Goal: Task Accomplishment & Management: Use online tool/utility

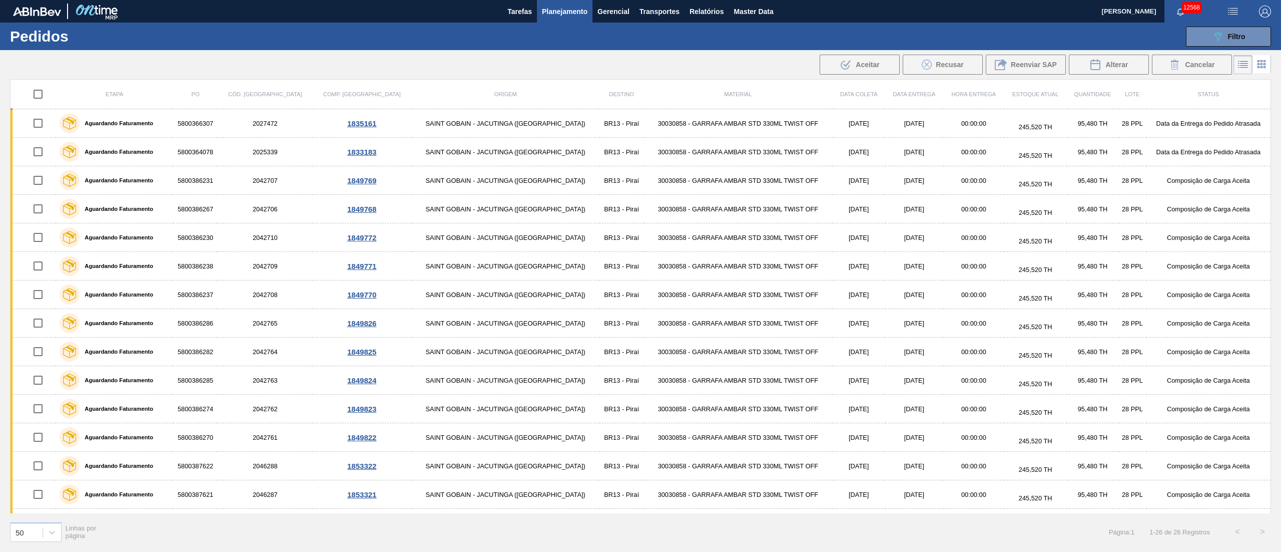
click at [551, 11] on span "Planejamento" at bounding box center [565, 12] width 46 height 12
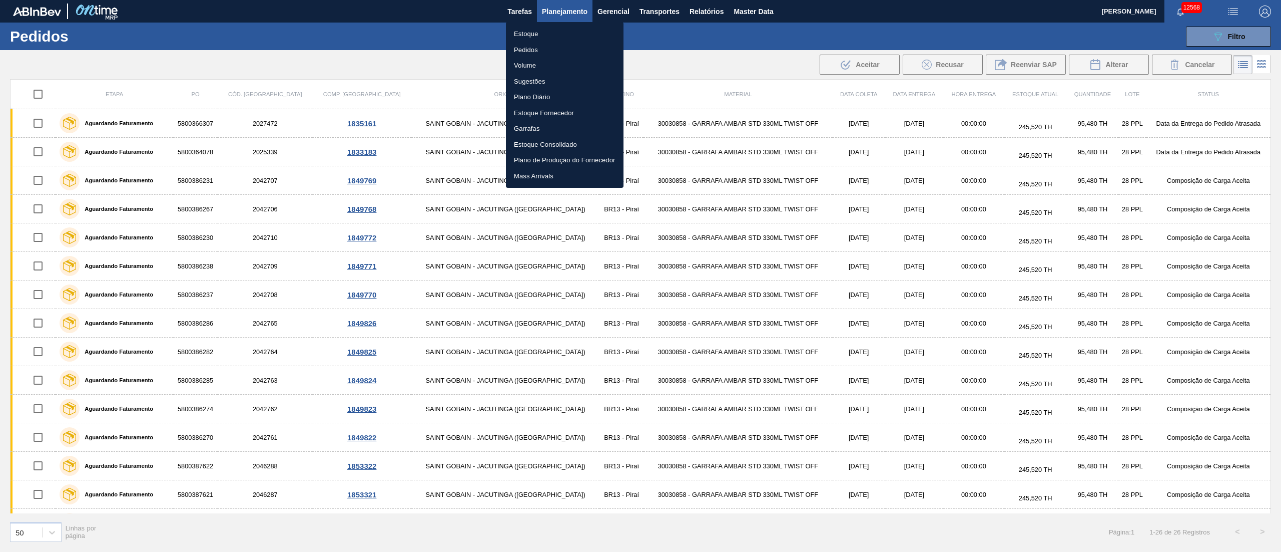
click at [537, 53] on li "Pedidos" at bounding box center [565, 50] width 118 height 16
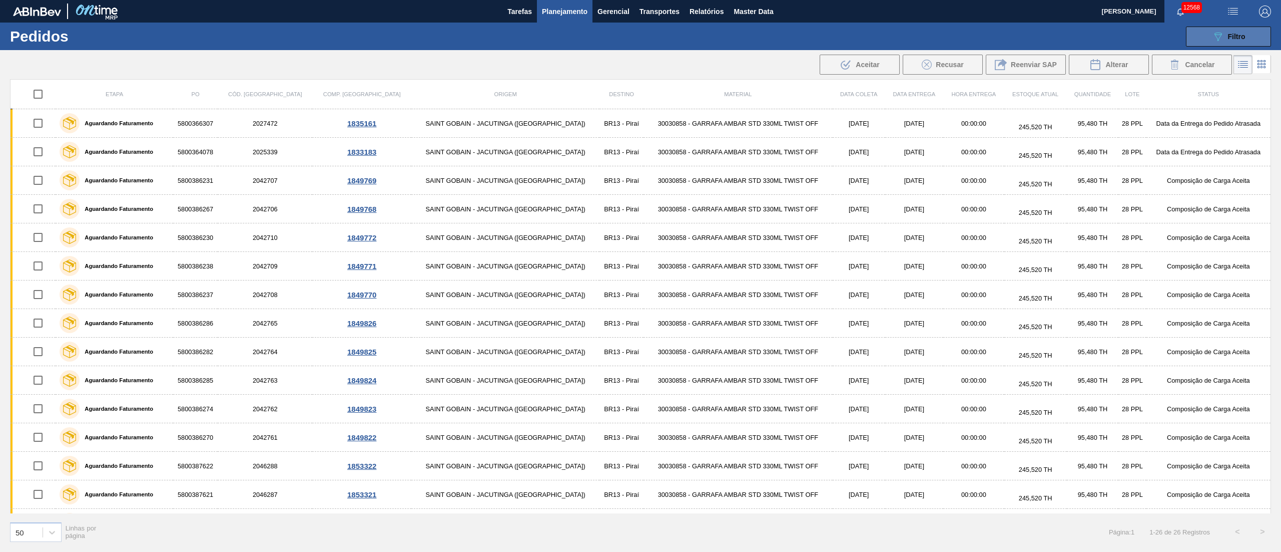
click at [1220, 33] on icon "089F7B8B-B2A5-4AFE-B5C0-19BA573D28AC" at bounding box center [1218, 37] width 12 height 12
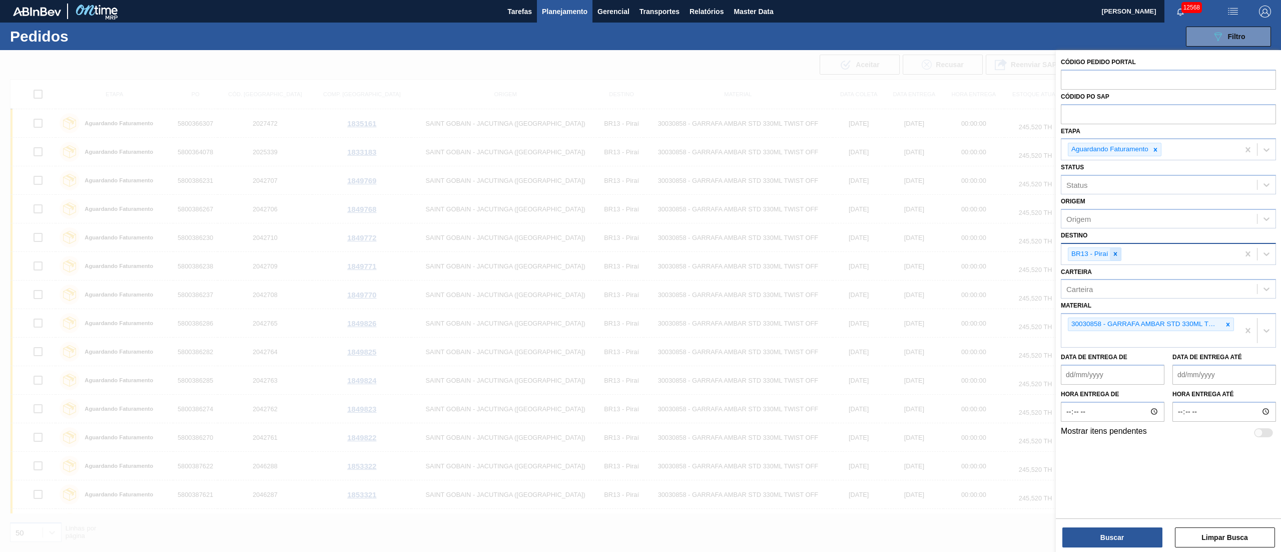
click at [1116, 252] on icon at bounding box center [1115, 253] width 7 height 7
click at [1226, 316] on div at bounding box center [1228, 321] width 11 height 13
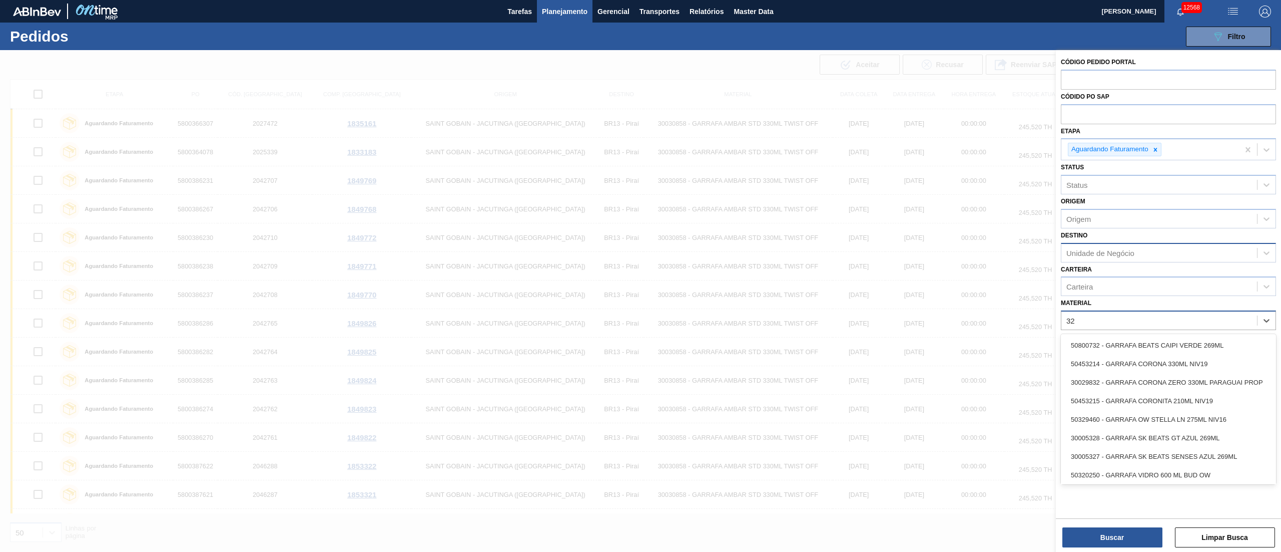
type input "3"
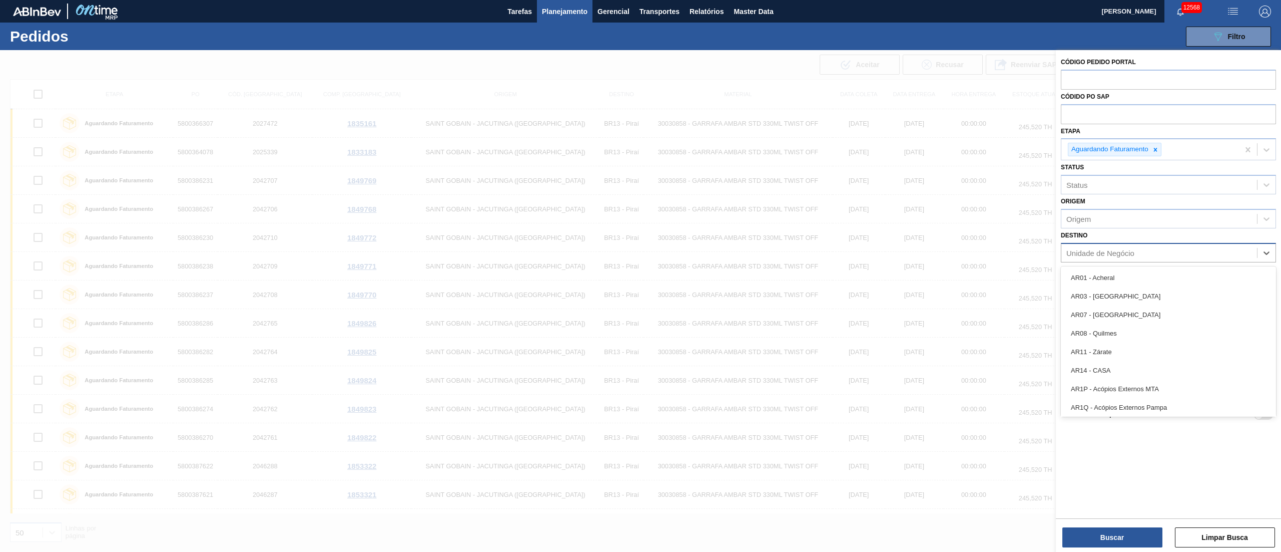
click at [1104, 254] on div "Unidade de Negócio" at bounding box center [1101, 252] width 68 height 9
click at [1124, 227] on div "Origem" at bounding box center [1168, 219] width 215 height 20
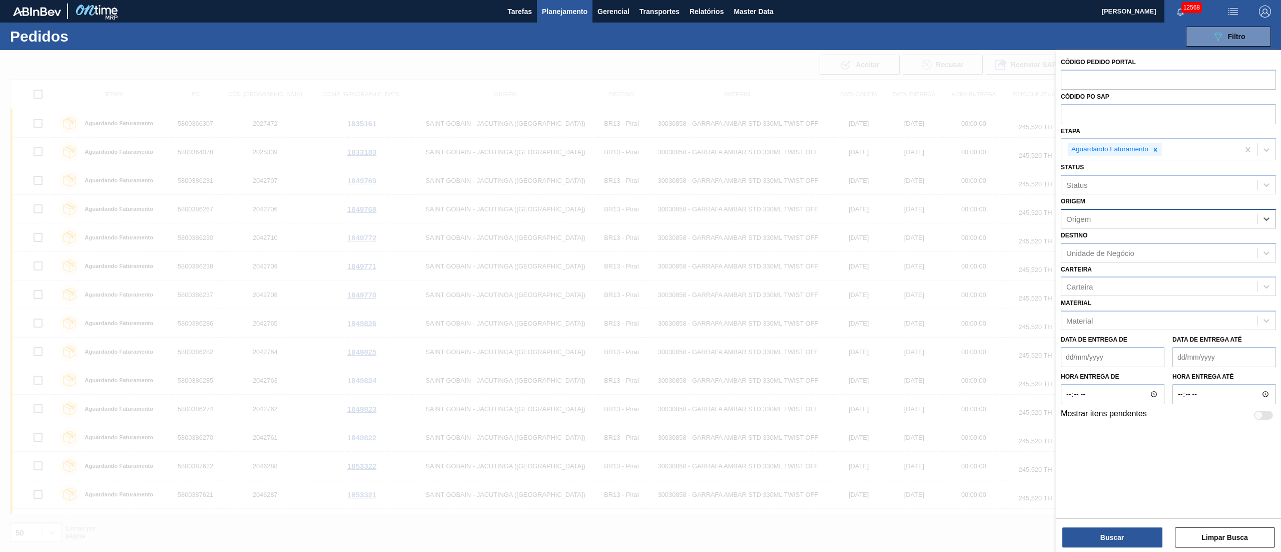
click at [1105, 224] on div "Origem" at bounding box center [1160, 218] width 196 height 15
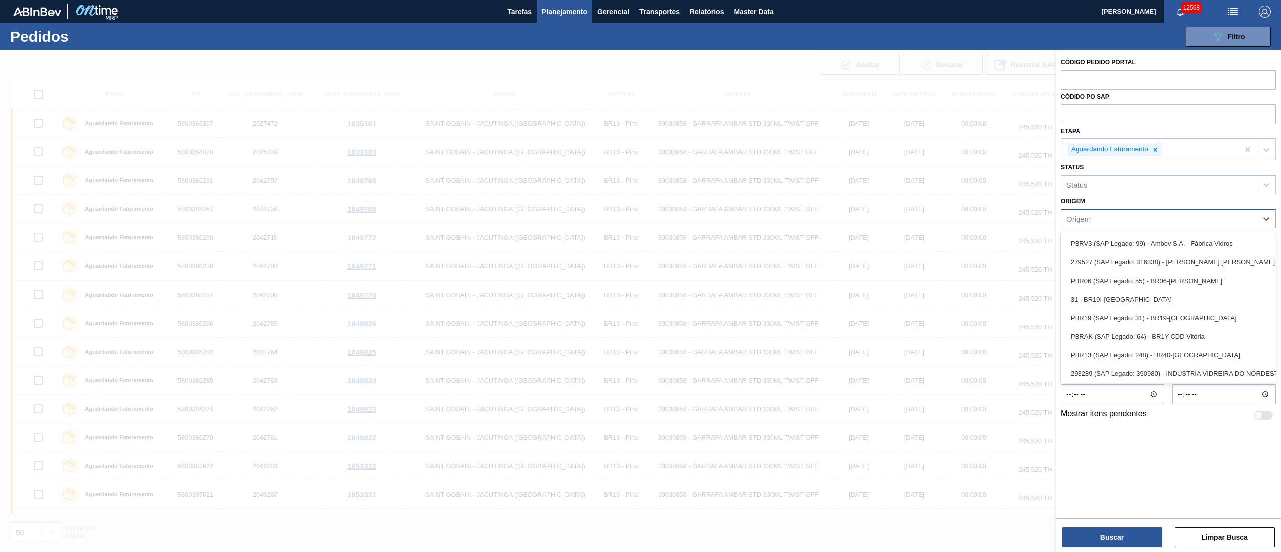
click at [1106, 215] on div "Origem" at bounding box center [1160, 218] width 196 height 15
click at [557, 6] on span "Planejamento" at bounding box center [565, 12] width 46 height 12
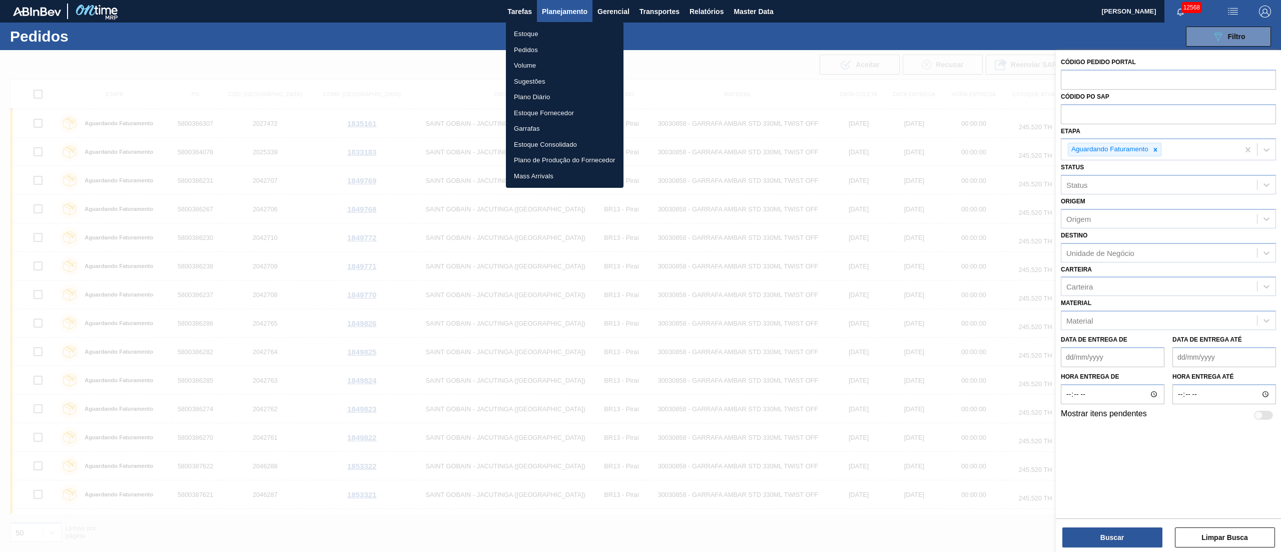
click at [524, 52] on li "Pedidos" at bounding box center [565, 50] width 118 height 16
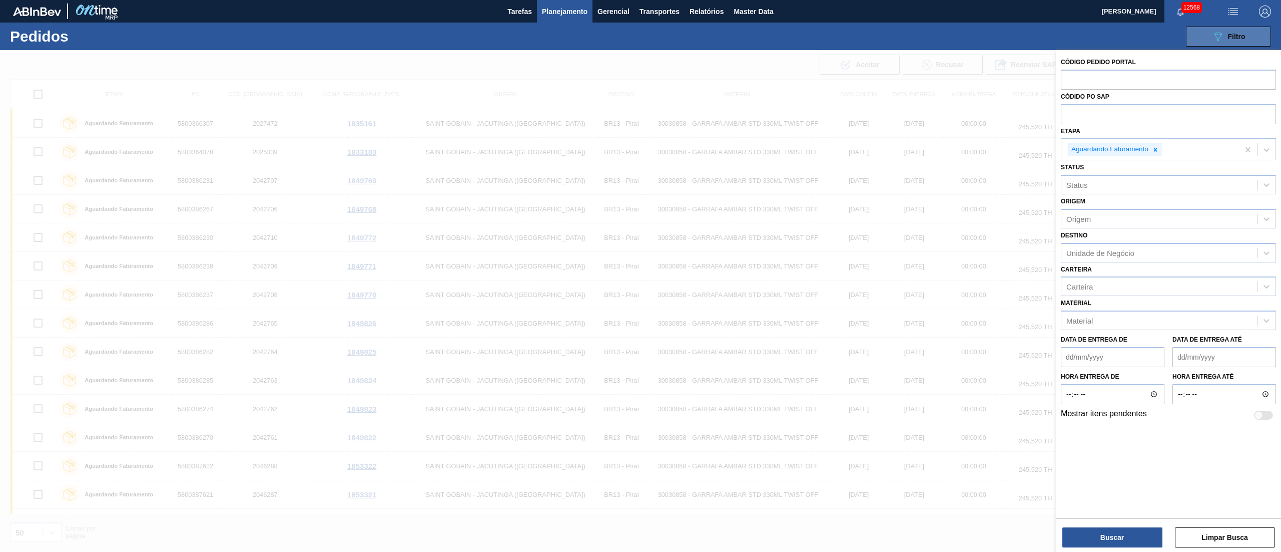
click at [1226, 40] on div "089F7B8B-B2A5-4AFE-B5C0-19BA573D28AC Filtro" at bounding box center [1229, 37] width 34 height 12
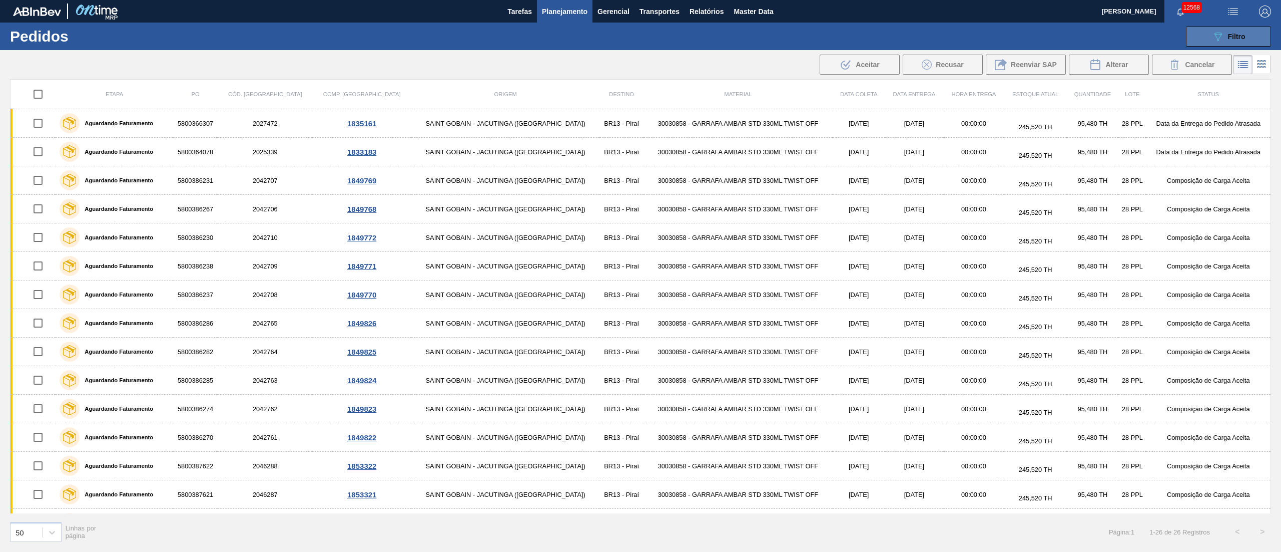
click at [1236, 37] on span "Filtro" at bounding box center [1237, 37] width 18 height 8
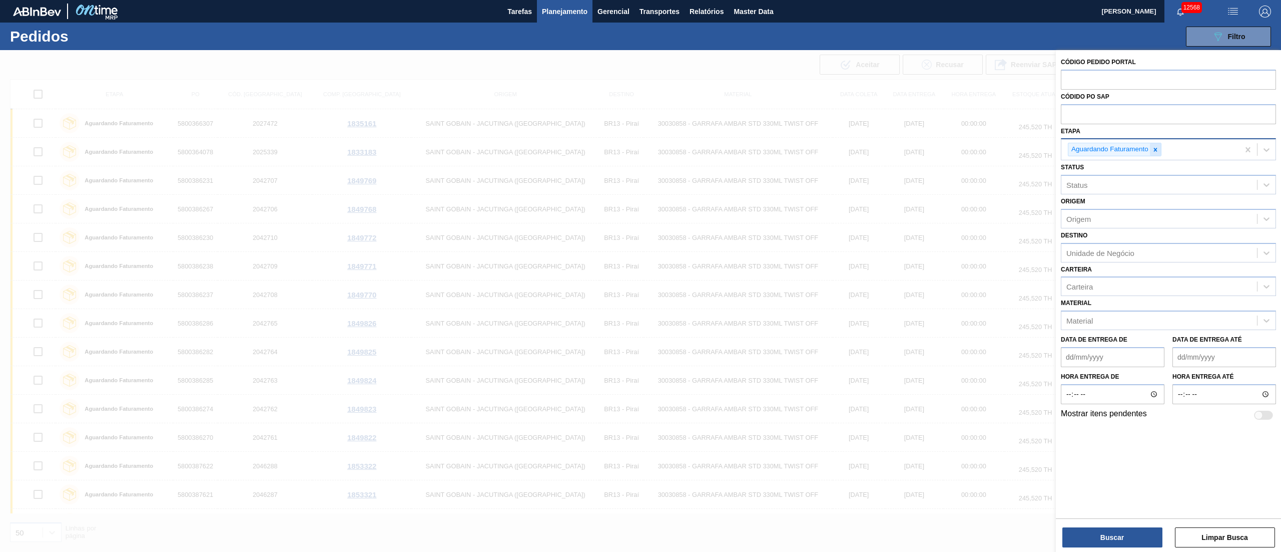
click at [1154, 152] on icon at bounding box center [1155, 149] width 7 height 7
click at [1120, 148] on div "Etapa" at bounding box center [1160, 148] width 196 height 15
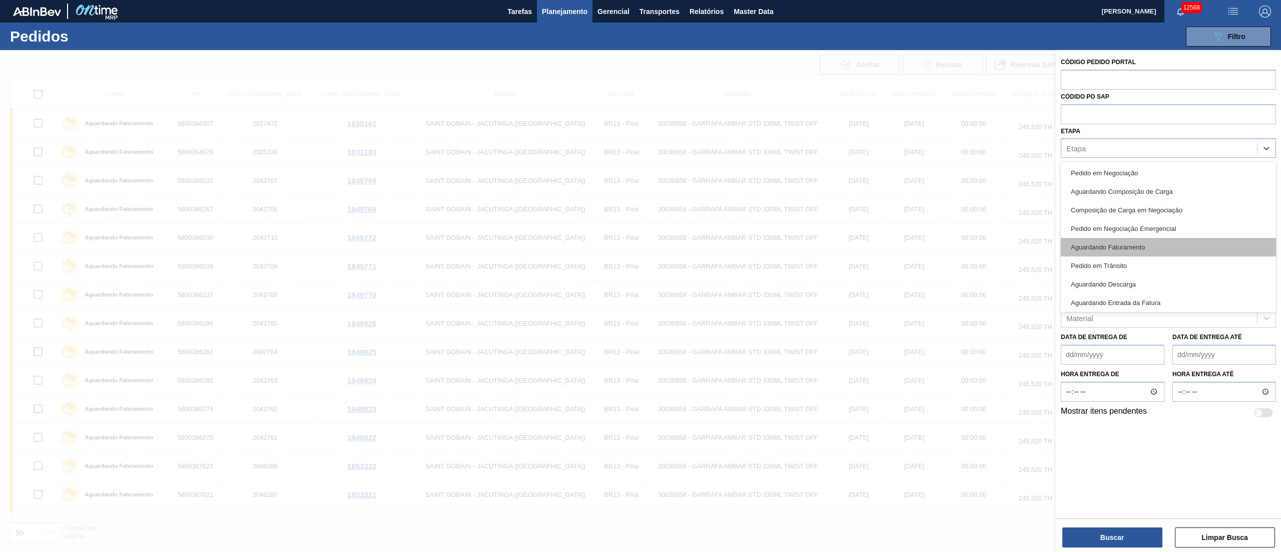
click at [1123, 248] on div "Aguardando Faturamento" at bounding box center [1168, 247] width 215 height 19
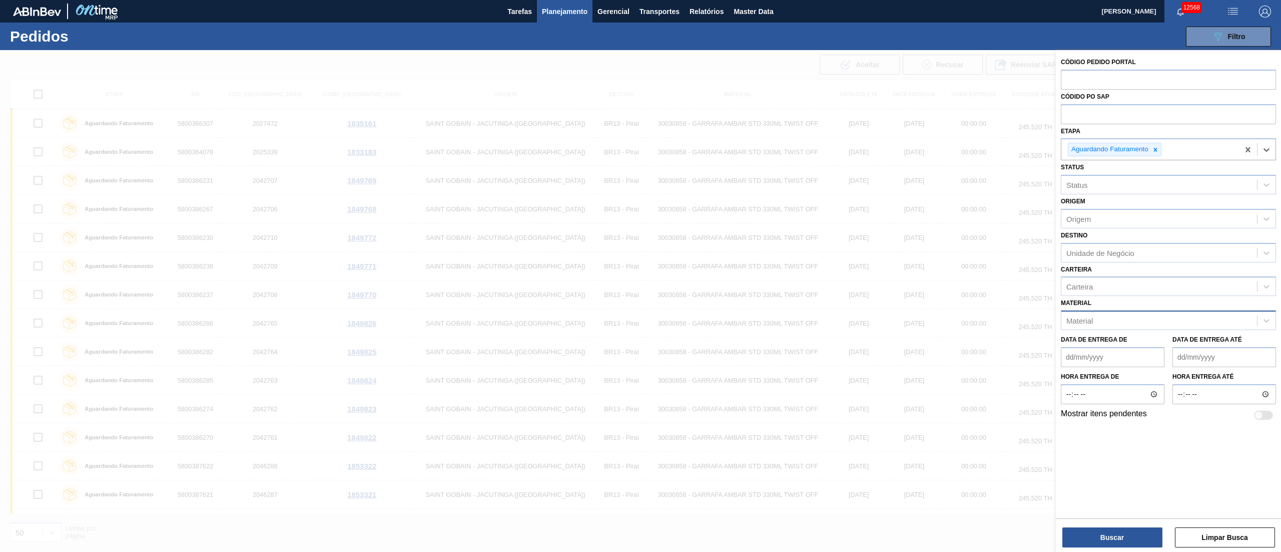
click at [1086, 318] on div "Material" at bounding box center [1080, 320] width 27 height 9
click at [1097, 283] on div "Carteira" at bounding box center [1160, 286] width 196 height 15
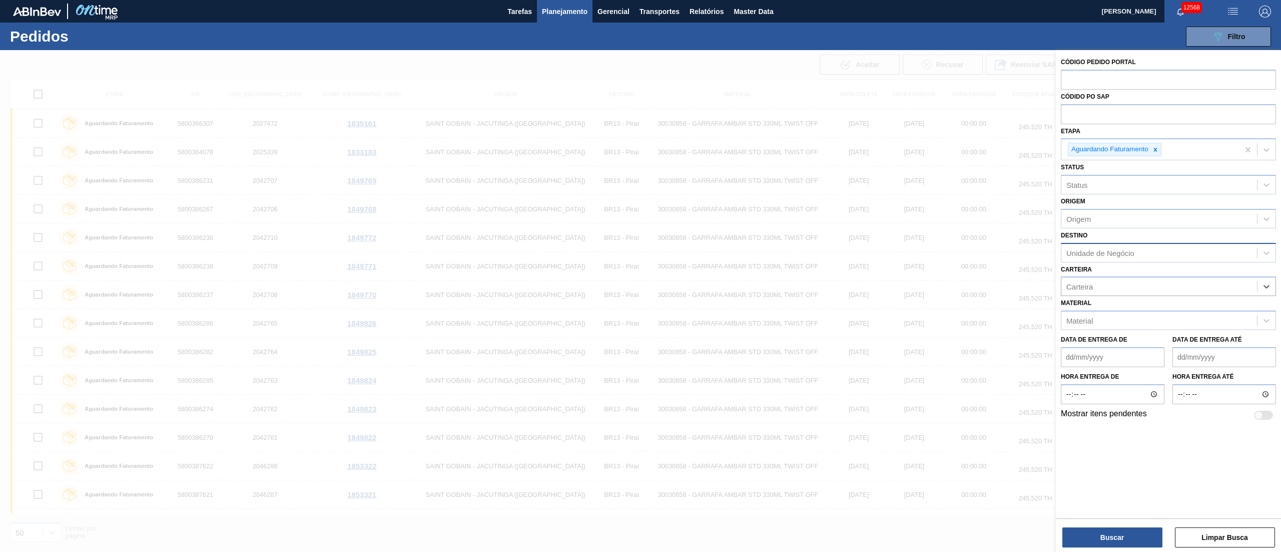
click at [1098, 253] on div "Unidade de Negócio" at bounding box center [1101, 252] width 68 height 9
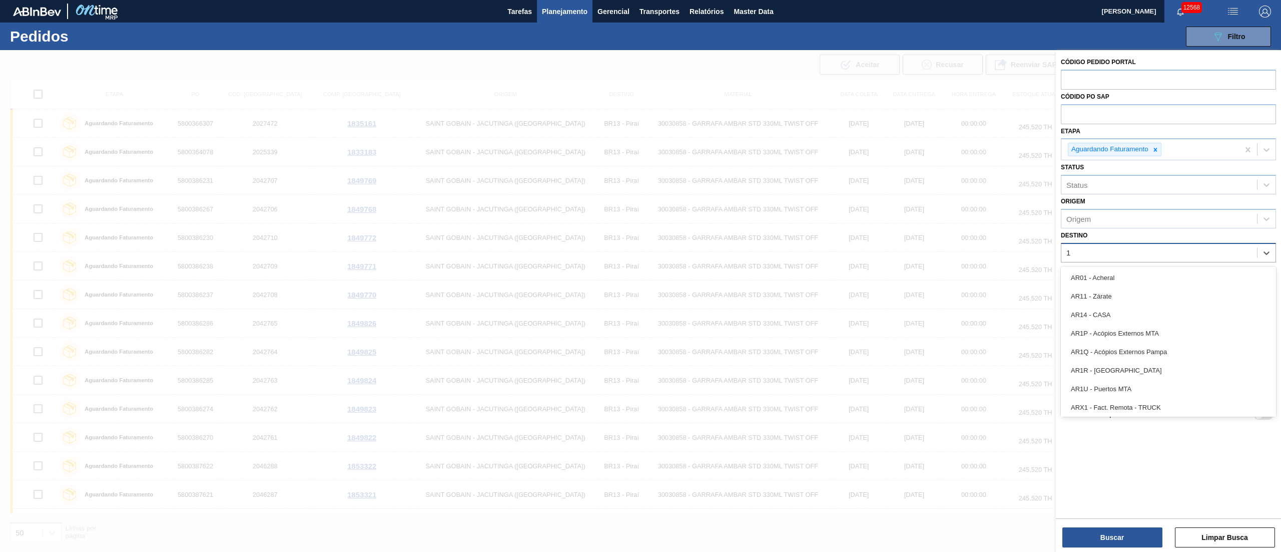
type input "19"
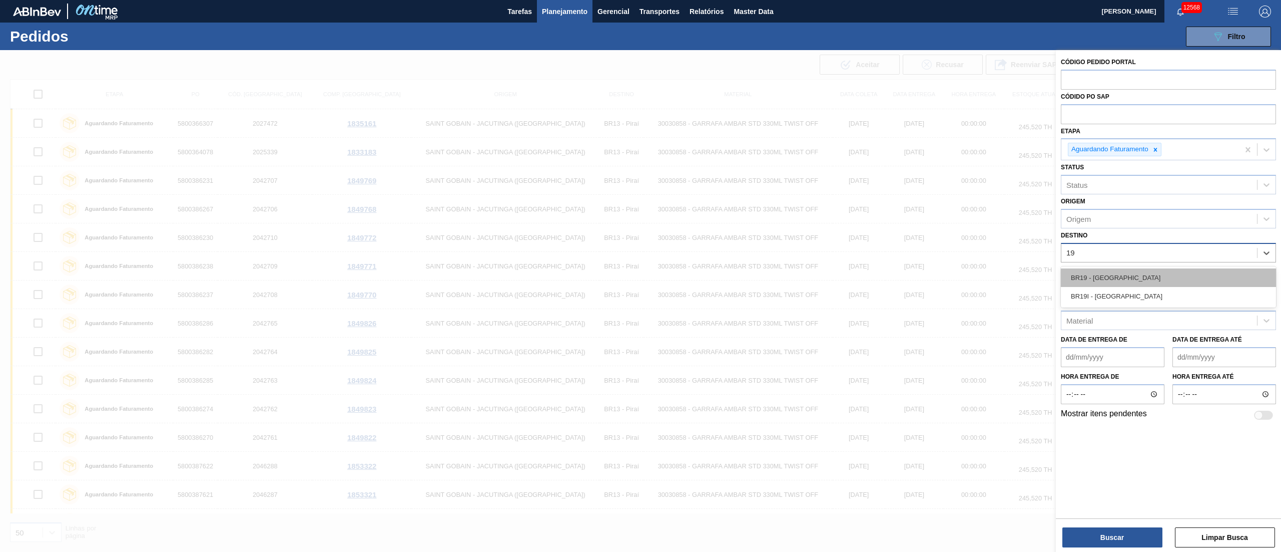
click at [1082, 276] on div "BR19 - [GEOGRAPHIC_DATA]" at bounding box center [1168, 277] width 215 height 19
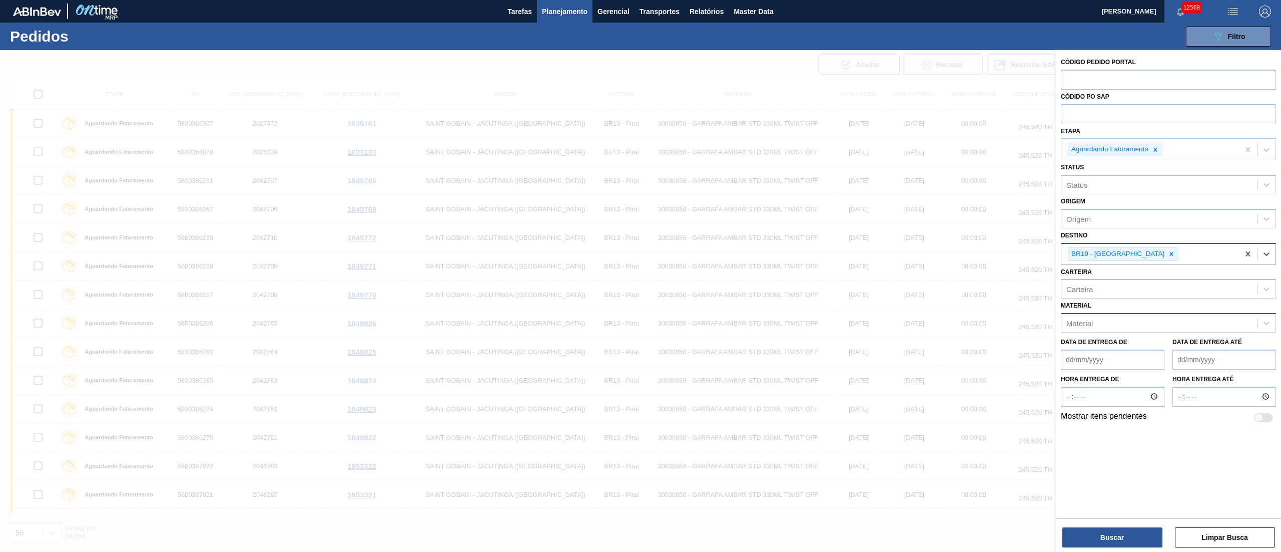
click at [1080, 322] on div "Material" at bounding box center [1080, 323] width 27 height 9
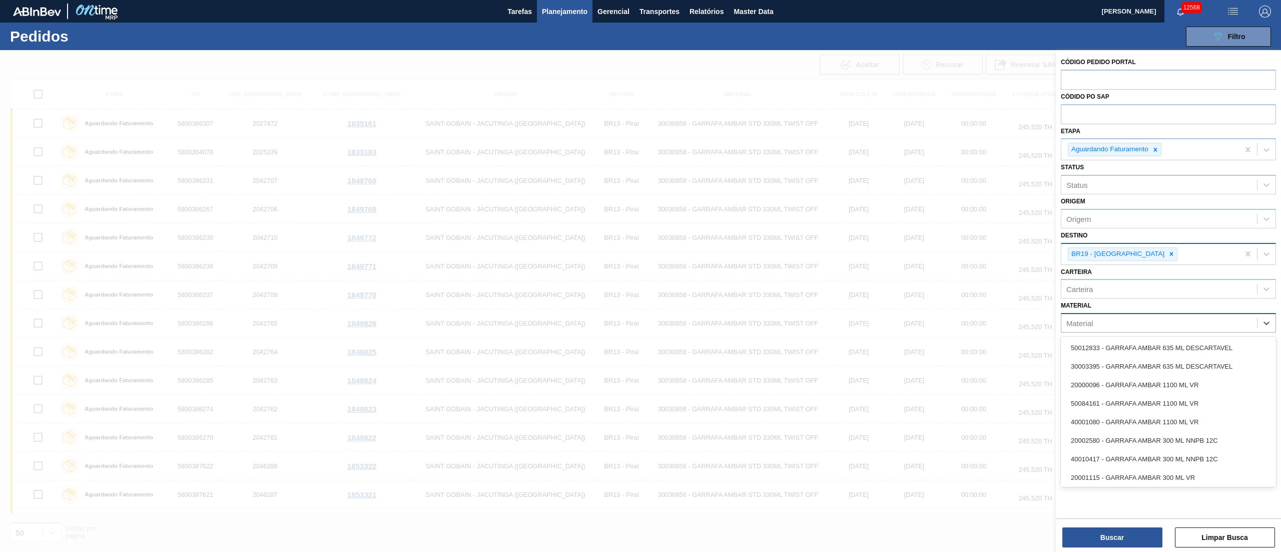
type input "3"
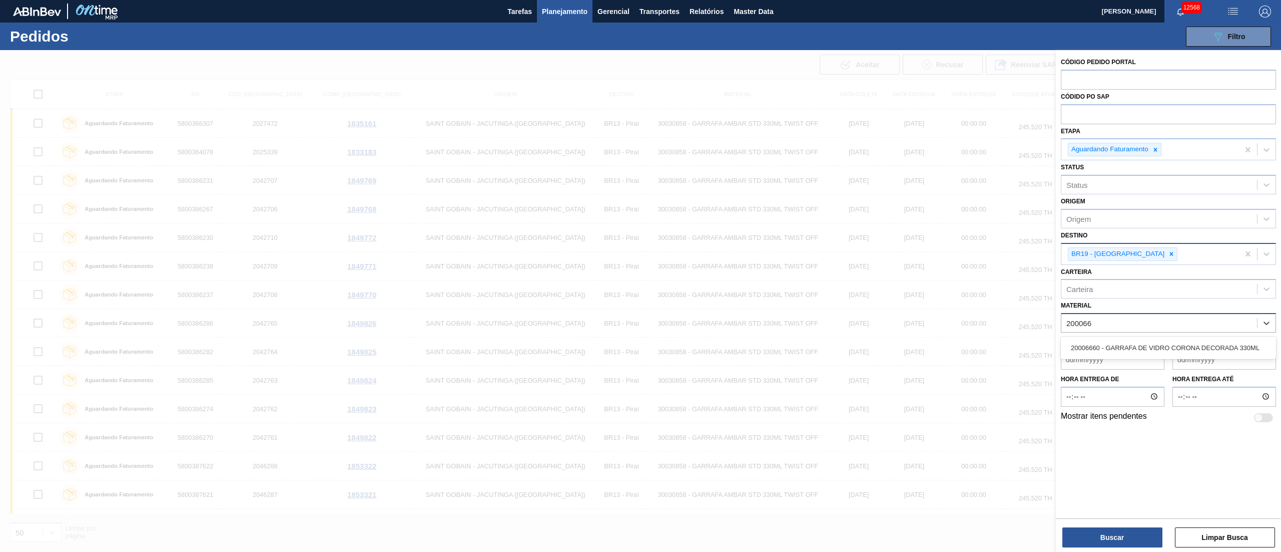
type input "2000666"
click at [1093, 344] on div "20006660 - GARRAFA DE VIDRO CORONA DECORADA 330ML" at bounding box center [1168, 347] width 215 height 19
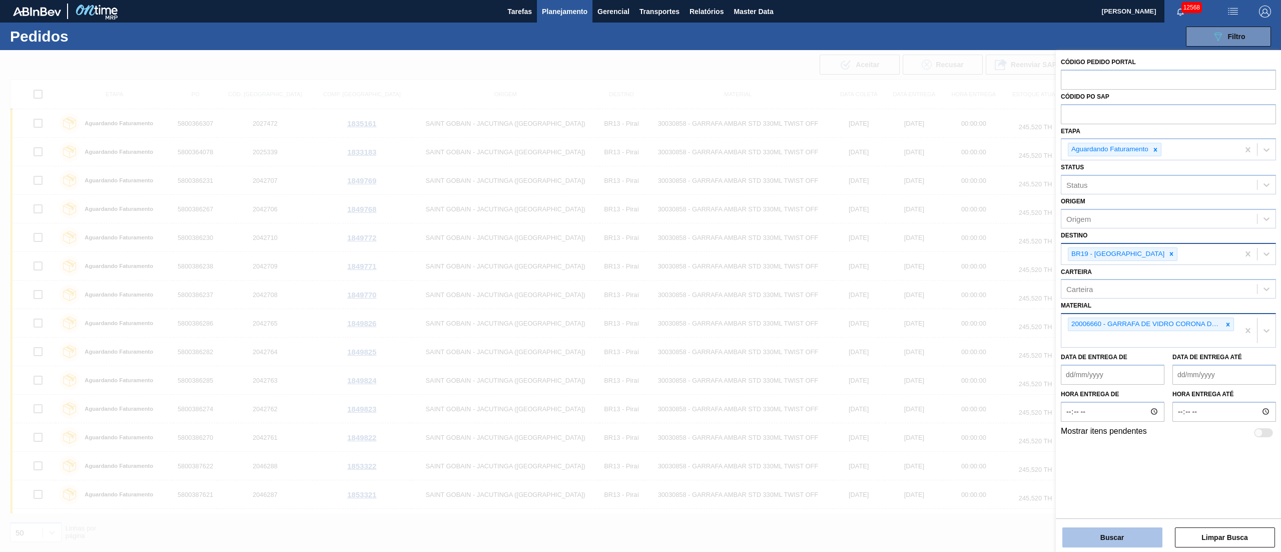
click at [1118, 531] on button "Buscar" at bounding box center [1113, 537] width 100 height 20
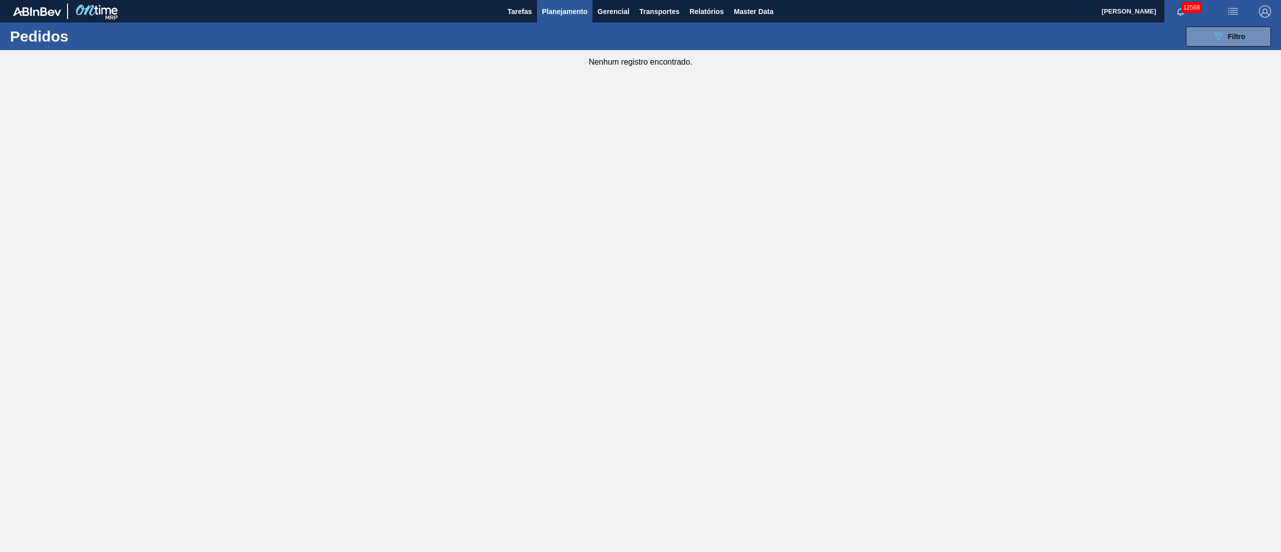
click at [554, 14] on span "Planejamento" at bounding box center [565, 12] width 46 height 12
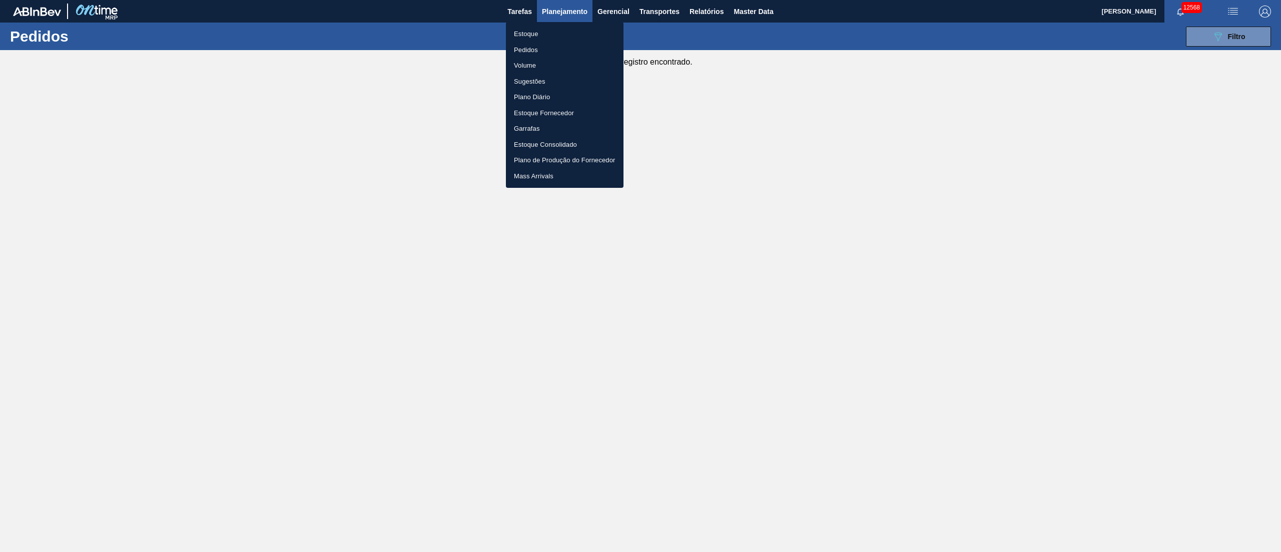
click at [1242, 35] on div at bounding box center [640, 276] width 1281 height 552
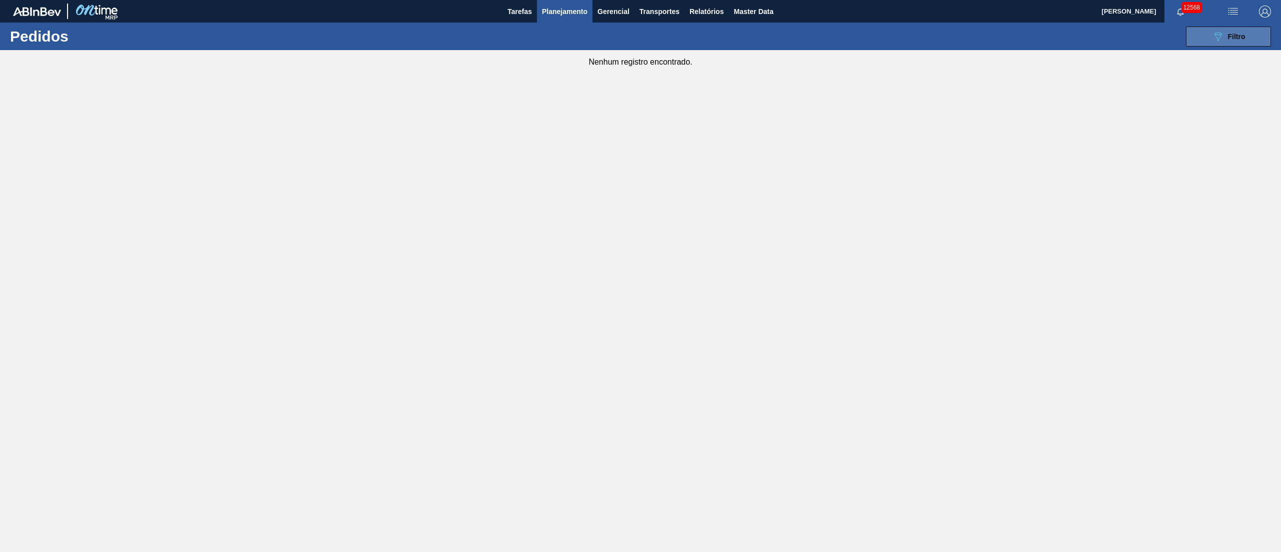
click at [1222, 40] on icon "089F7B8B-B2A5-4AFE-B5C0-19BA573D28AC" at bounding box center [1218, 37] width 12 height 12
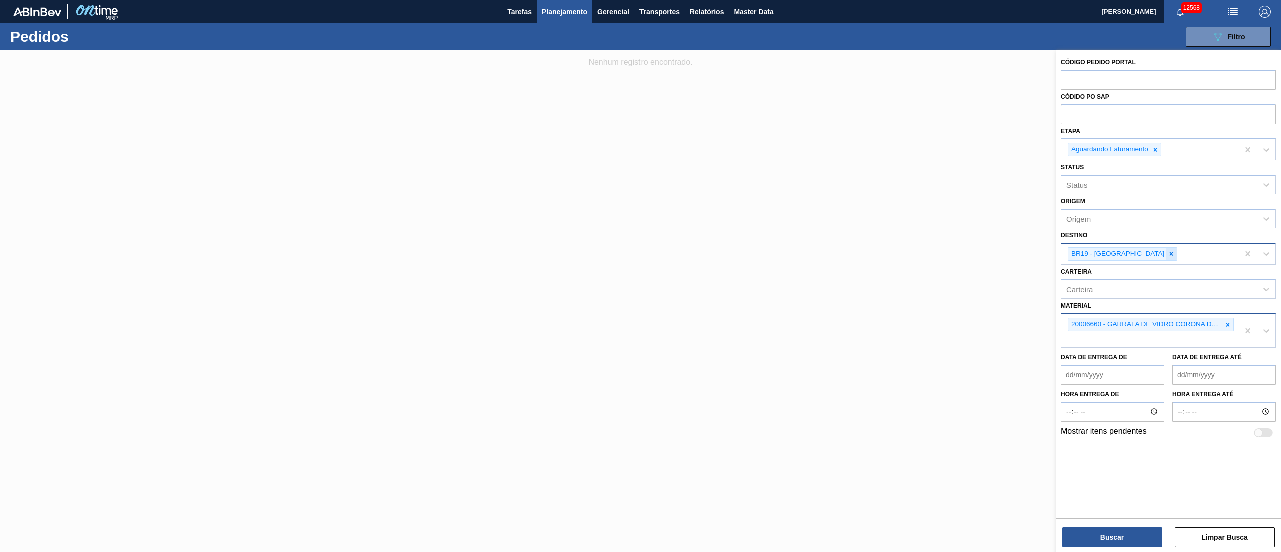
click at [1168, 256] on icon at bounding box center [1171, 253] width 7 height 7
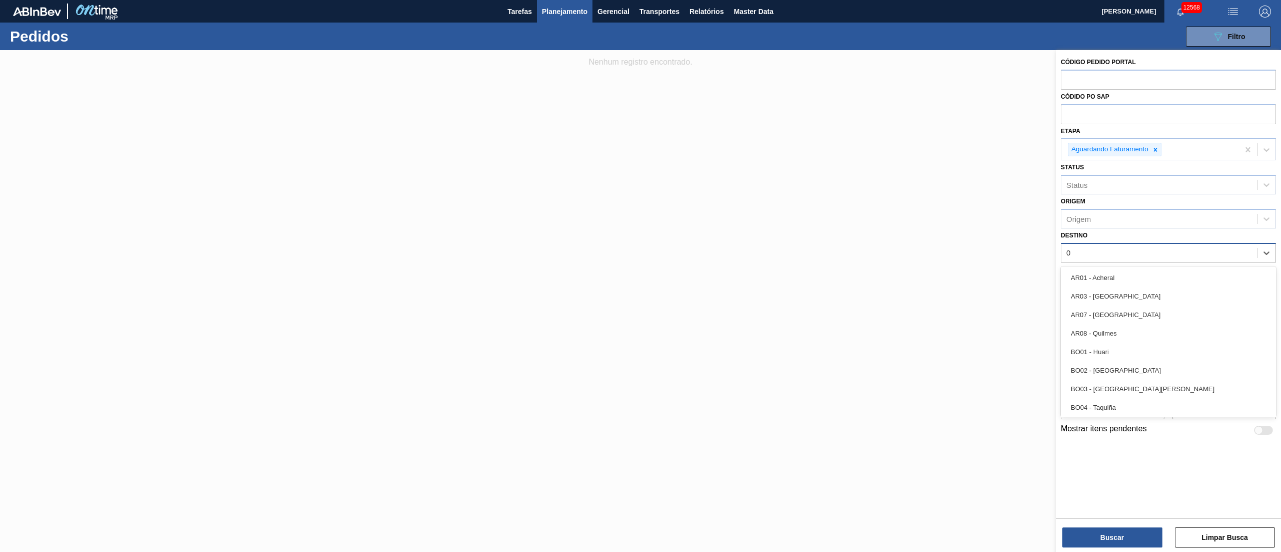
type input "03"
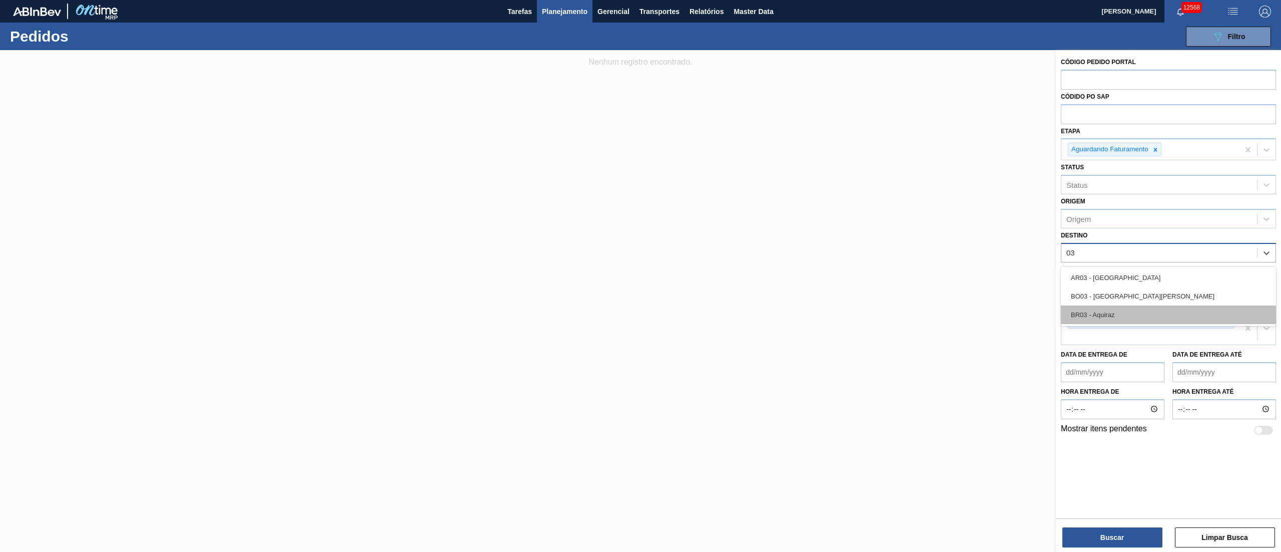
click at [1118, 315] on div "BR03 - Aquiraz" at bounding box center [1168, 314] width 215 height 19
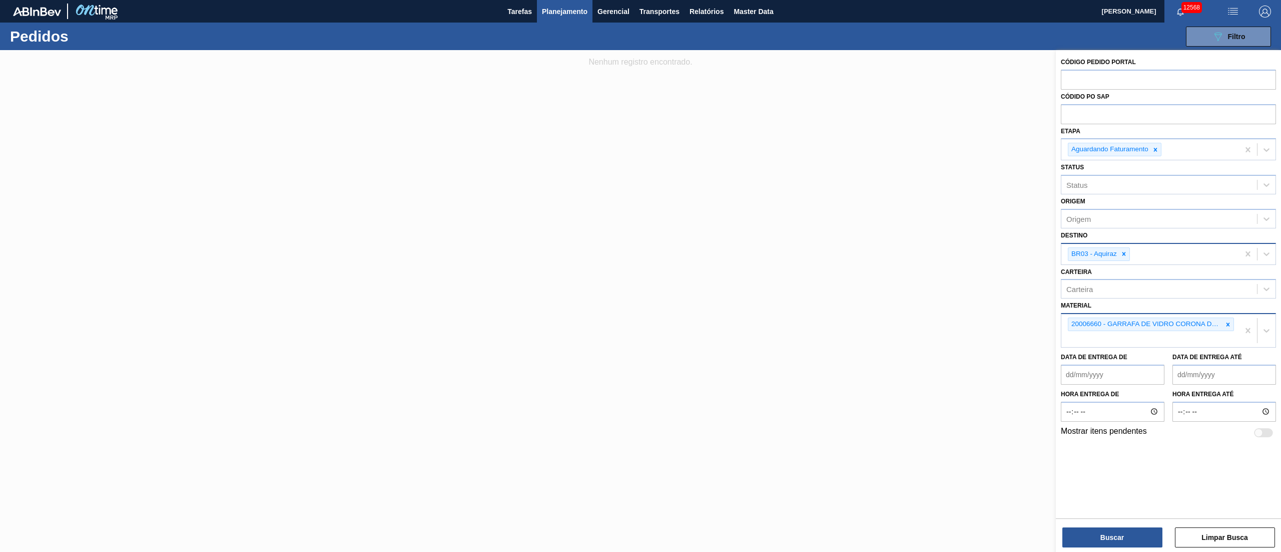
click at [1094, 550] on div "Código Pedido Portal Códido PO SAP Etapa Aguardando Faturamento Status Status O…" at bounding box center [1168, 302] width 225 height 504
click at [1095, 544] on button "Buscar" at bounding box center [1113, 537] width 100 height 20
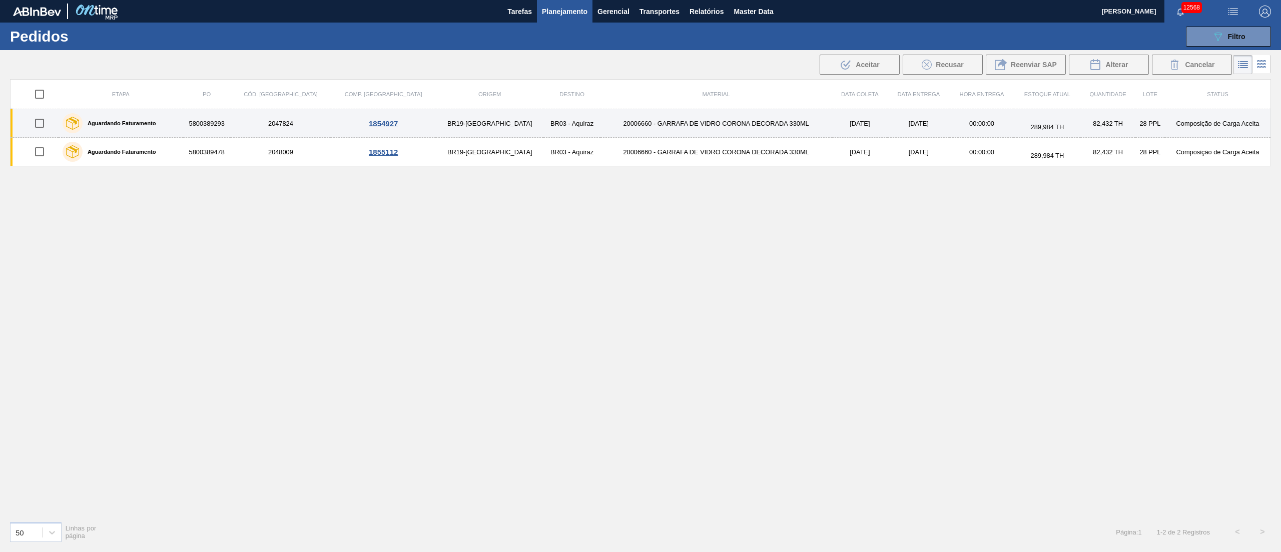
click at [39, 129] on input "checkbox" at bounding box center [39, 123] width 21 height 21
checkbox input "true"
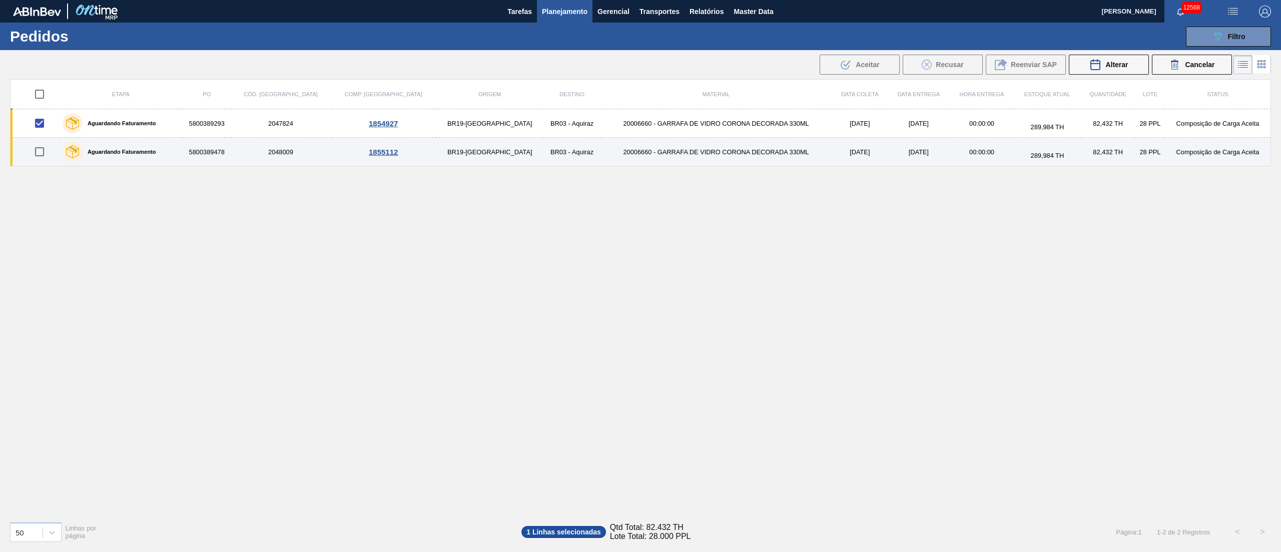
click at [39, 153] on input "checkbox" at bounding box center [39, 151] width 21 height 21
checkbox input "true"
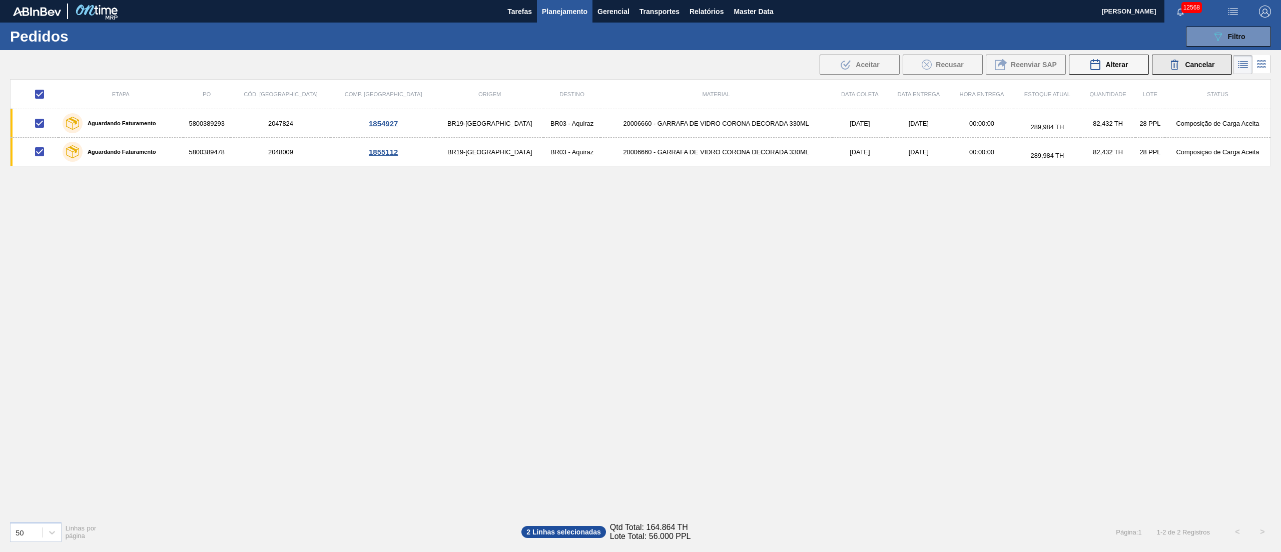
click at [1202, 61] on span "Cancelar" at bounding box center [1200, 65] width 30 height 8
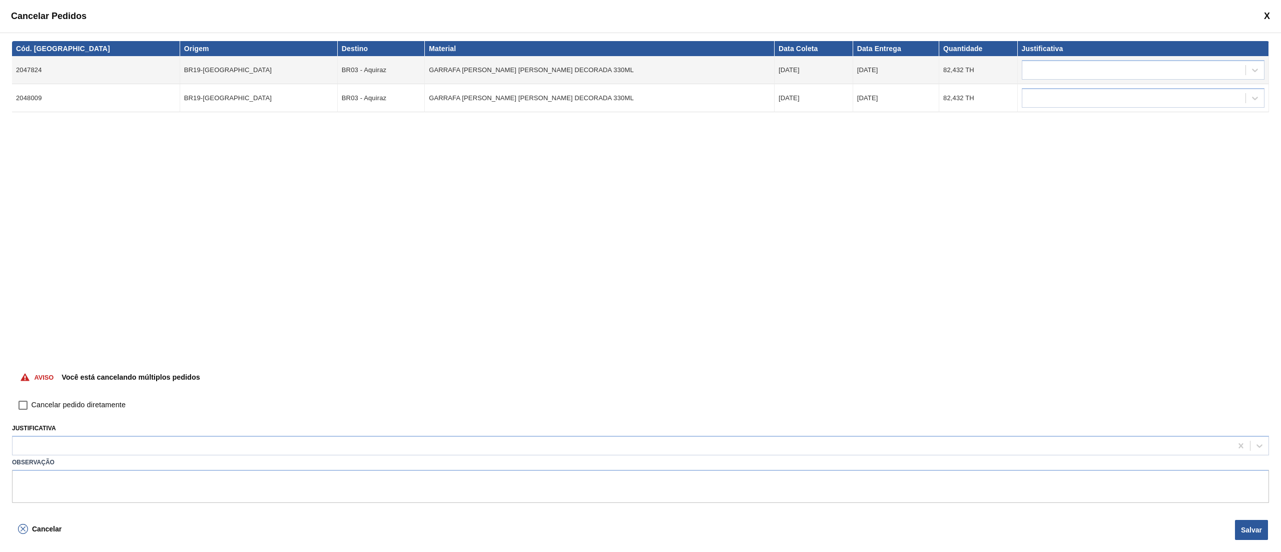
click at [25, 408] on input "Cancelar pedido diretamente" at bounding box center [23, 404] width 17 height 17
checkbox input "true"
click at [1251, 530] on button "Salvar" at bounding box center [1251, 530] width 33 height 20
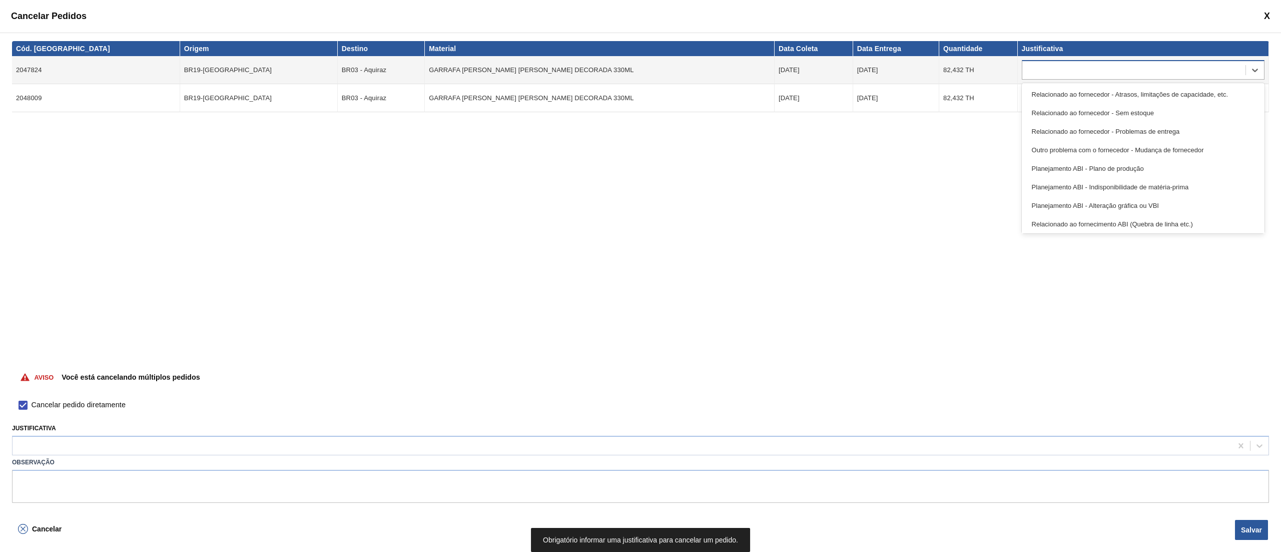
click at [1042, 66] on div at bounding box center [1134, 70] width 223 height 15
click at [158, 446] on div at bounding box center [623, 446] width 1220 height 15
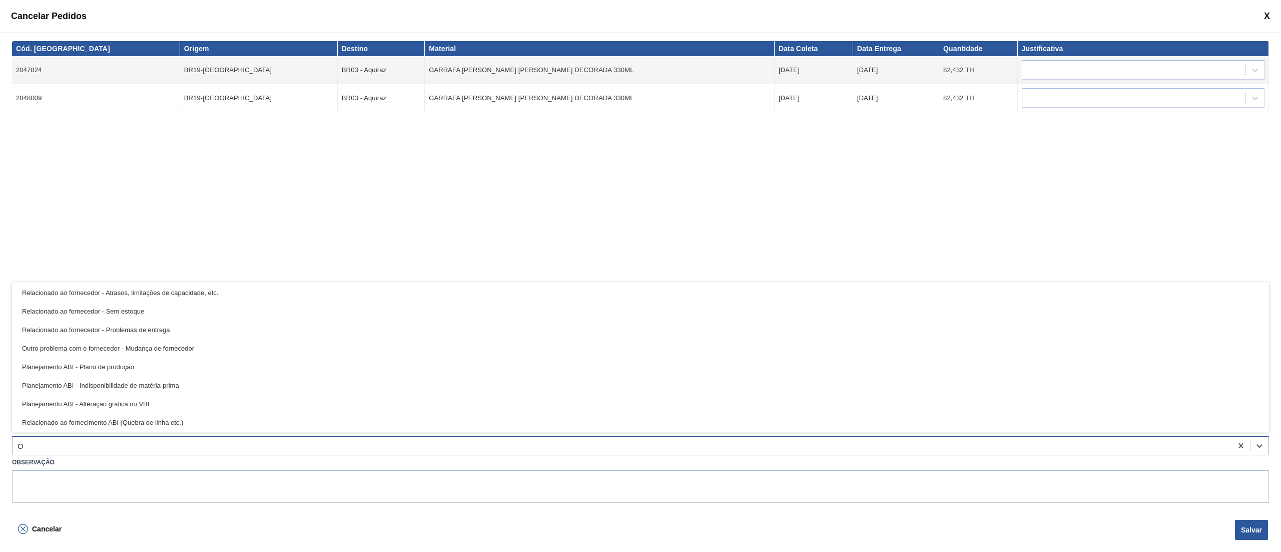
type input "OU"
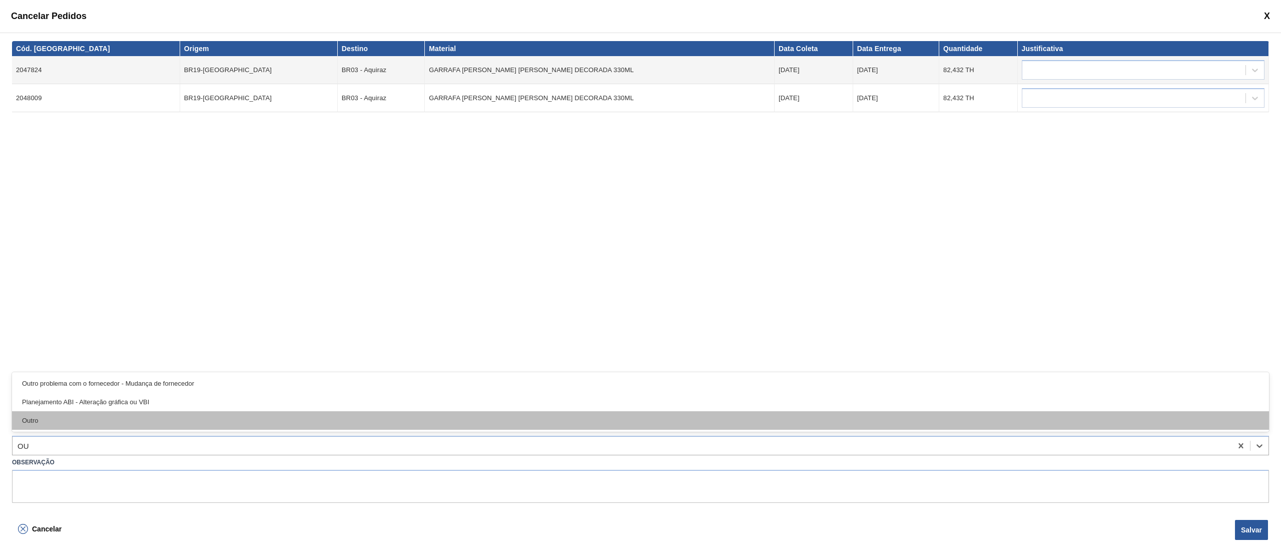
click at [50, 413] on div "Outro" at bounding box center [640, 420] width 1257 height 19
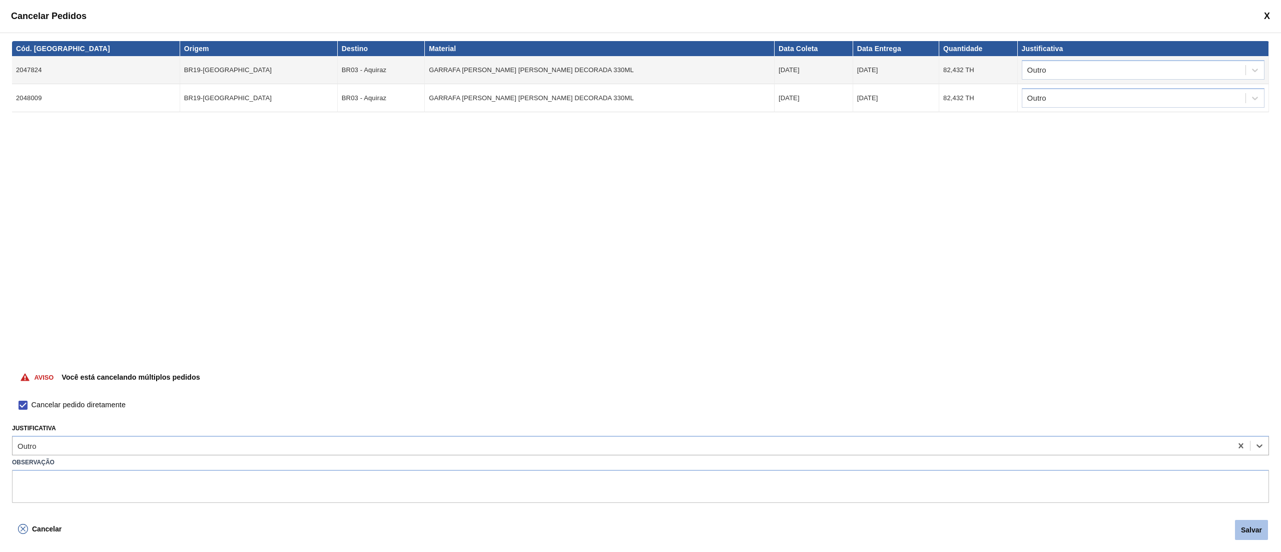
click at [1258, 531] on button "Salvar" at bounding box center [1251, 530] width 33 height 20
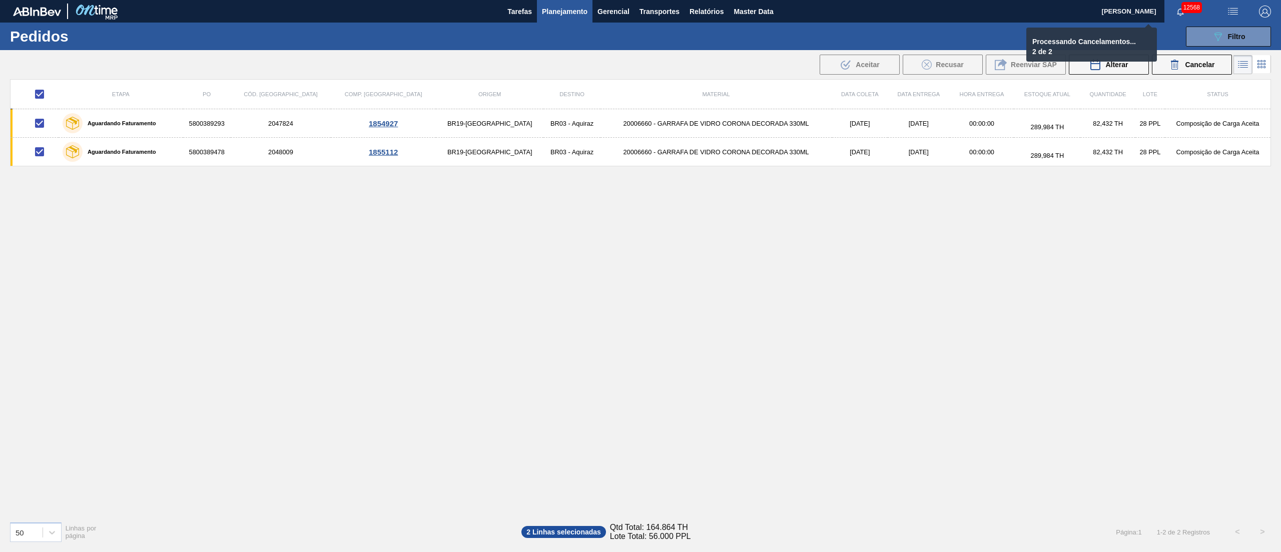
checkbox input "false"
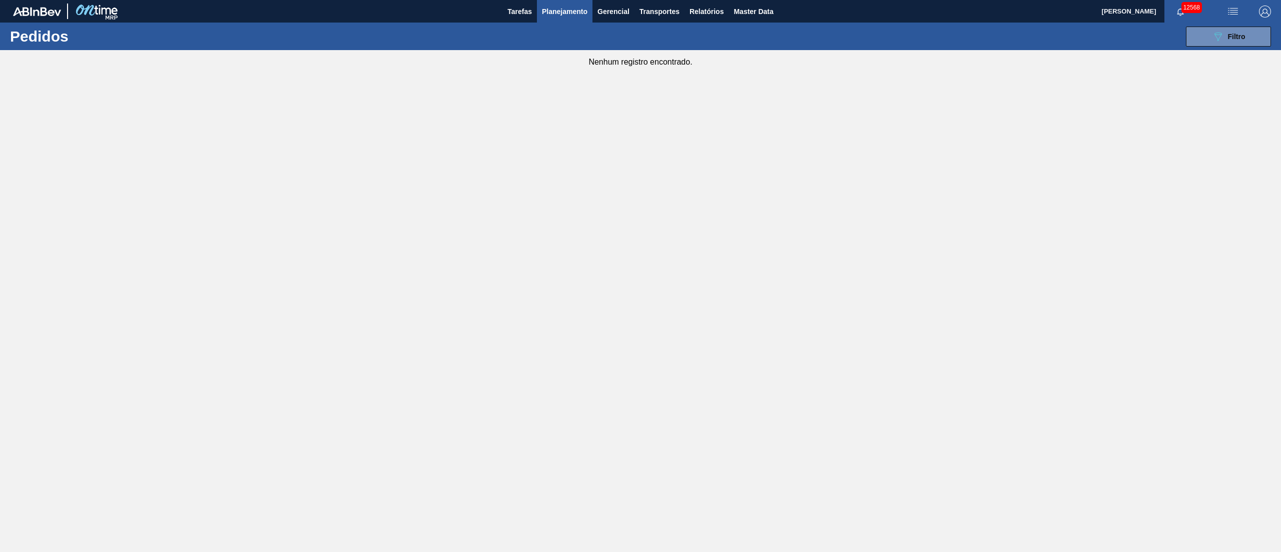
click at [570, 11] on span "Planejamento" at bounding box center [565, 12] width 46 height 12
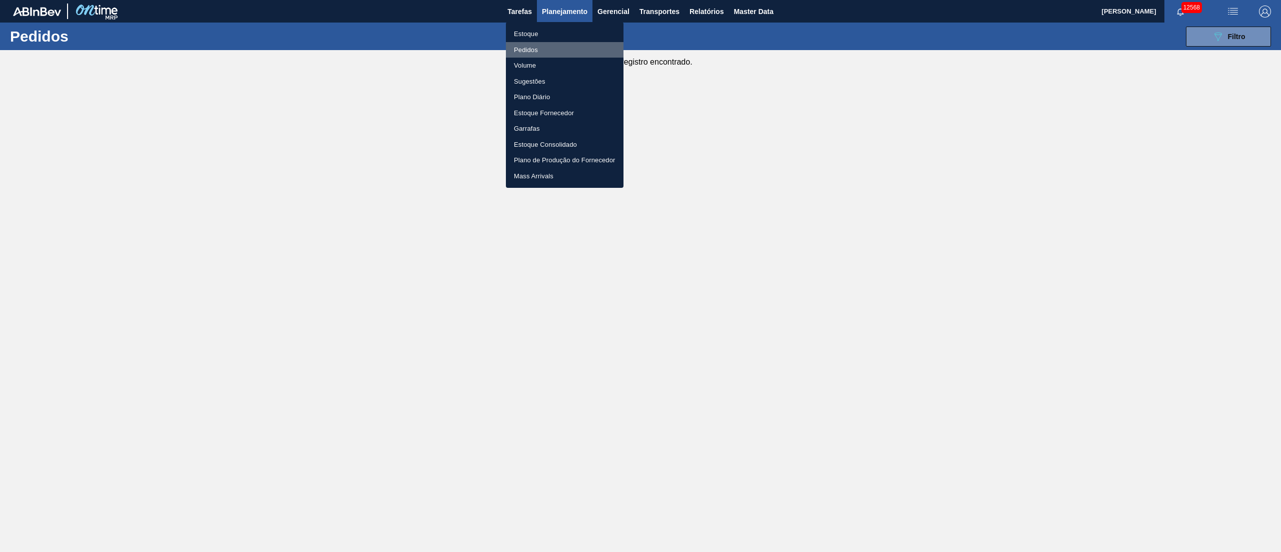
click at [536, 48] on li "Pedidos" at bounding box center [565, 50] width 118 height 16
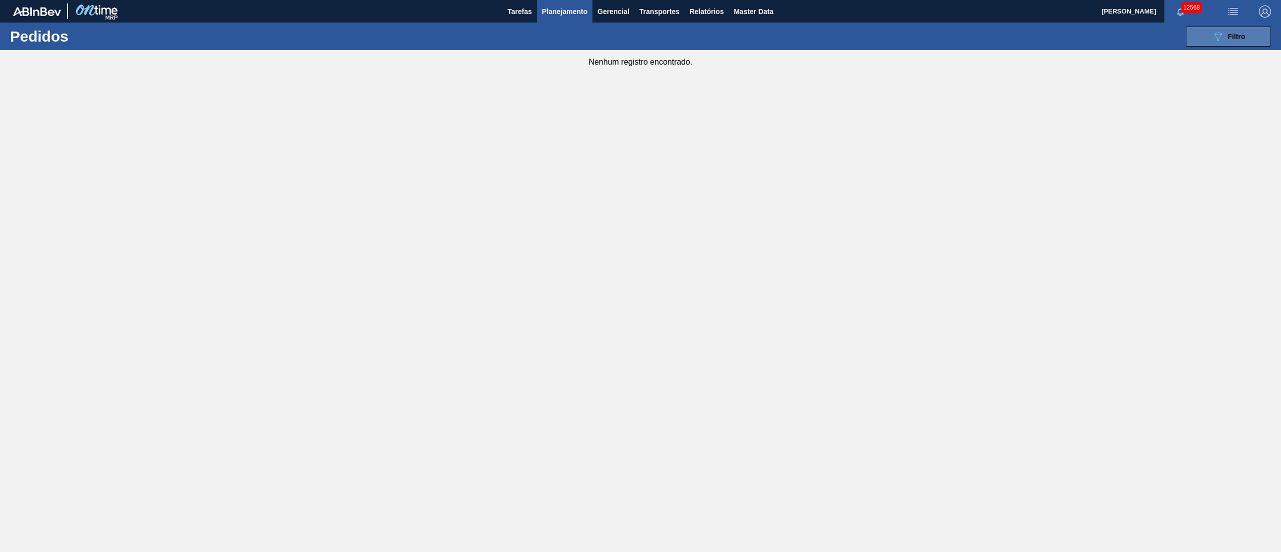
click at [1228, 41] on div "089F7B8B-B2A5-4AFE-B5C0-19BA573D28AC Filtro" at bounding box center [1229, 37] width 34 height 12
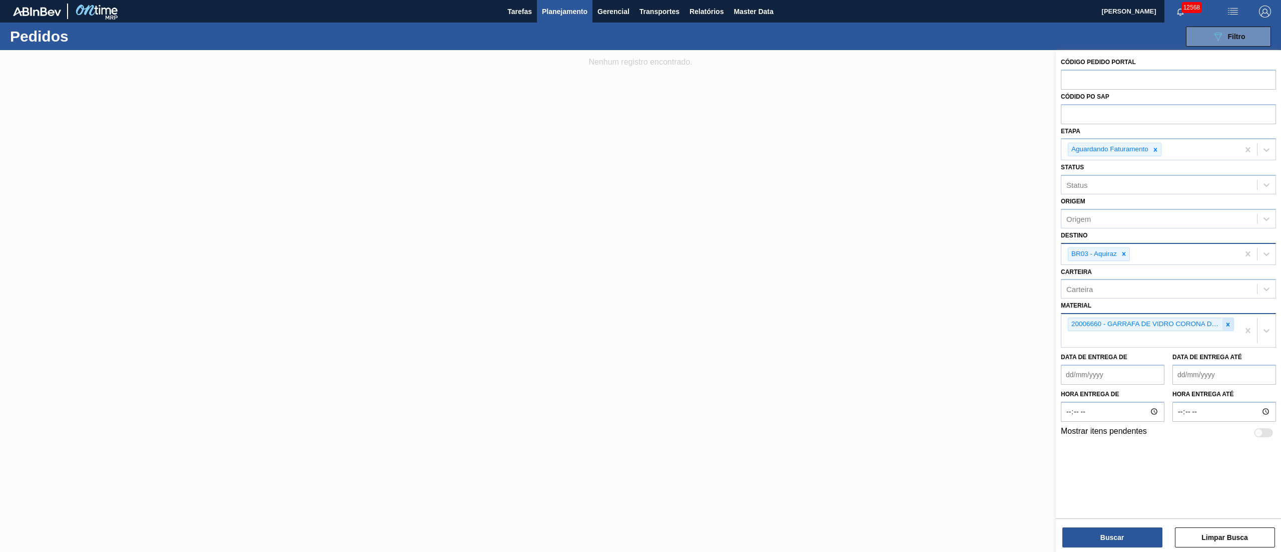
click at [1230, 324] on icon at bounding box center [1228, 324] width 7 height 7
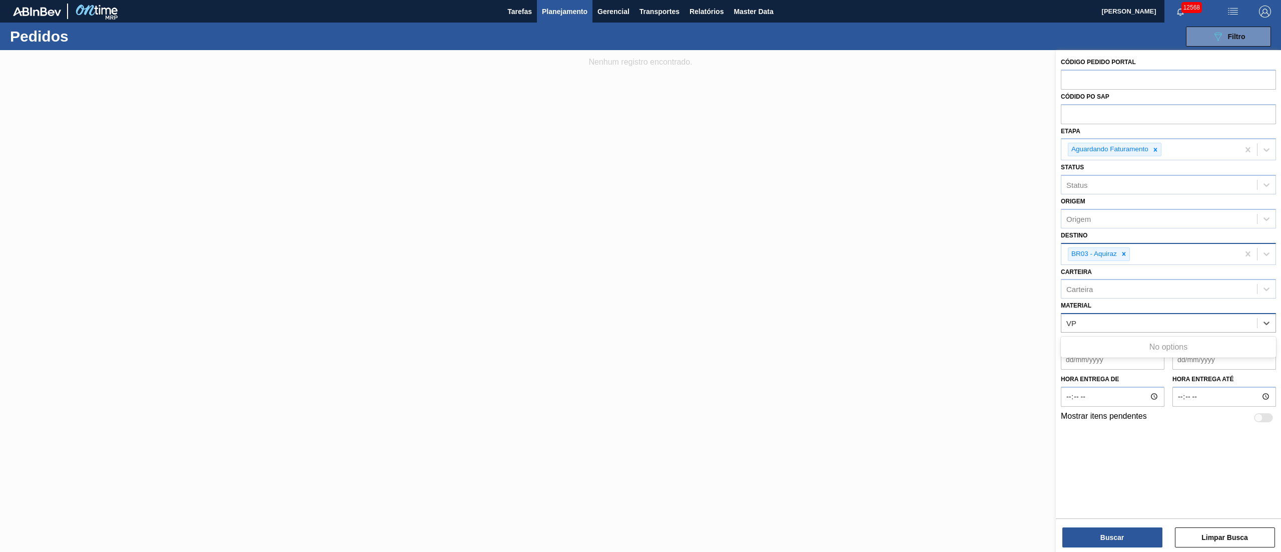
type input "V"
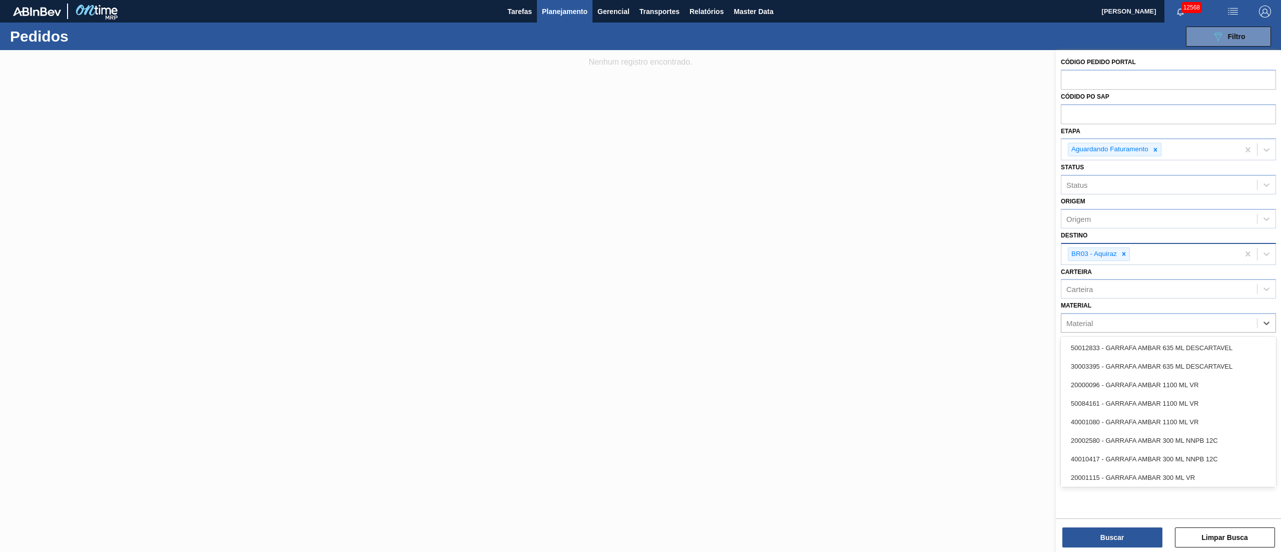
click at [569, 14] on span "Planejamento" at bounding box center [565, 12] width 46 height 12
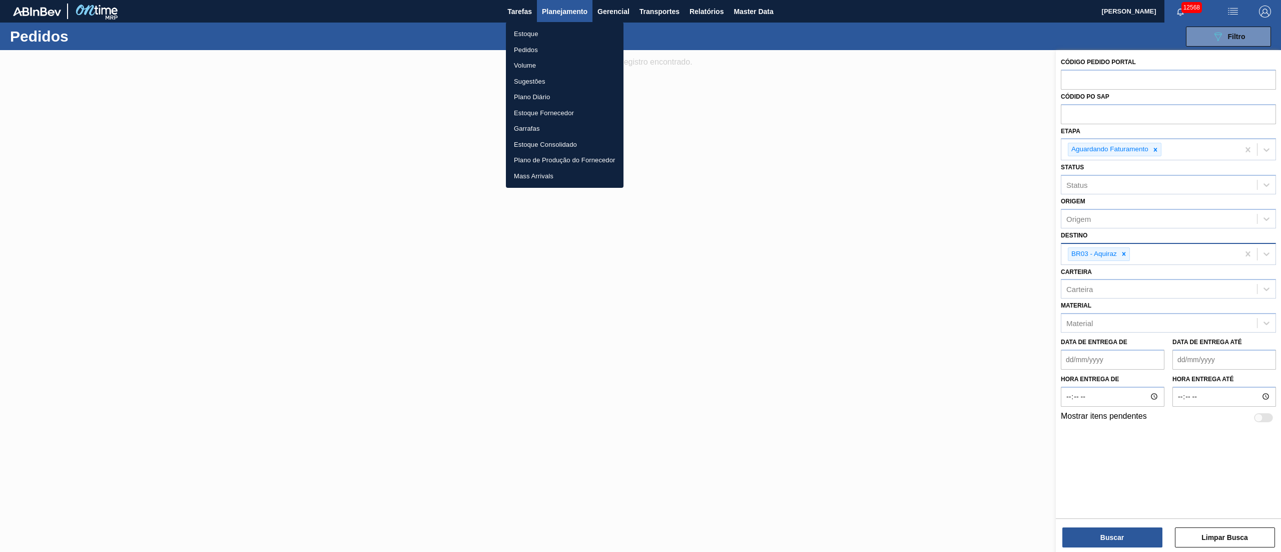
click at [533, 38] on li "Estoque" at bounding box center [565, 34] width 118 height 16
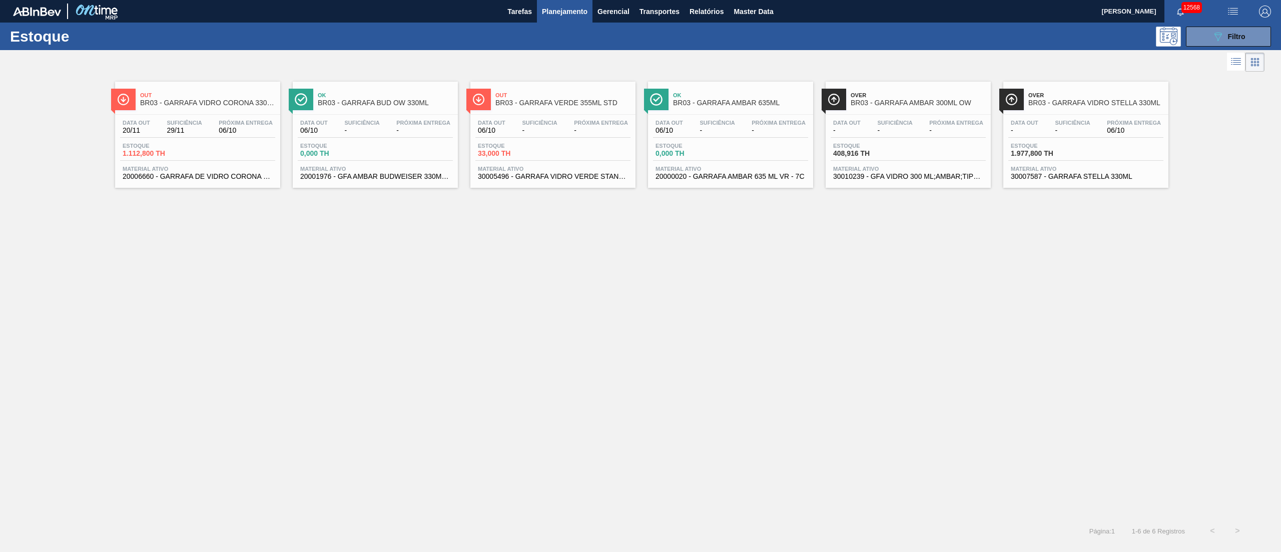
click at [204, 137] on div "Data out 20/11 Suficiência 29/11 Próxima Entrega 06/10" at bounding box center [197, 129] width 155 height 18
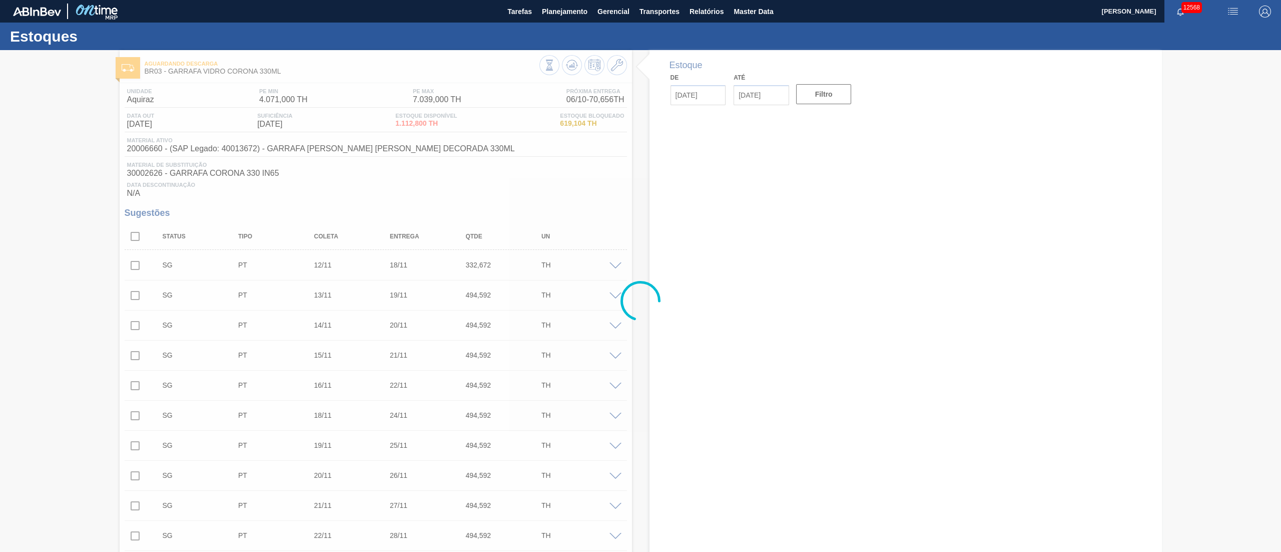
type input "[DATE]"
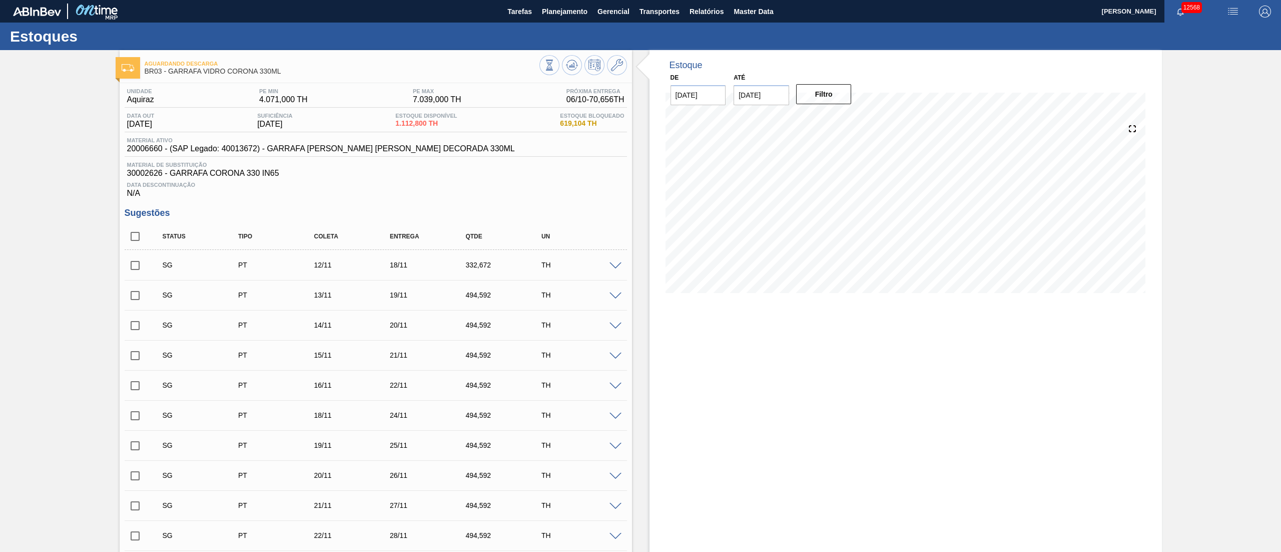
click at [140, 266] on input "checkbox" at bounding box center [135, 265] width 21 height 21
click at [620, 264] on span at bounding box center [616, 266] width 12 height 8
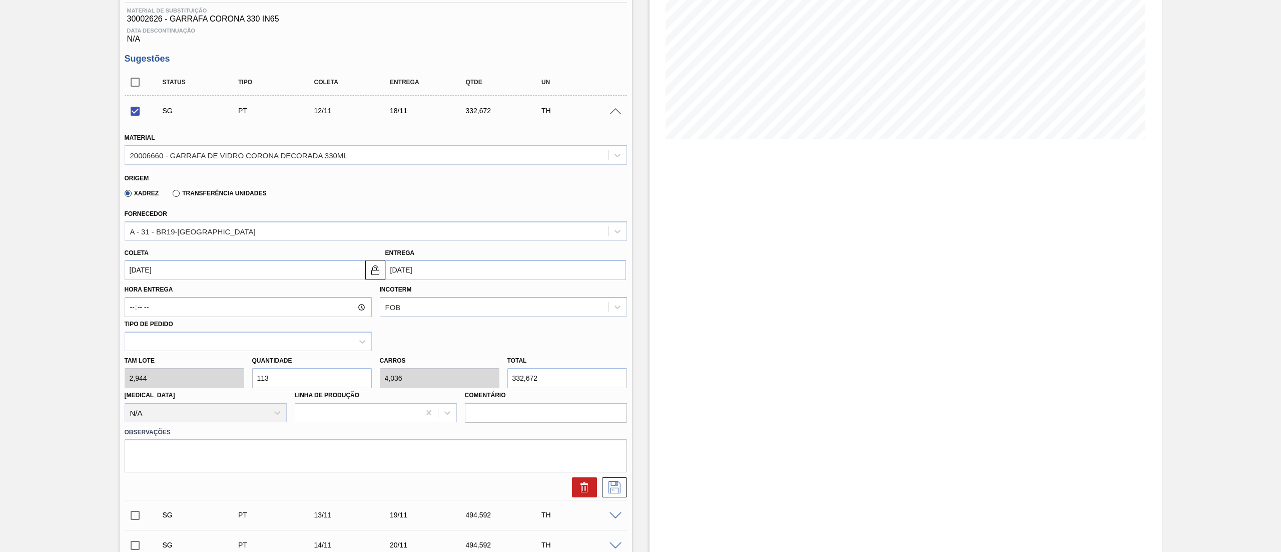
scroll to position [200, 0]
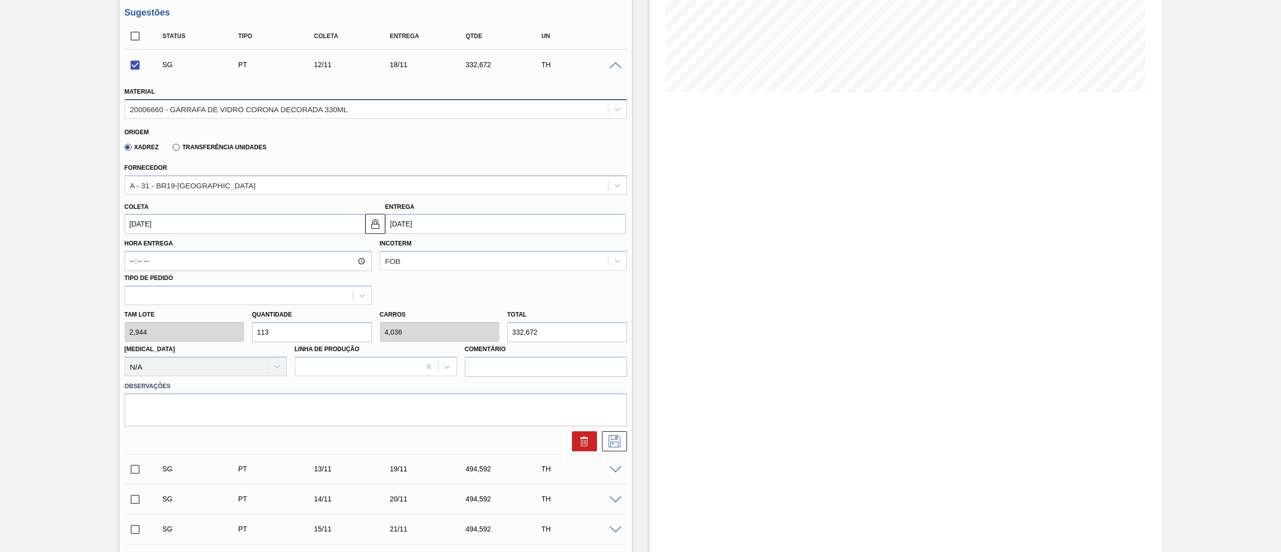
click at [165, 109] on div "20006660 - GARRAFA DE VIDRO CORONA DECORADA 330ML" at bounding box center [239, 109] width 218 height 9
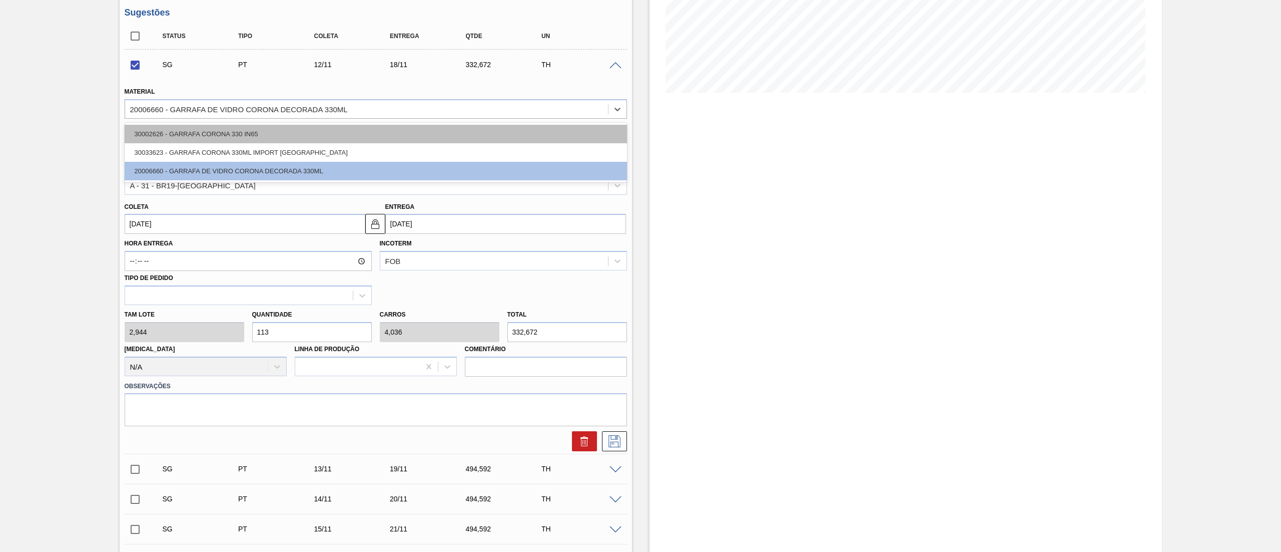
click at [177, 138] on div "30002626 - GARRAFA CORONA 330 IN65" at bounding box center [376, 134] width 503 height 19
checkbox input "false"
type input "[DATE]"
type input "3,312"
type input "100,444"
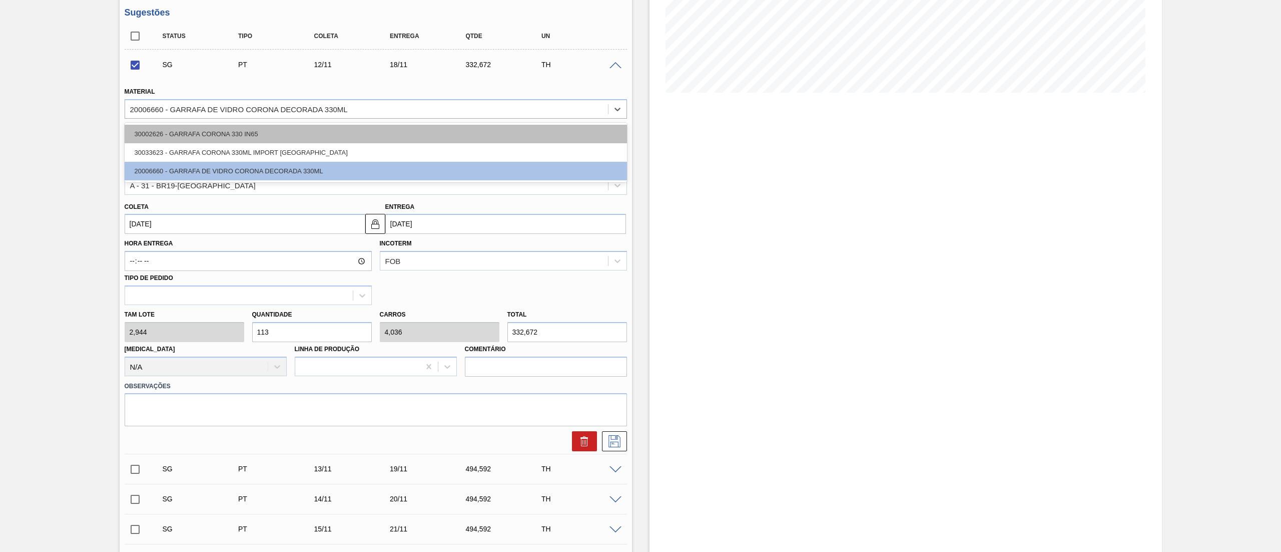
type input "3,587"
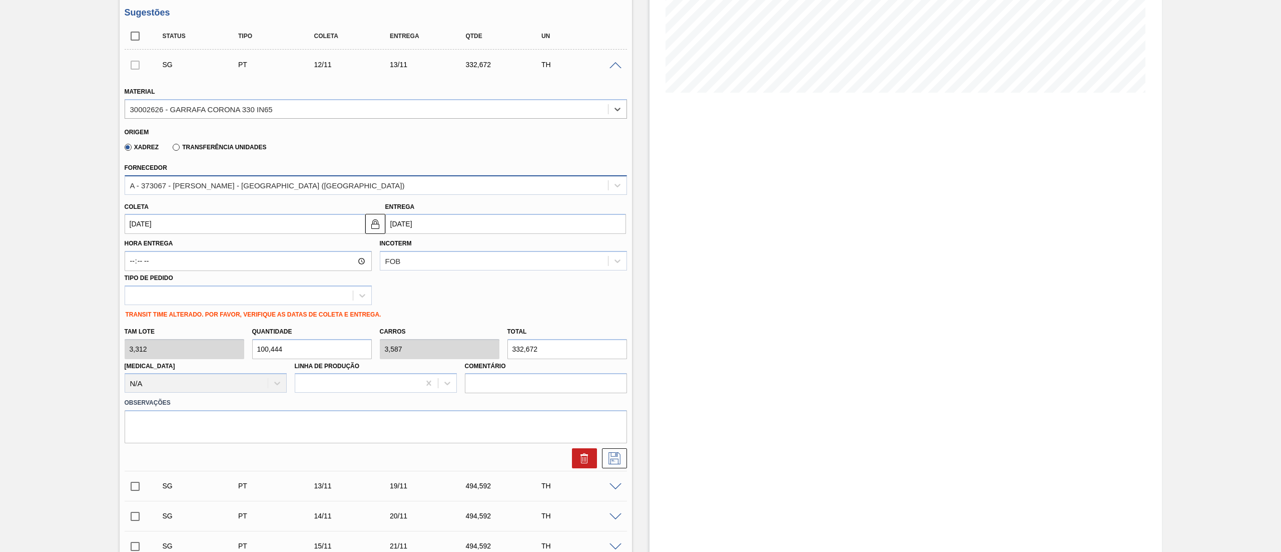
click at [219, 187] on div "A - 373067 - [PERSON_NAME] - [GEOGRAPHIC_DATA] ([GEOGRAPHIC_DATA])" at bounding box center [267, 185] width 275 height 9
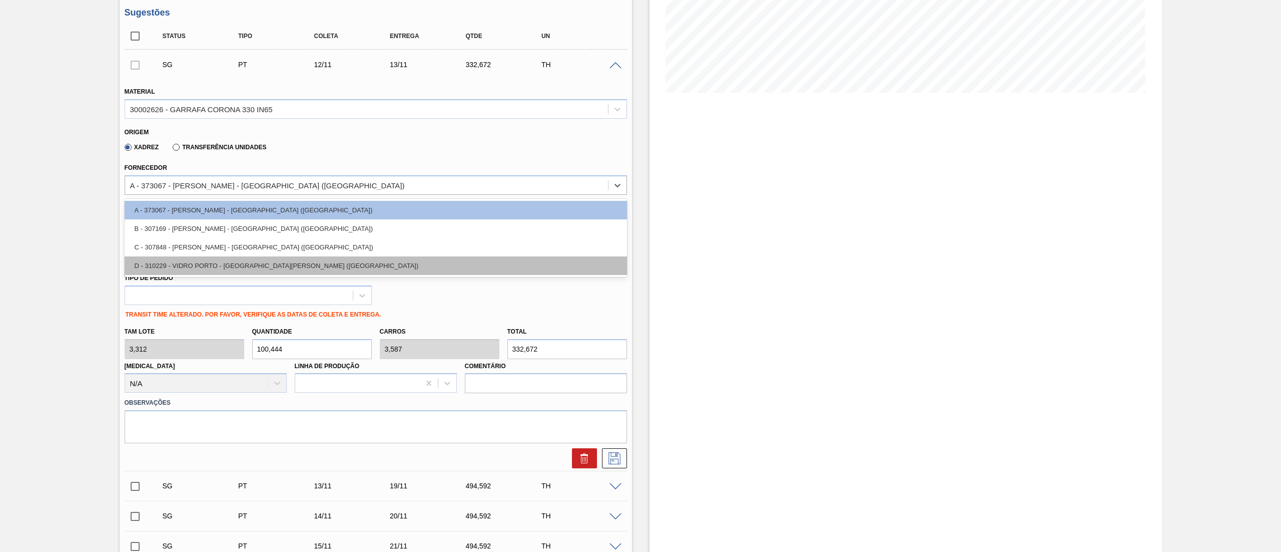
click at [205, 268] on div "D - 310229 - VIDRO PORTO - [GEOGRAPHIC_DATA][PERSON_NAME] ([GEOGRAPHIC_DATA])" at bounding box center [376, 265] width 503 height 19
type input "[DATE]"
type input "2,944"
type input "113"
type input "4,036"
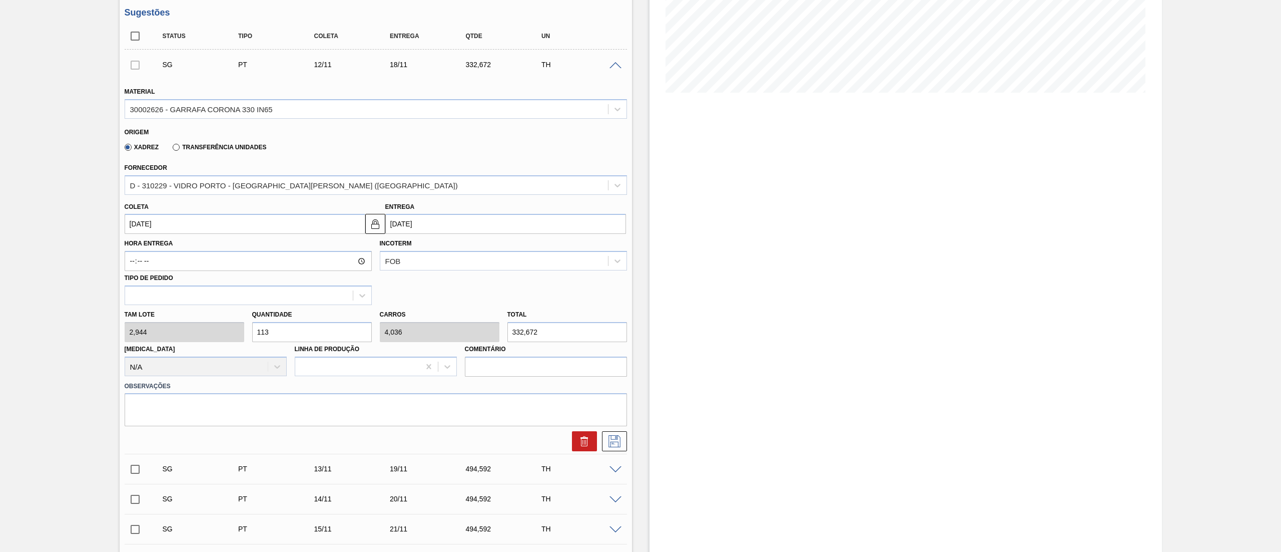
click at [129, 341] on div "[PERSON_NAME] 2,944 Quantidade 113 Carros 4,036 Total 332,672 [MEDICAL_DATA] N/…" at bounding box center [376, 341] width 511 height 72
type input "5"
type input "0,179"
type input "14,72"
type input "56"
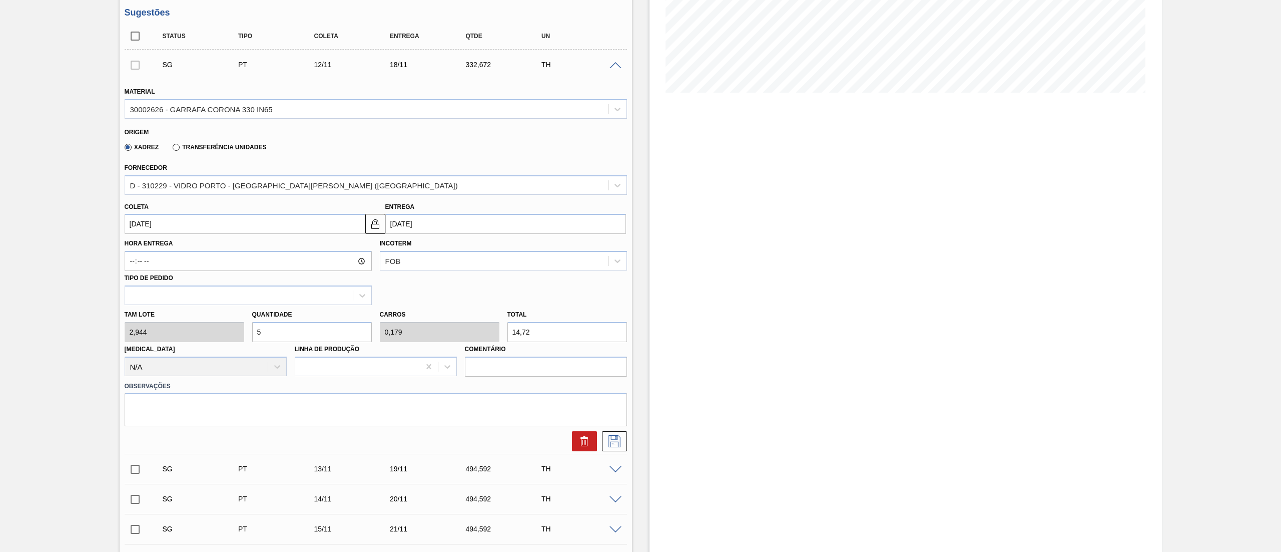
type input "2"
type input "164,864"
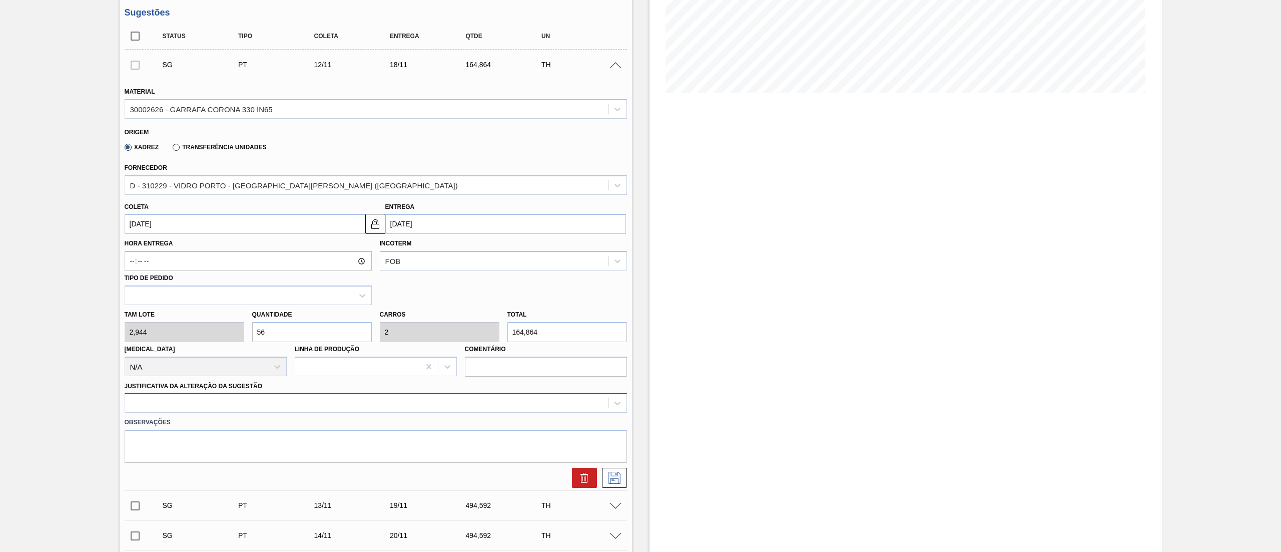
type input "56"
click at [183, 401] on div at bounding box center [376, 403] width 503 height 20
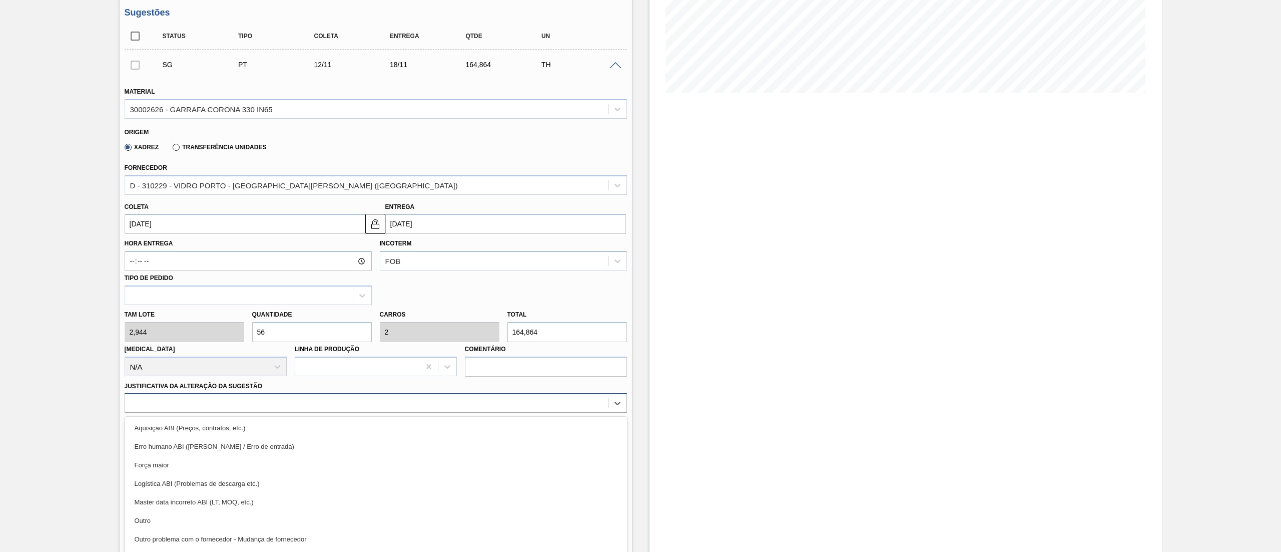
scroll to position [221, 0]
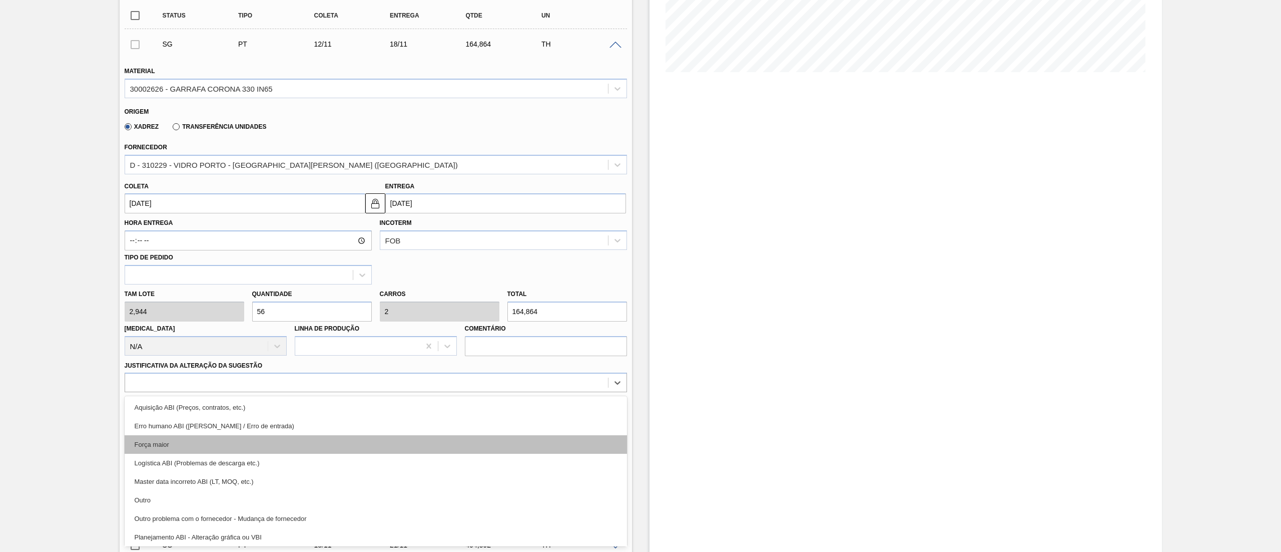
click at [163, 448] on div "Força maior" at bounding box center [376, 444] width 503 height 19
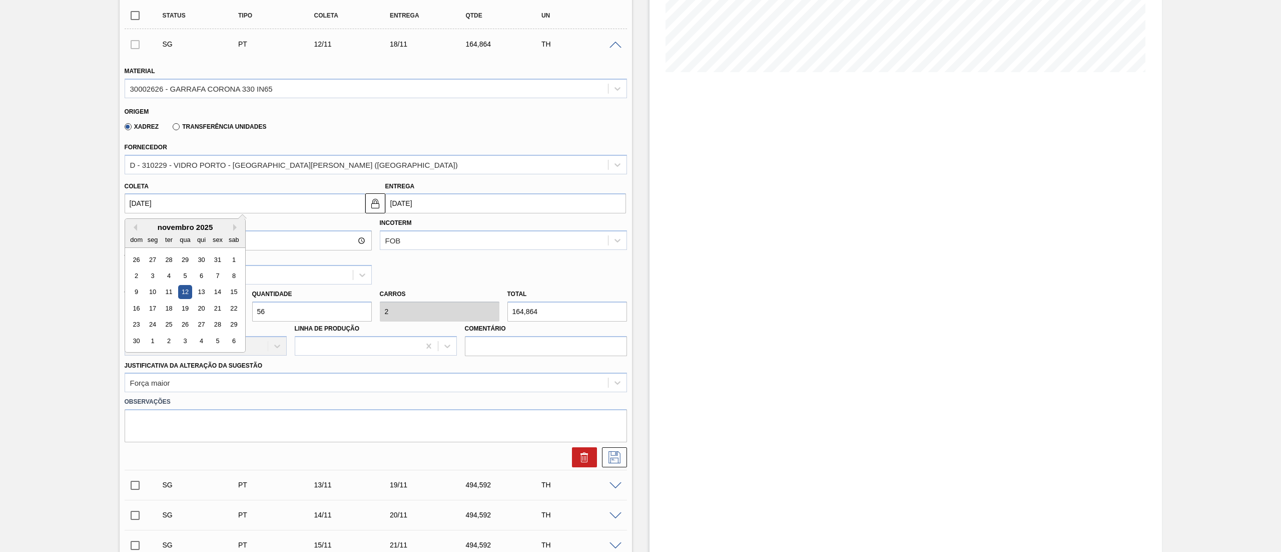
click at [223, 212] on input "[DATE]" at bounding box center [245, 203] width 241 height 20
click at [136, 225] on button "Previous Month" at bounding box center [133, 227] width 7 height 7
click at [167, 276] on div "7" at bounding box center [169, 276] width 14 height 14
type input "[DATE]"
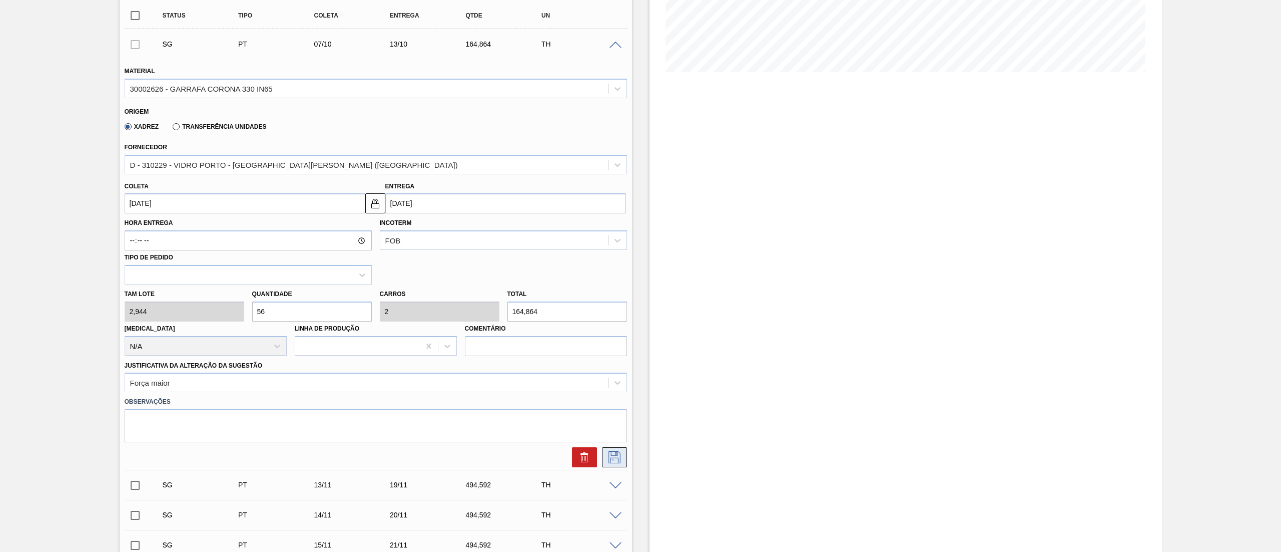
click at [609, 461] on icon at bounding box center [615, 457] width 12 height 12
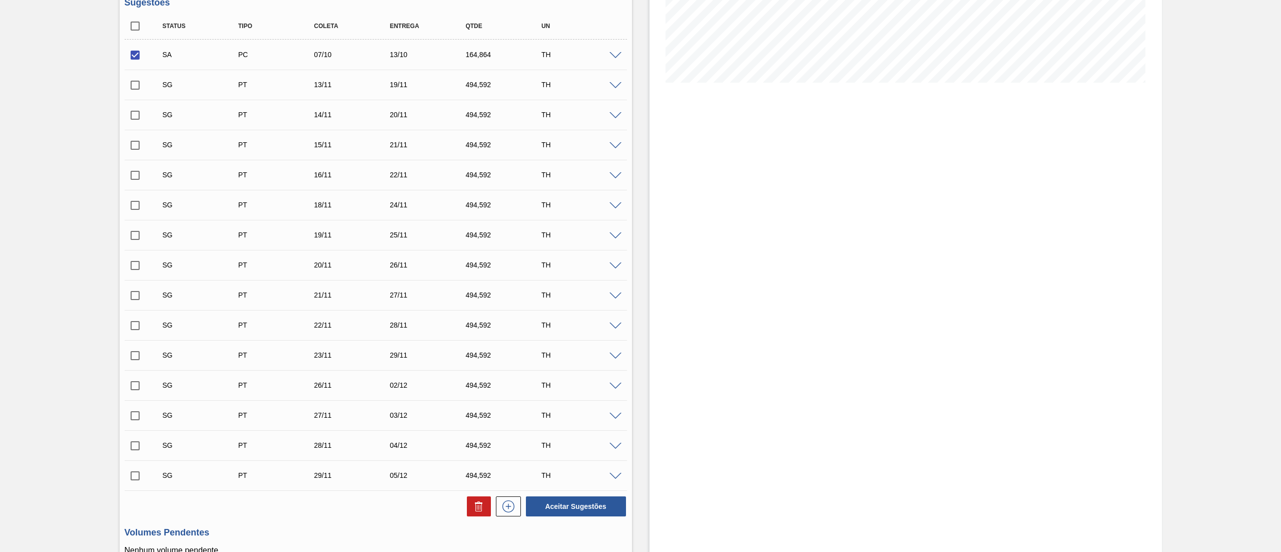
scroll to position [400, 0]
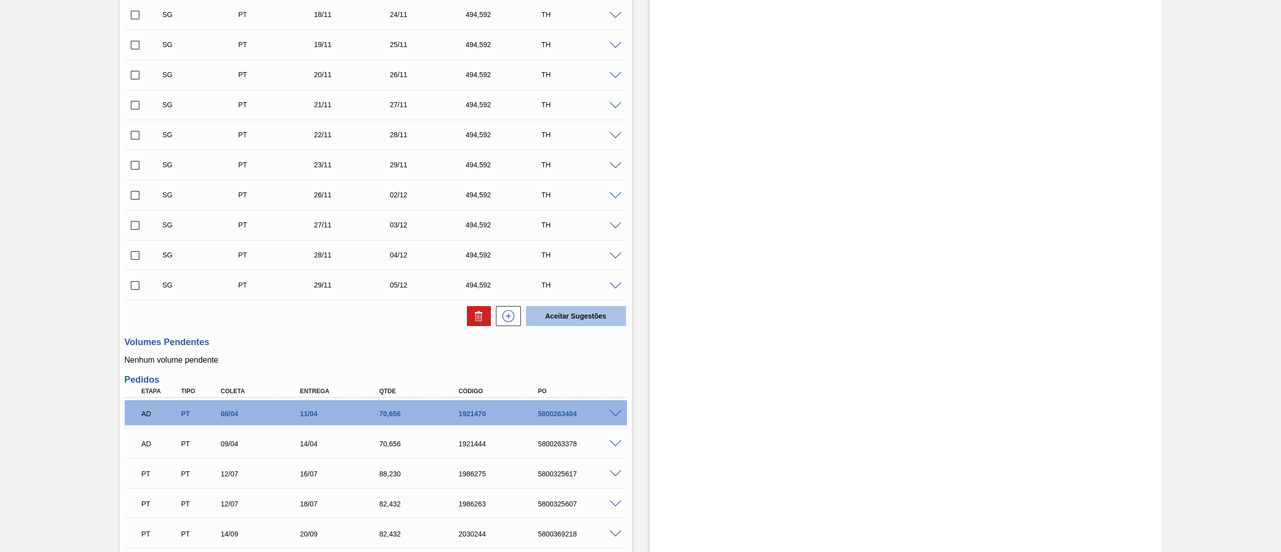
click at [565, 317] on button "Aceitar Sugestões" at bounding box center [576, 316] width 100 height 20
checkbox input "false"
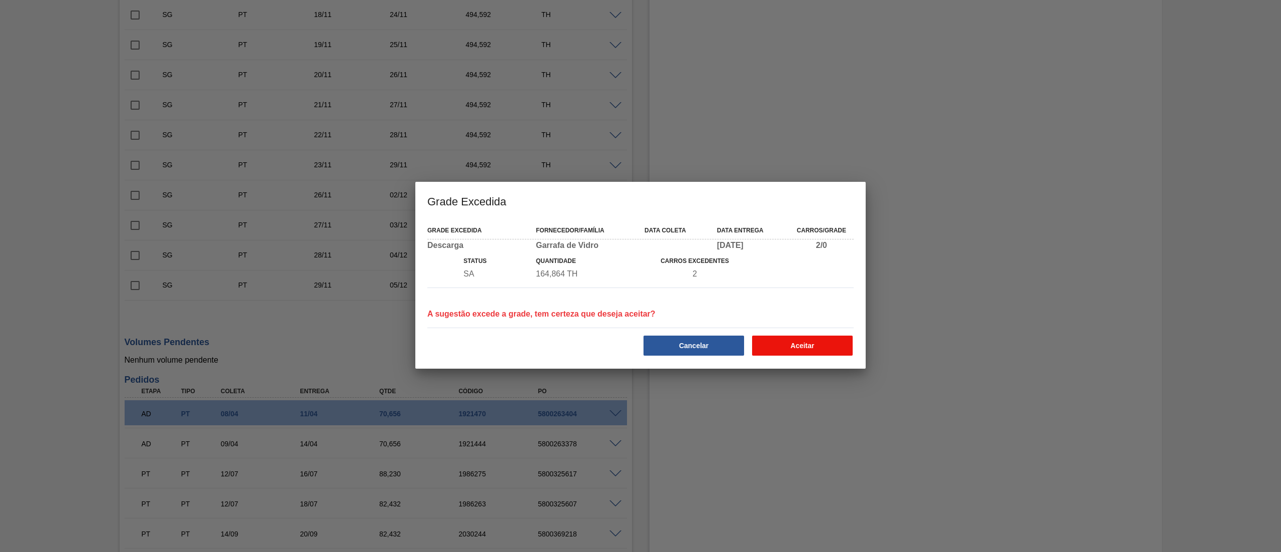
click at [818, 342] on button "Aceitar" at bounding box center [802, 345] width 101 height 20
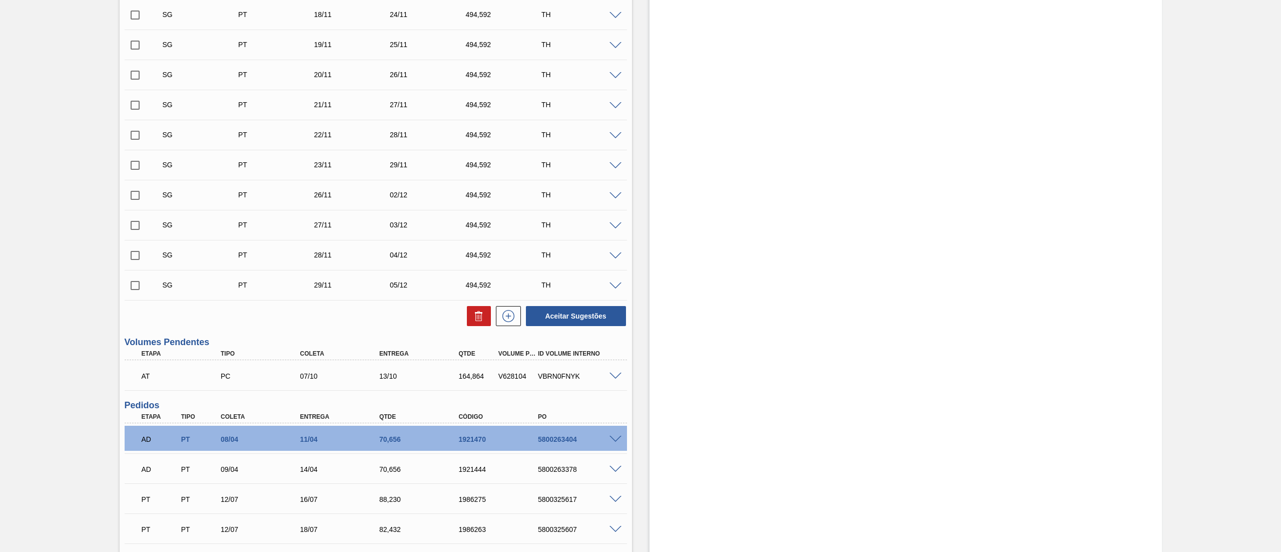
scroll to position [0, 0]
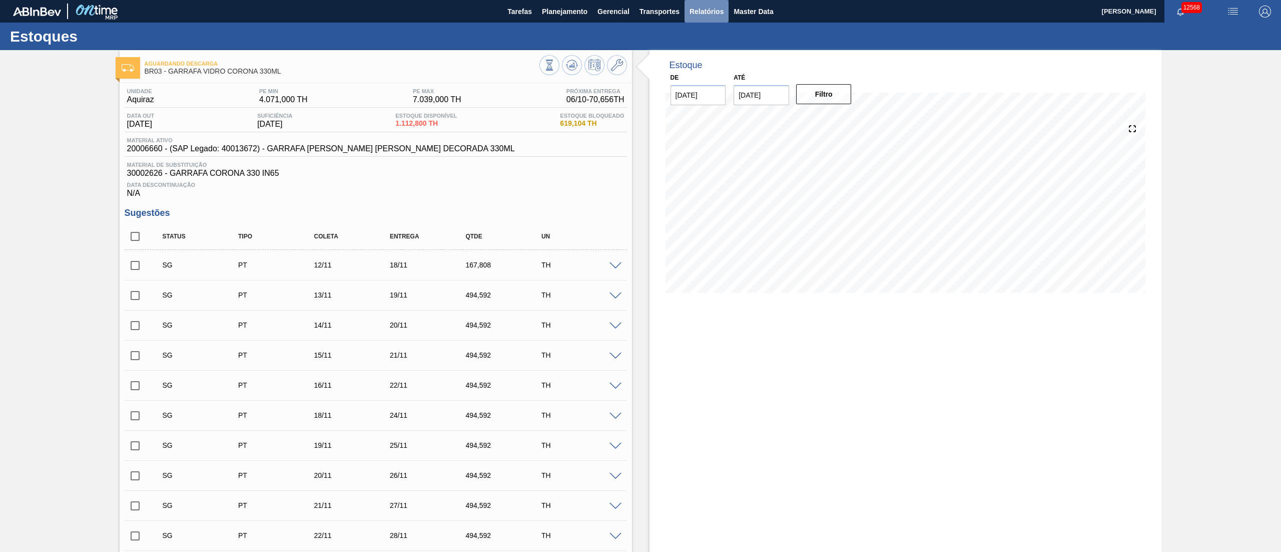
click at [698, 16] on span "Relatórios" at bounding box center [707, 12] width 34 height 12
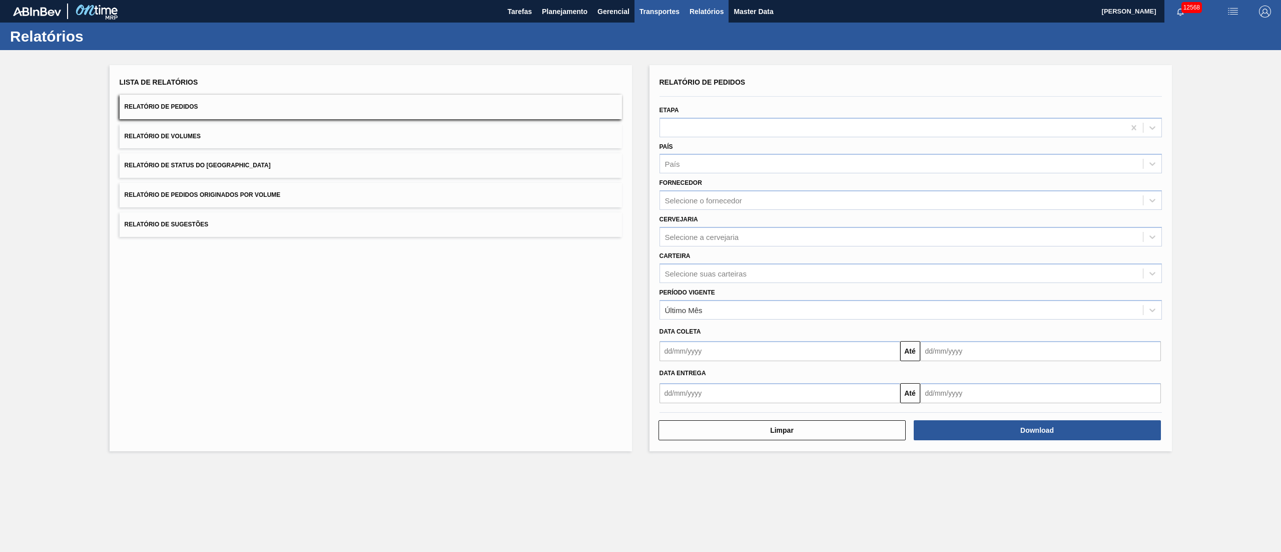
click at [648, 18] on button "Transportes" at bounding box center [660, 11] width 50 height 23
click at [641, 53] on li "Otimização de Carga" at bounding box center [660, 50] width 82 height 16
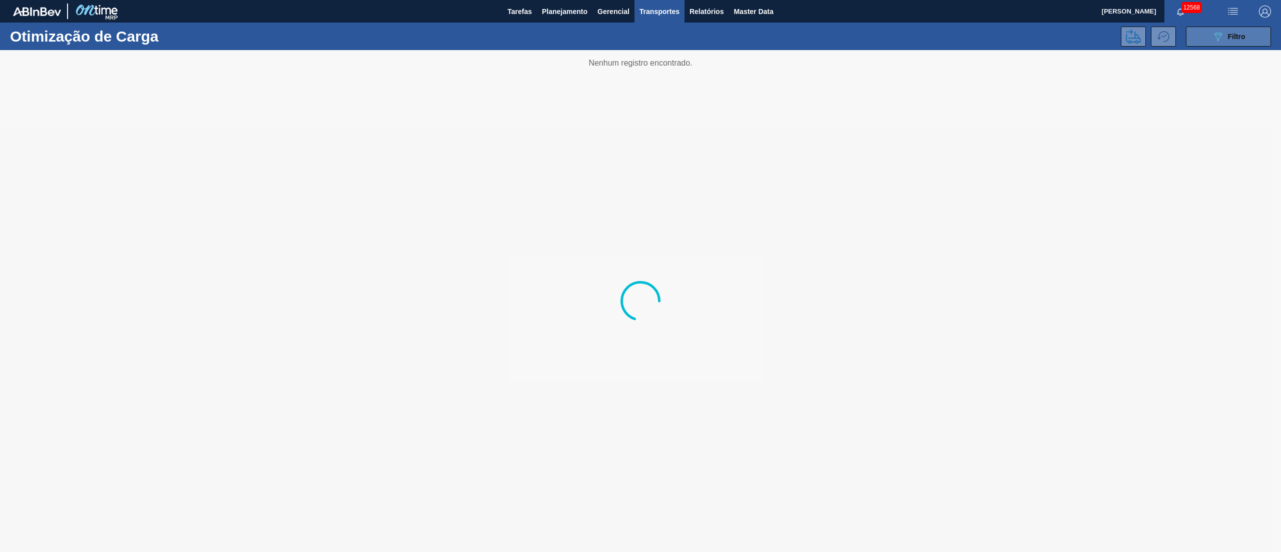
click at [1217, 35] on icon "089F7B8B-B2A5-4AFE-B5C0-19BA573D28AC" at bounding box center [1218, 37] width 12 height 12
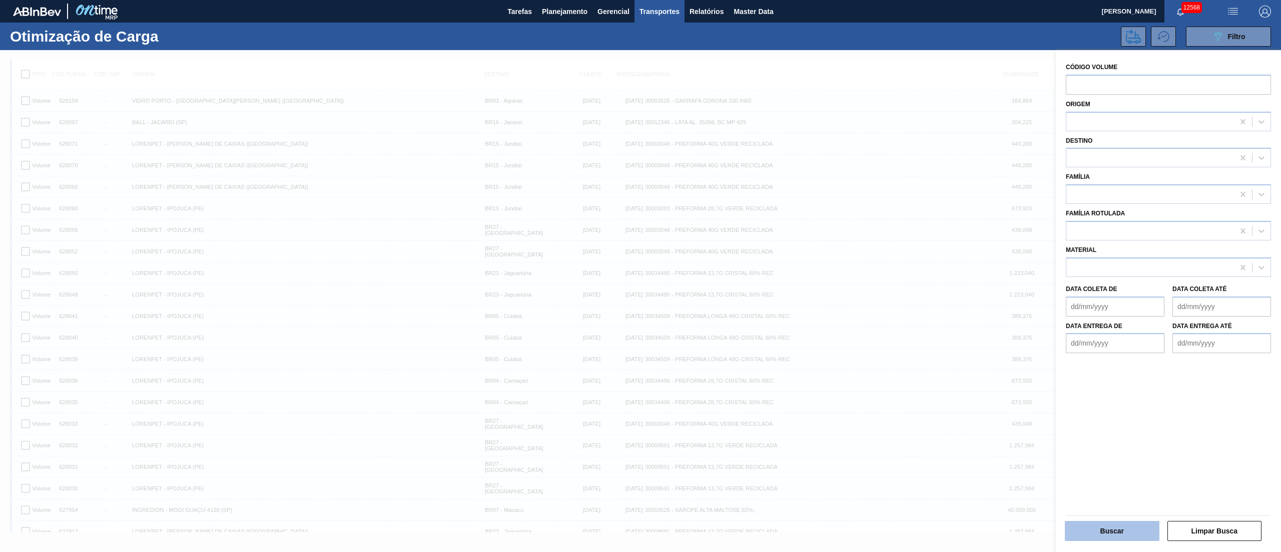
click at [1126, 533] on button "Buscar" at bounding box center [1112, 531] width 95 height 20
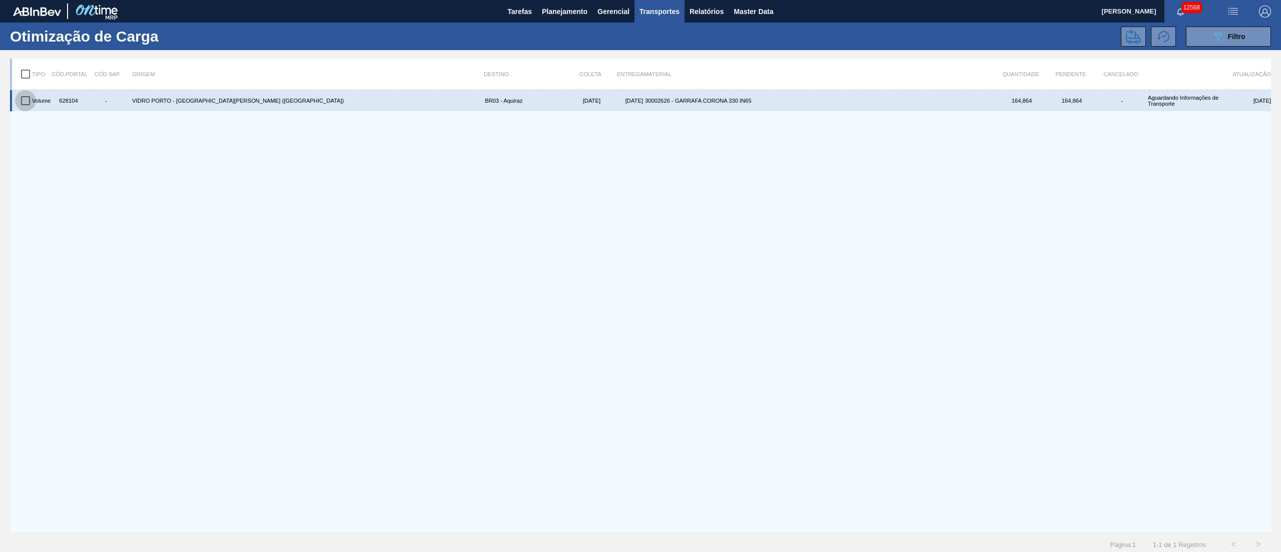
click at [15, 100] on input "checkbox" at bounding box center [25, 100] width 21 height 21
checkbox input "true"
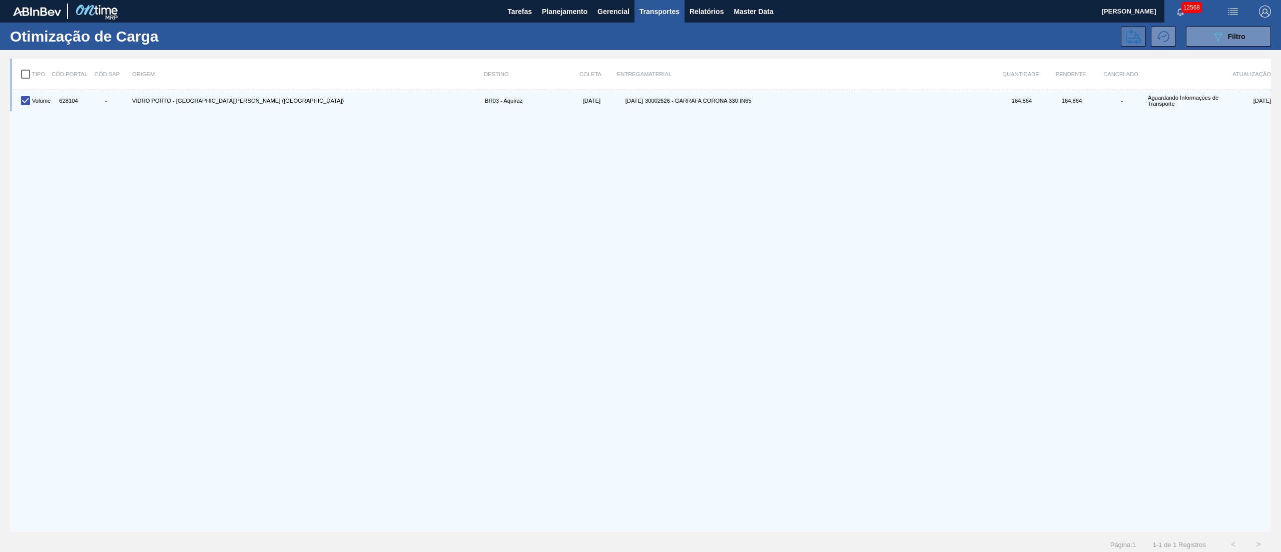
click at [1132, 41] on icon at bounding box center [1133, 36] width 15 height 15
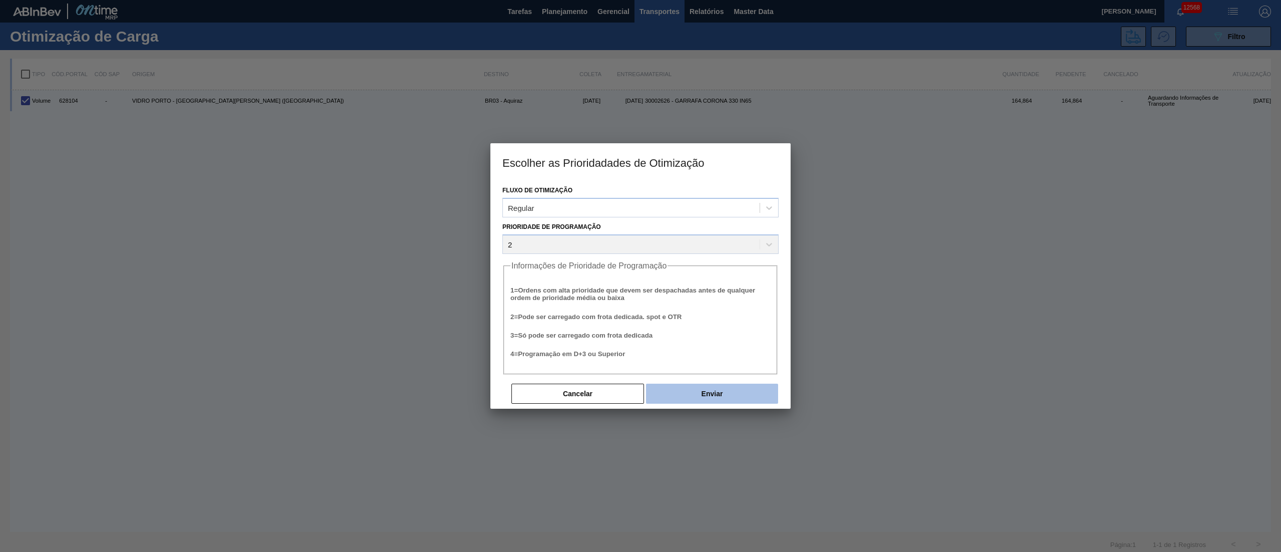
click at [695, 394] on button "Enviar" at bounding box center [712, 393] width 132 height 20
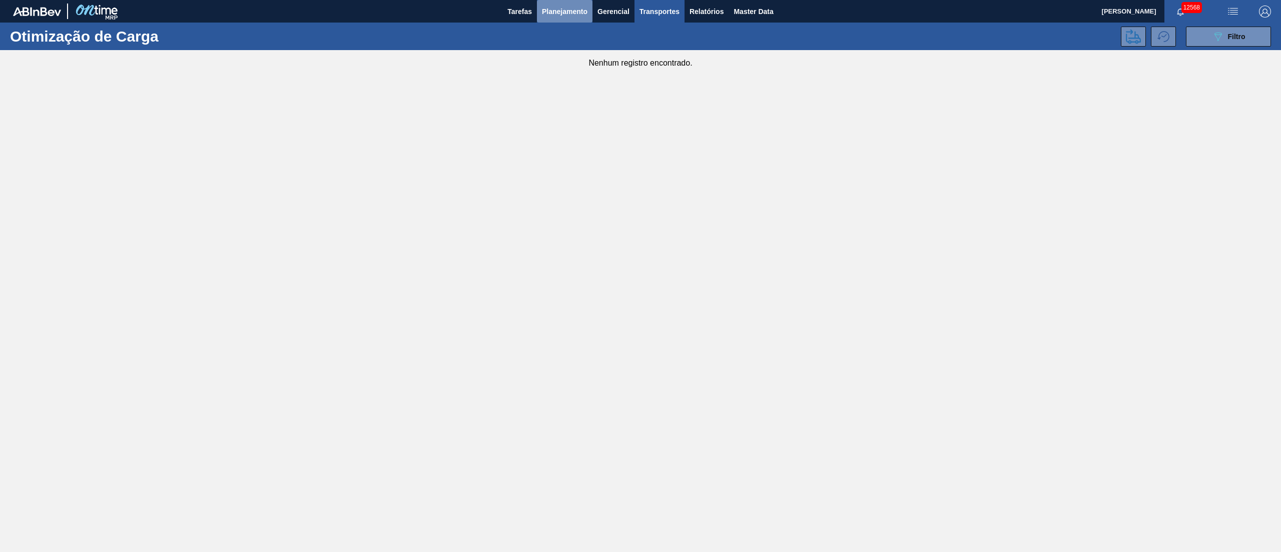
click at [554, 12] on span "Planejamento" at bounding box center [565, 12] width 46 height 12
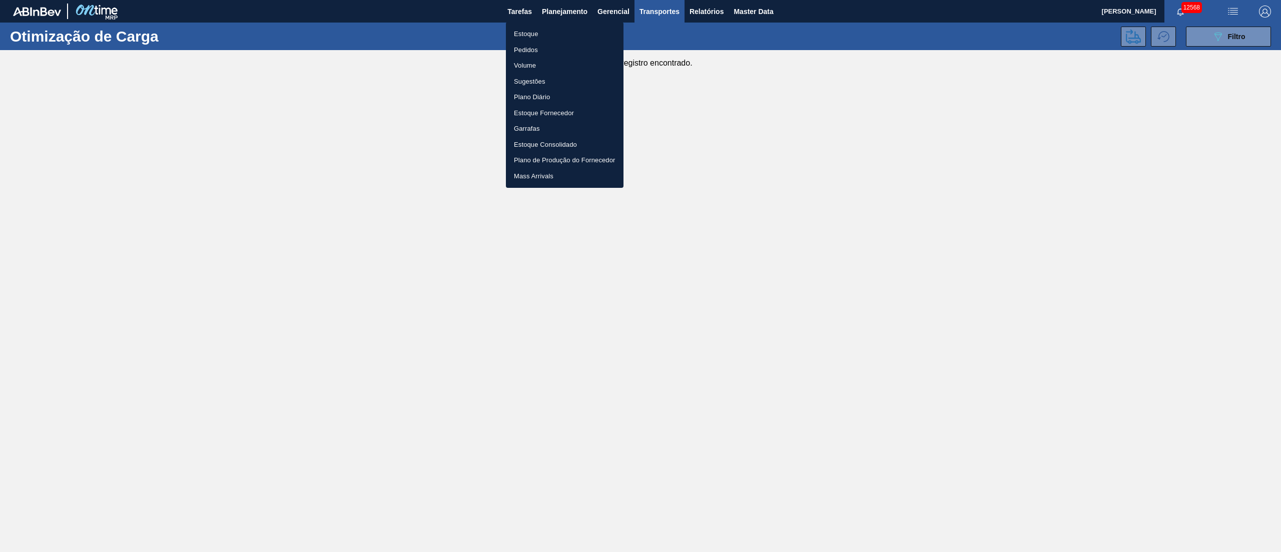
click at [529, 46] on li "Pedidos" at bounding box center [565, 50] width 118 height 16
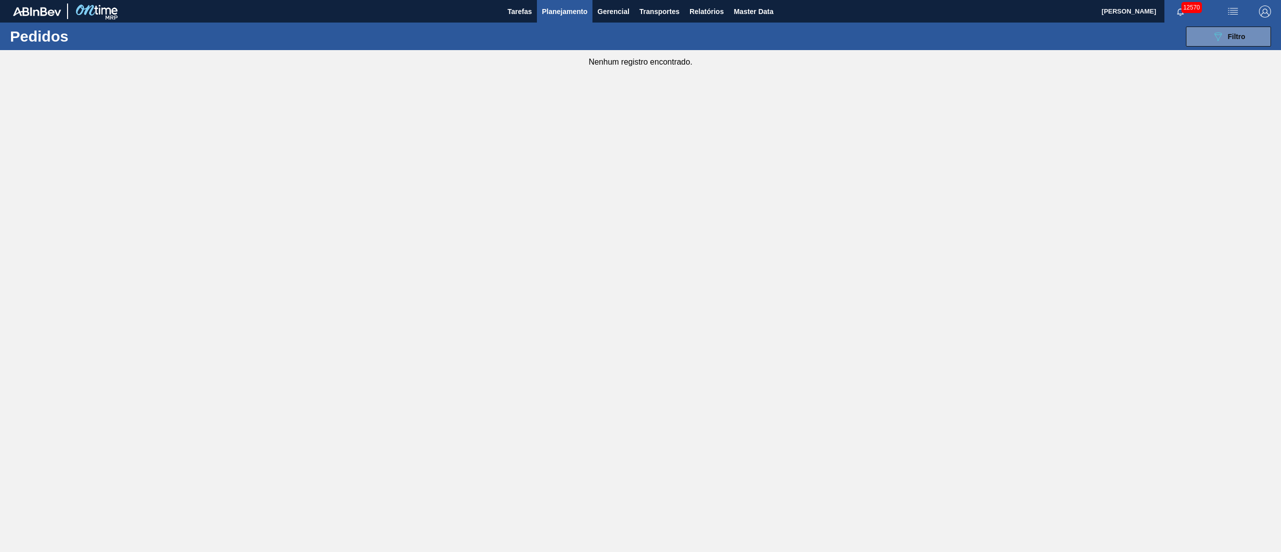
click at [571, 14] on span "Planejamento" at bounding box center [565, 12] width 46 height 12
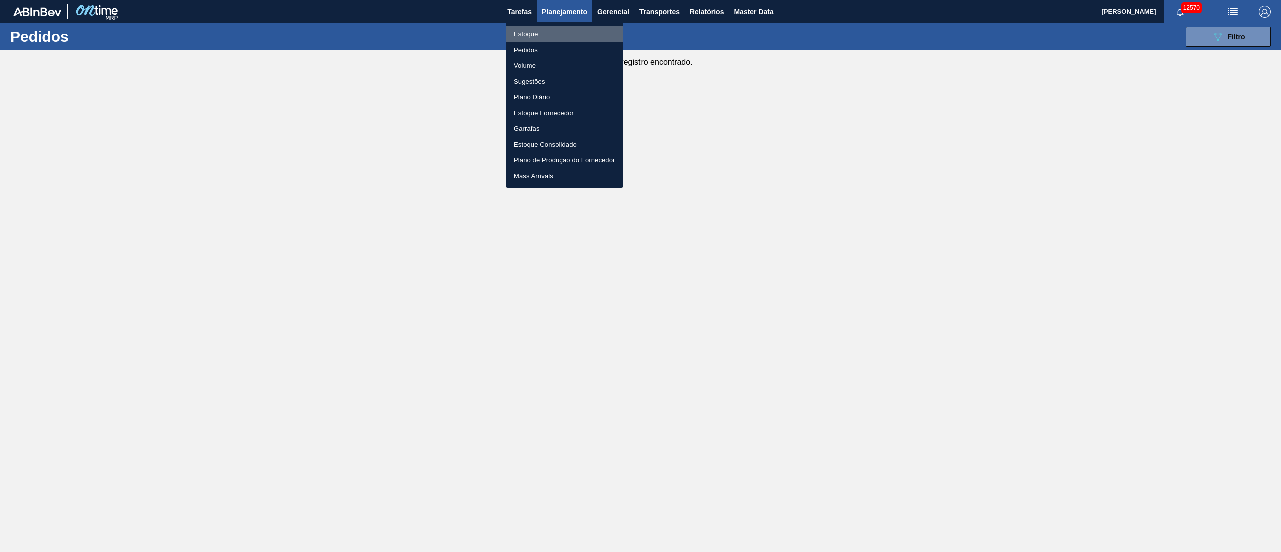
click at [529, 30] on li "Estoque" at bounding box center [565, 34] width 118 height 16
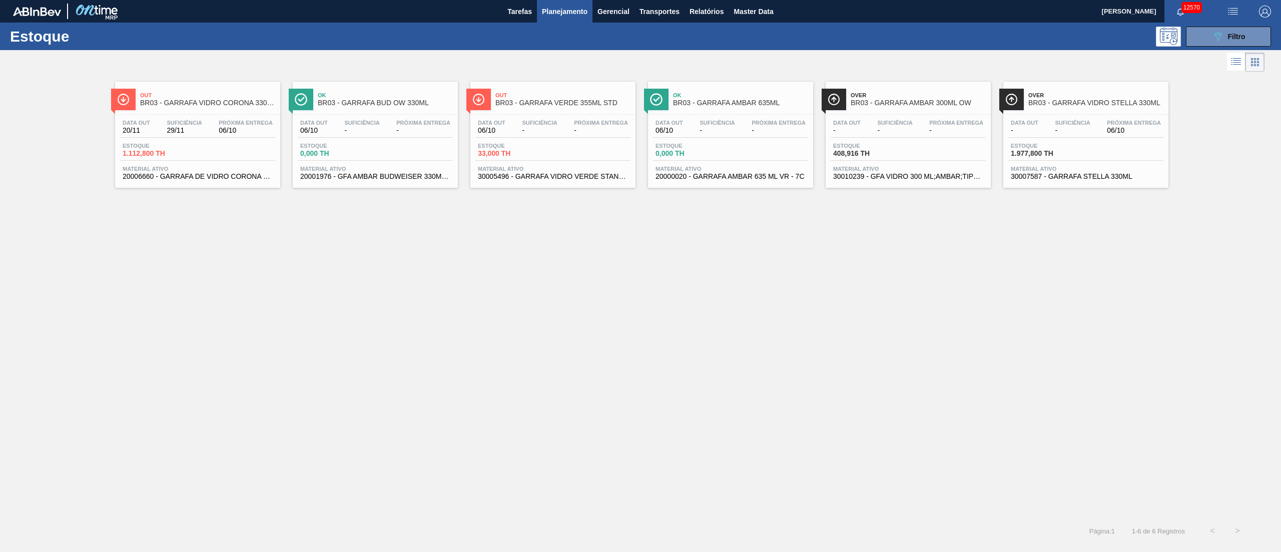
click at [208, 137] on div "Data out 20/11 Suficiência 29/11 Próxima Entrega 06/10" at bounding box center [197, 129] width 155 height 18
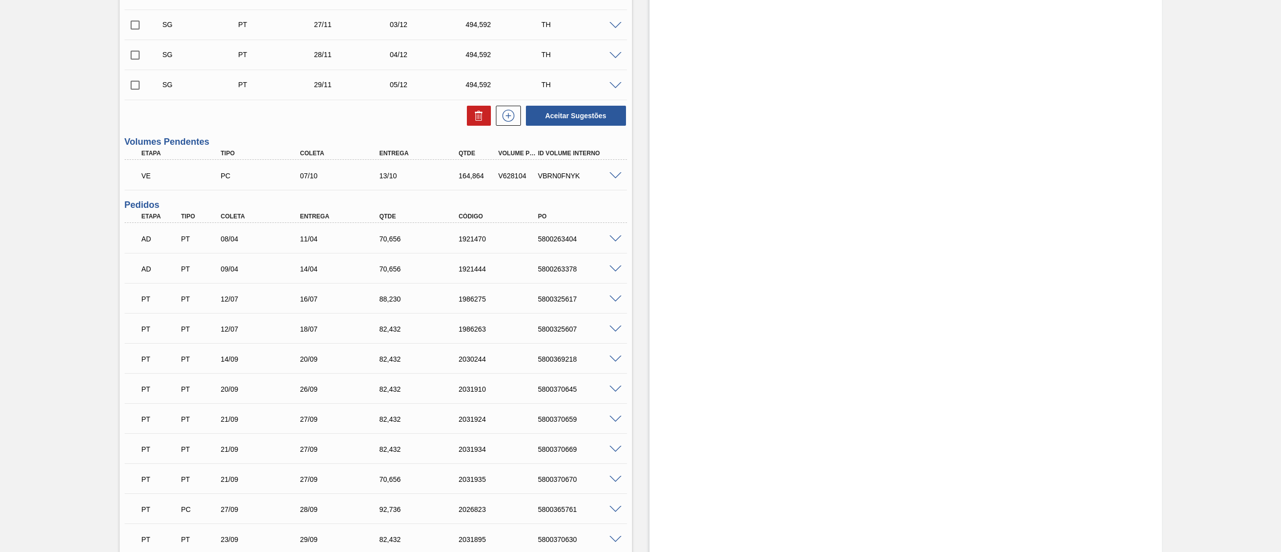
scroll to position [501, 0]
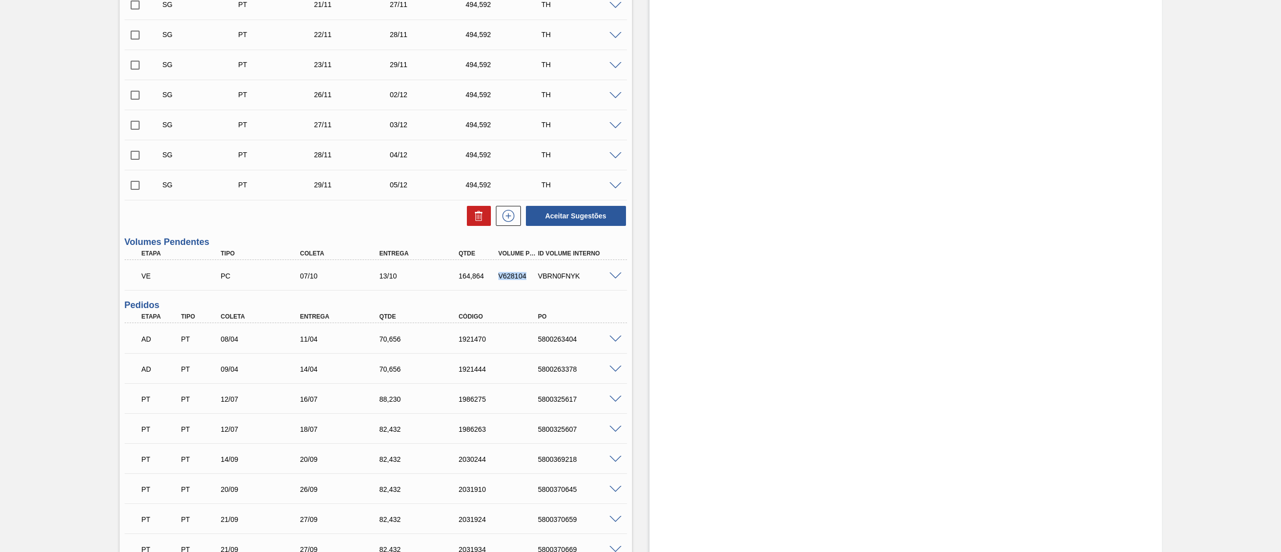
drag, startPoint x: 496, startPoint y: 274, endPoint x: 529, endPoint y: 277, distance: 33.2
click at [529, 277] on div "V628104" at bounding box center [517, 276] width 43 height 8
copy div "V628104"
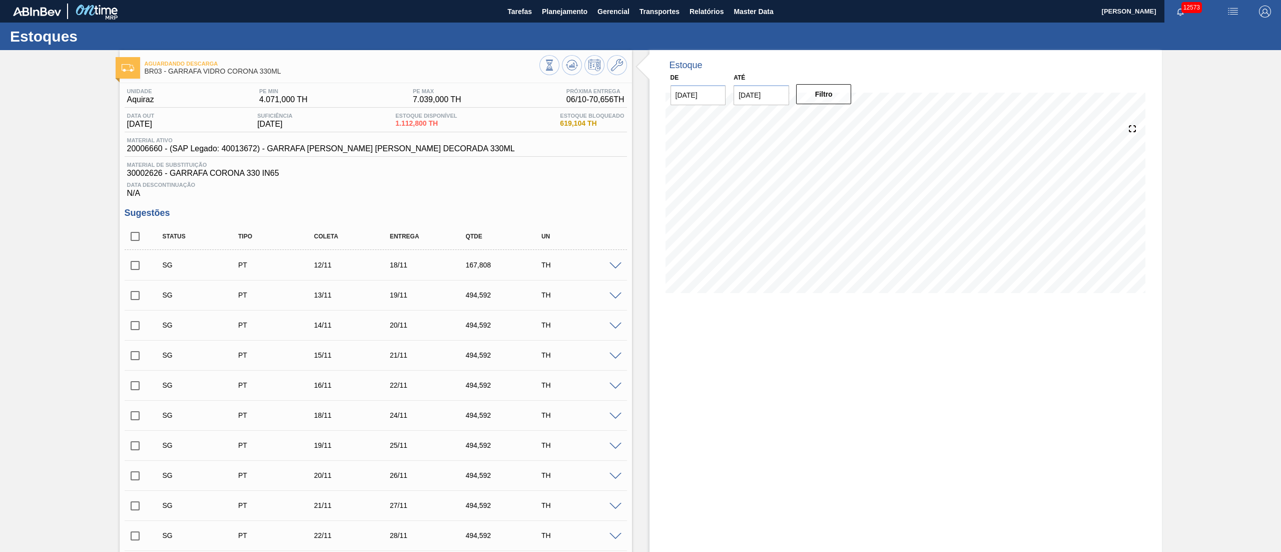
click at [366, 337] on div "SG PT 14/11 20/11 494,592 TH" at bounding box center [376, 324] width 503 height 25
click at [559, 6] on span "Planejamento" at bounding box center [565, 12] width 46 height 12
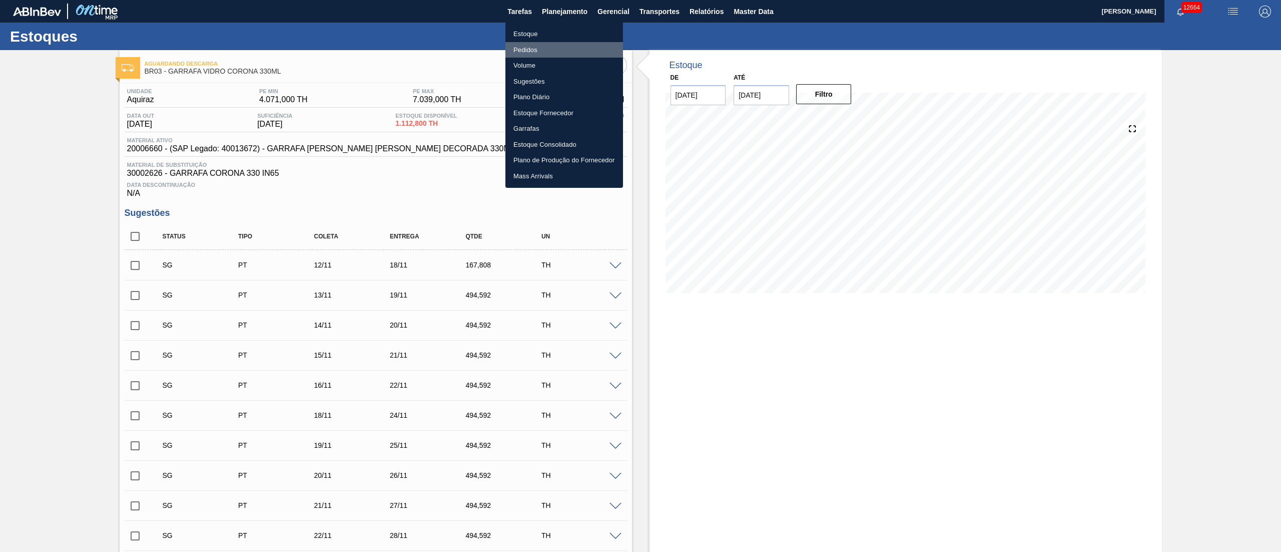
click at [536, 50] on li "Pedidos" at bounding box center [565, 50] width 118 height 16
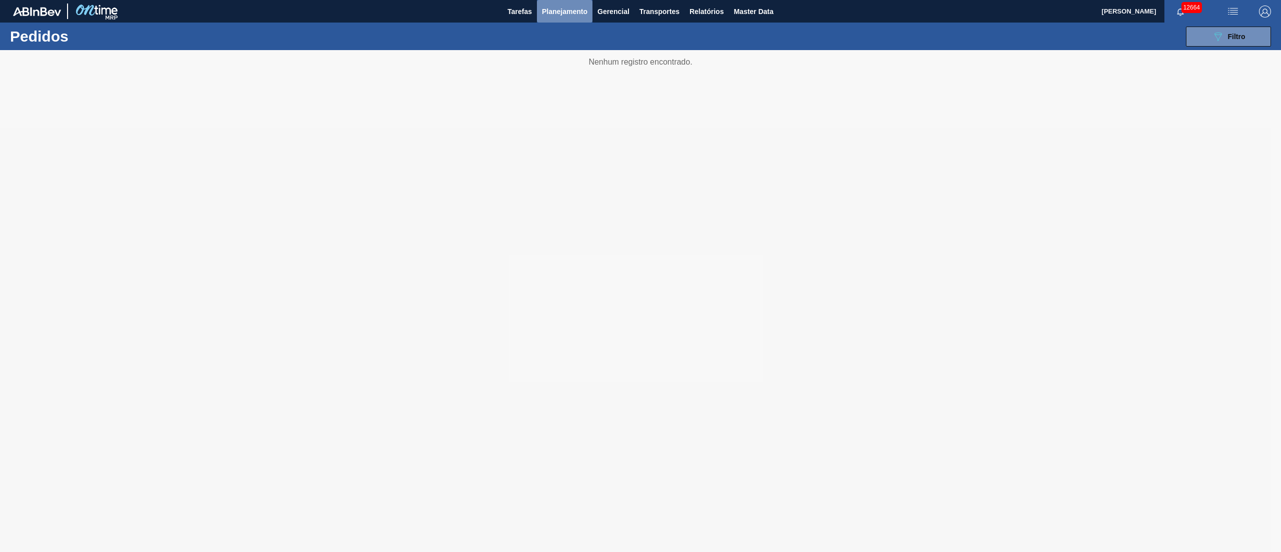
click at [567, 12] on span "Planejamento" at bounding box center [565, 12] width 46 height 12
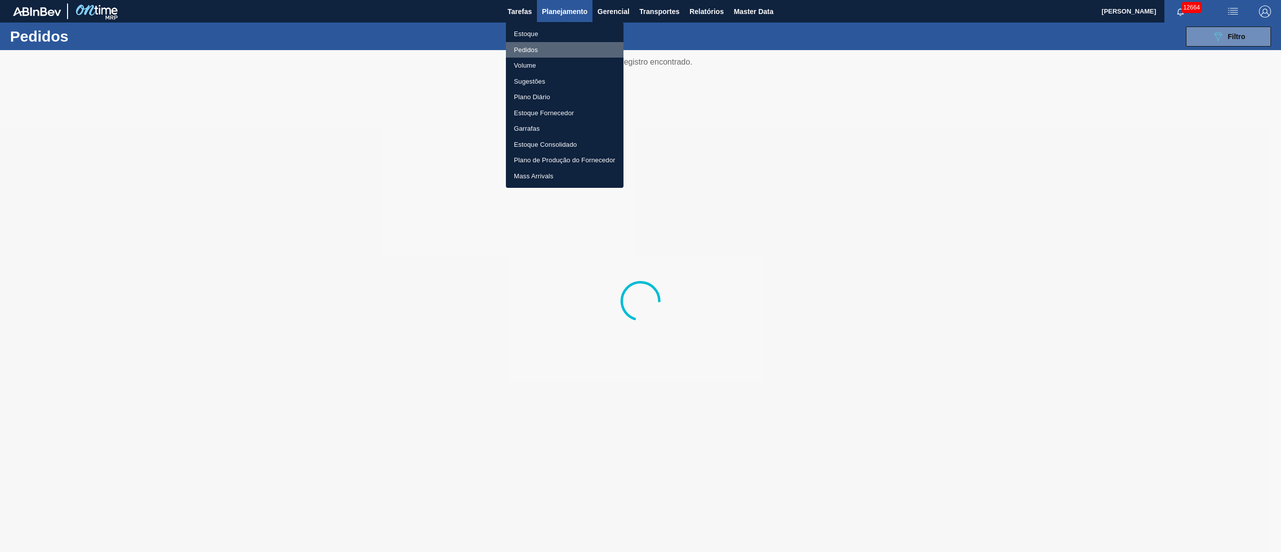
click at [536, 48] on li "Pedidos" at bounding box center [565, 50] width 118 height 16
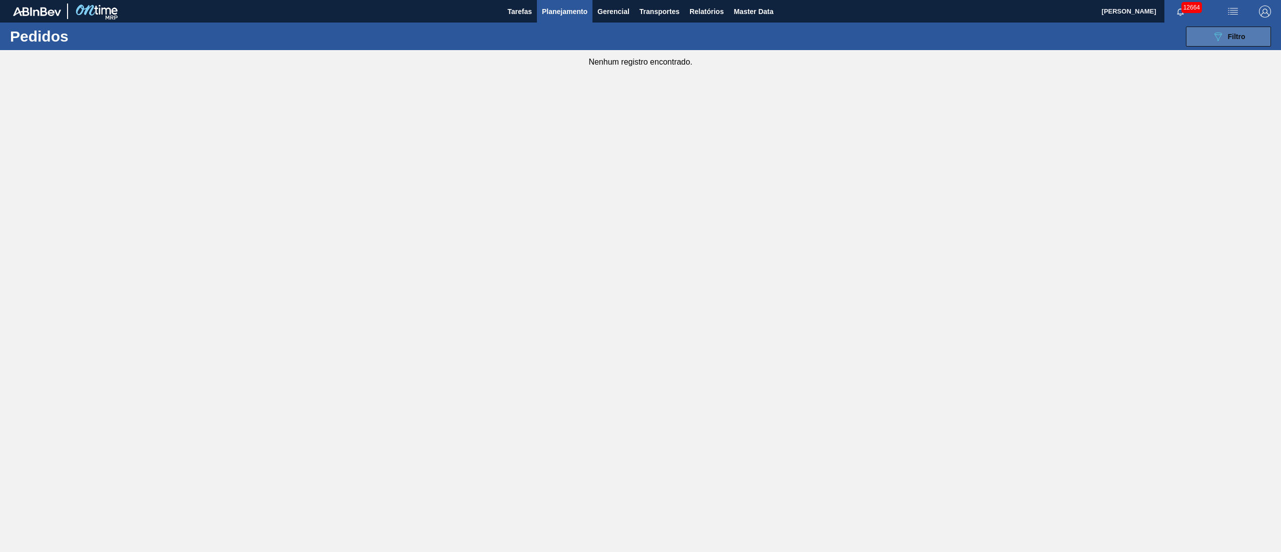
click at [1224, 38] on icon "089F7B8B-B2A5-4AFE-B5C0-19BA573D28AC" at bounding box center [1218, 37] width 12 height 12
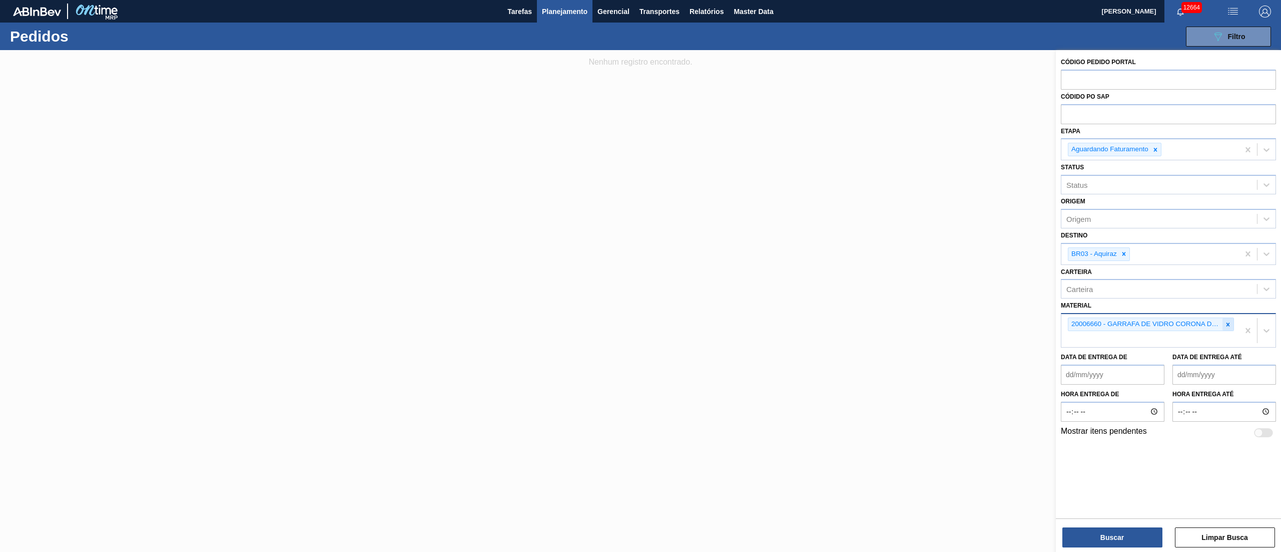
click at [1226, 322] on icon at bounding box center [1228, 324] width 7 height 7
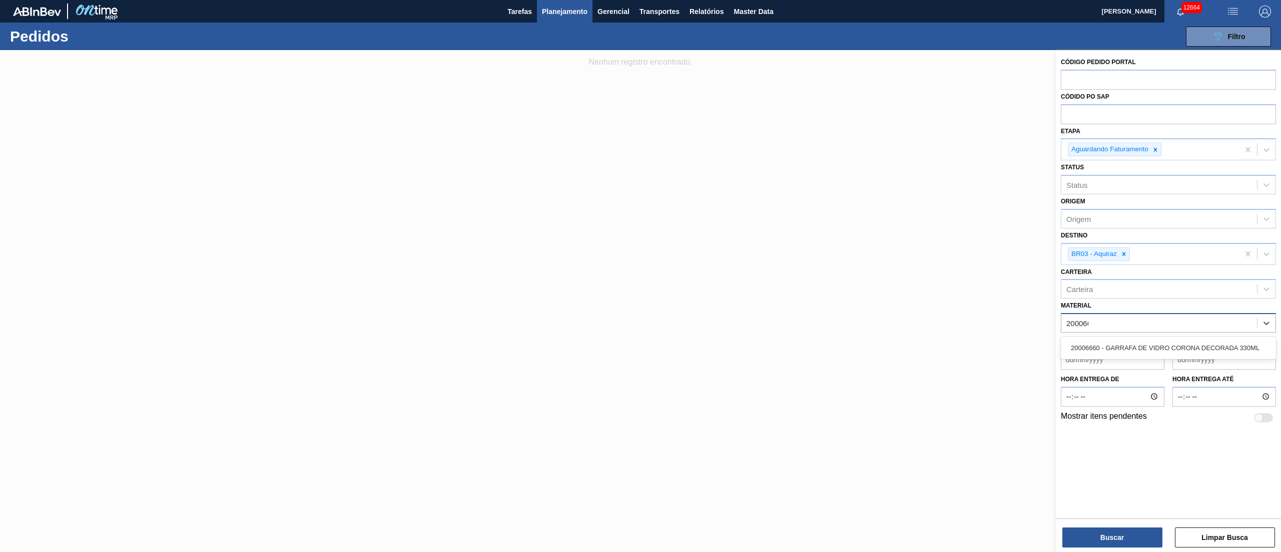
type input "2000666"
click at [1152, 341] on div "20006660 - GARRAFA DE VIDRO CORONA DECORADA 330ML" at bounding box center [1168, 347] width 215 height 19
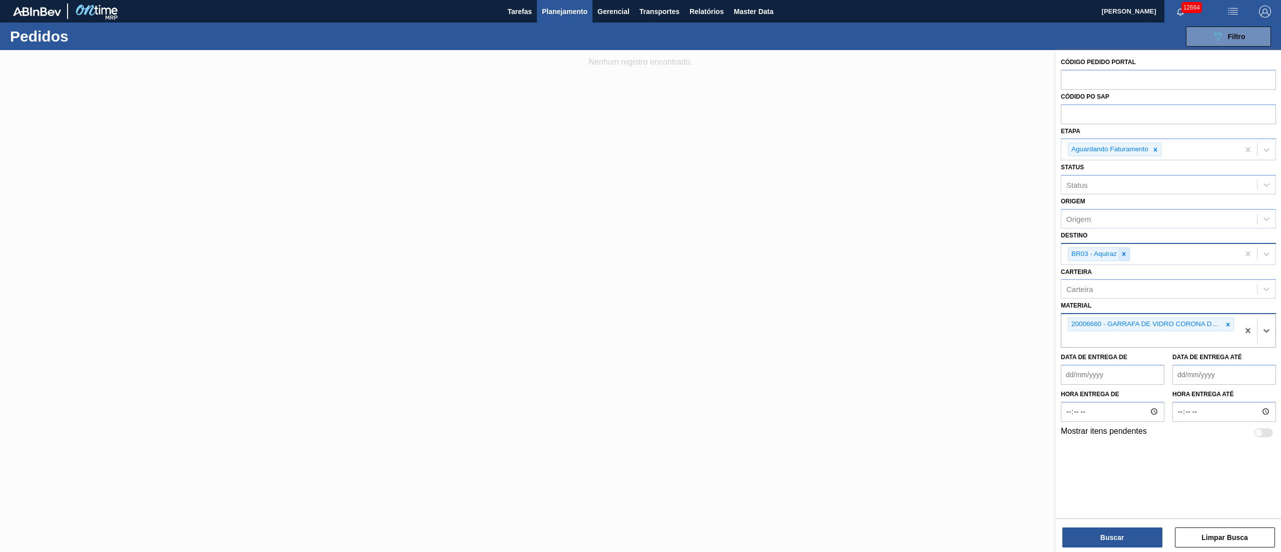
click at [1125, 254] on icon at bounding box center [1125, 254] width 4 height 4
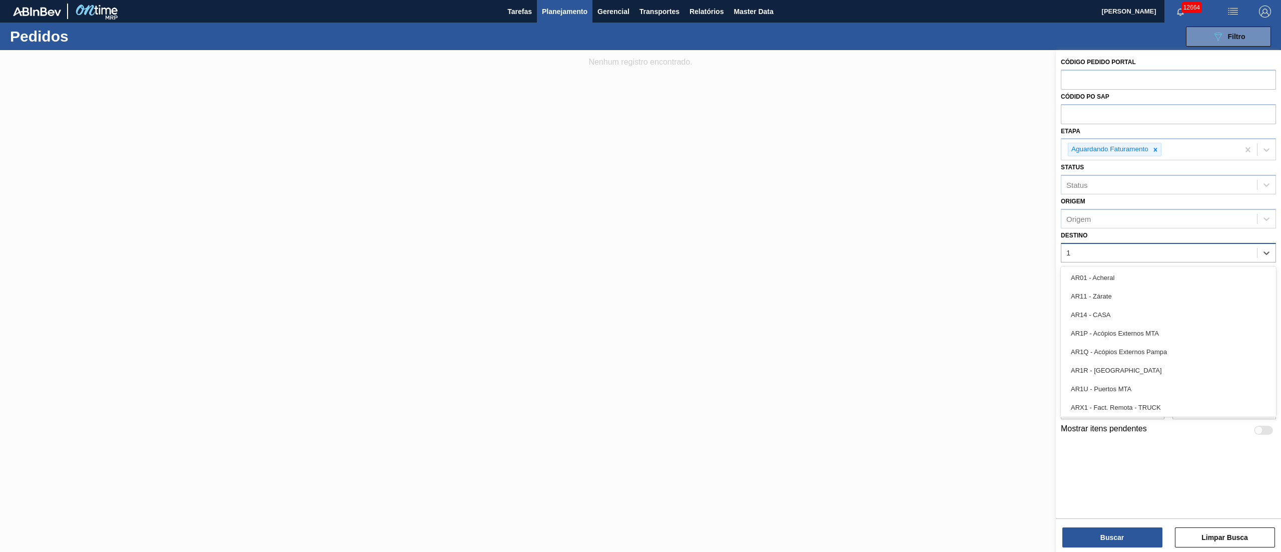
type input "19"
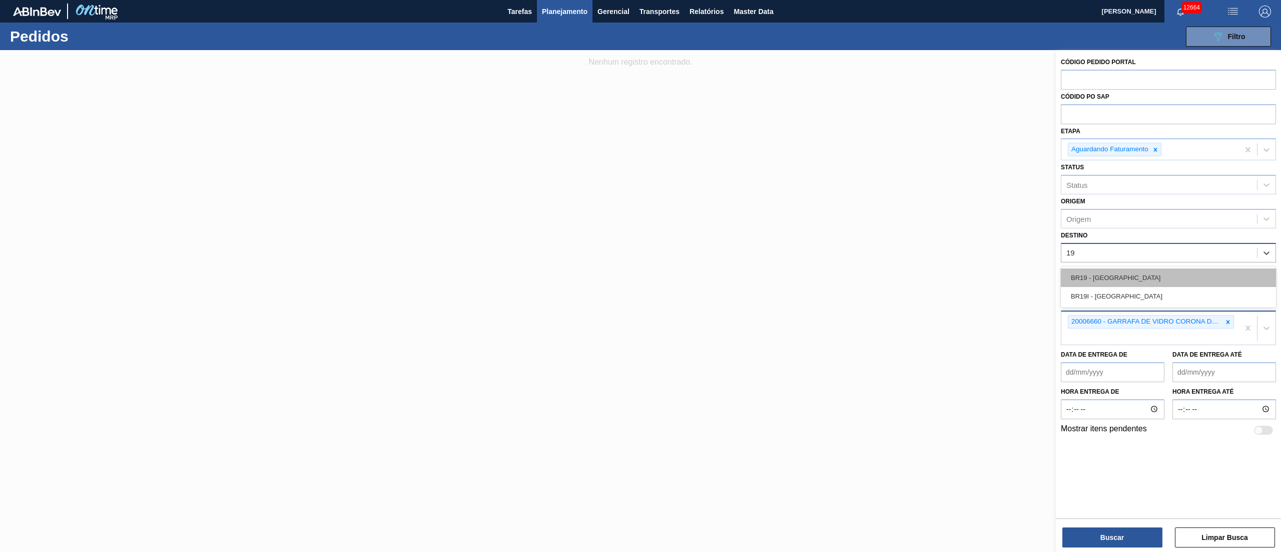
click at [1125, 269] on div "BR19 - [GEOGRAPHIC_DATA]" at bounding box center [1168, 277] width 215 height 19
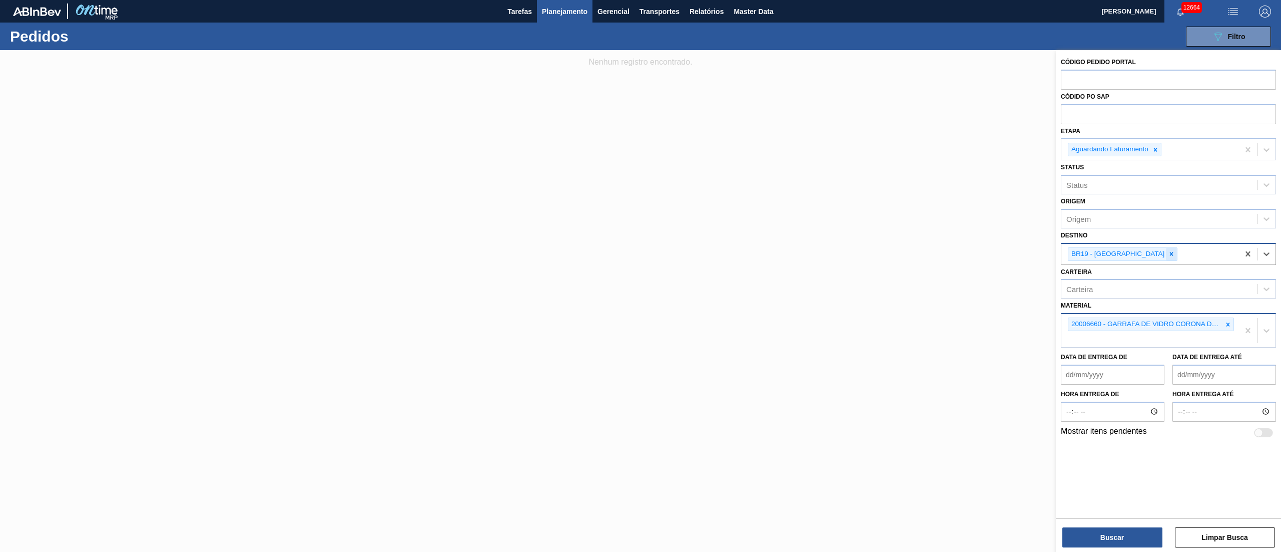
click at [1168, 252] on icon at bounding box center [1171, 253] width 7 height 7
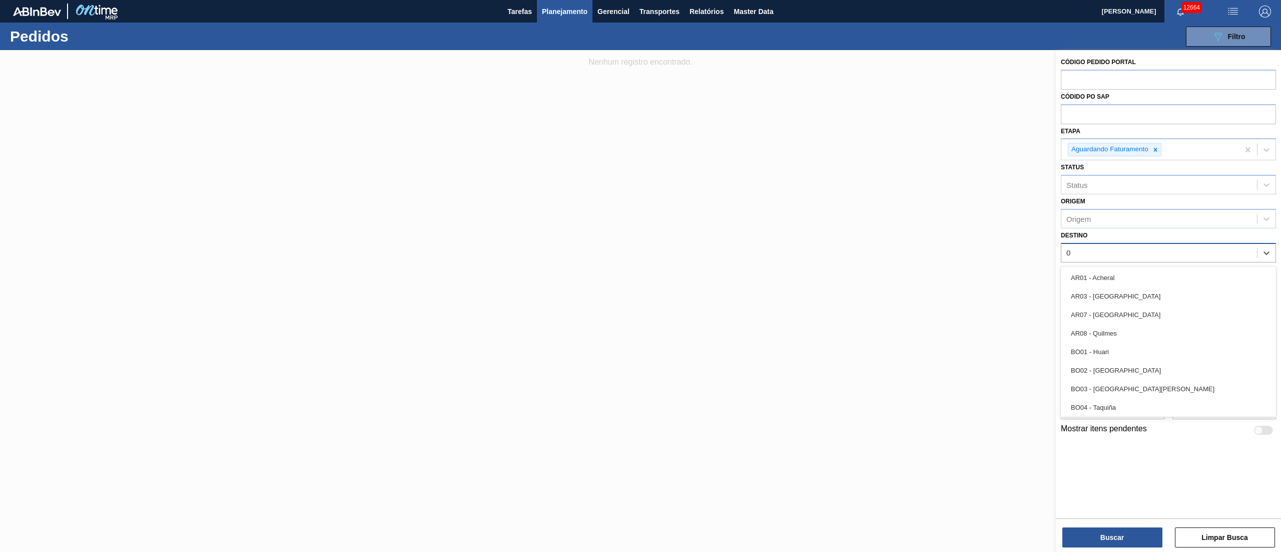
type input "03"
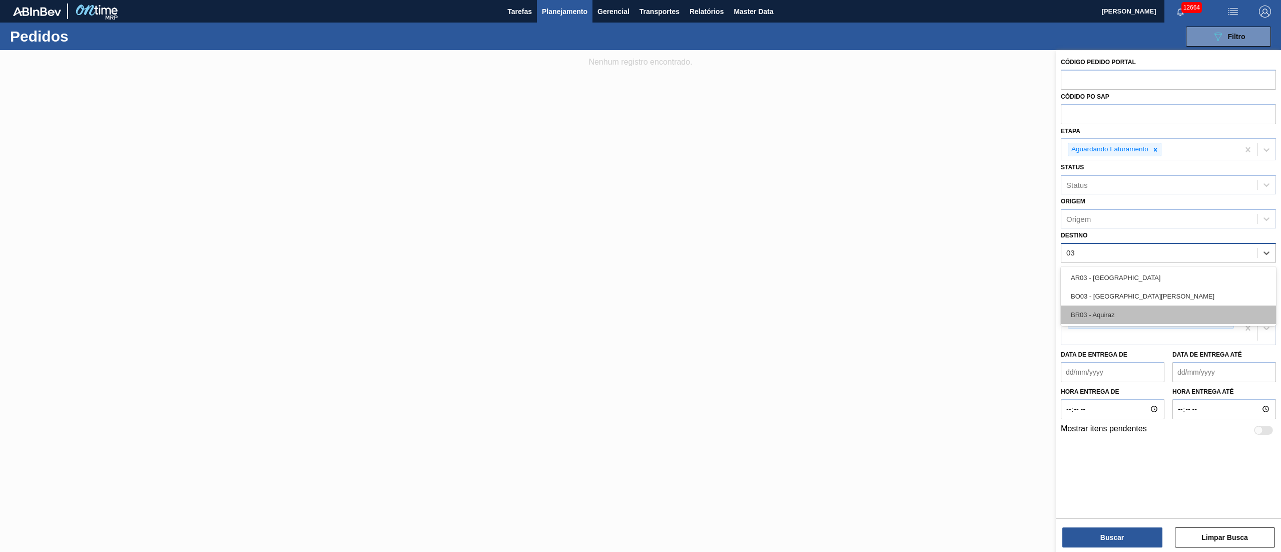
click at [1097, 313] on div "BR03 - Aquiraz" at bounding box center [1168, 314] width 215 height 19
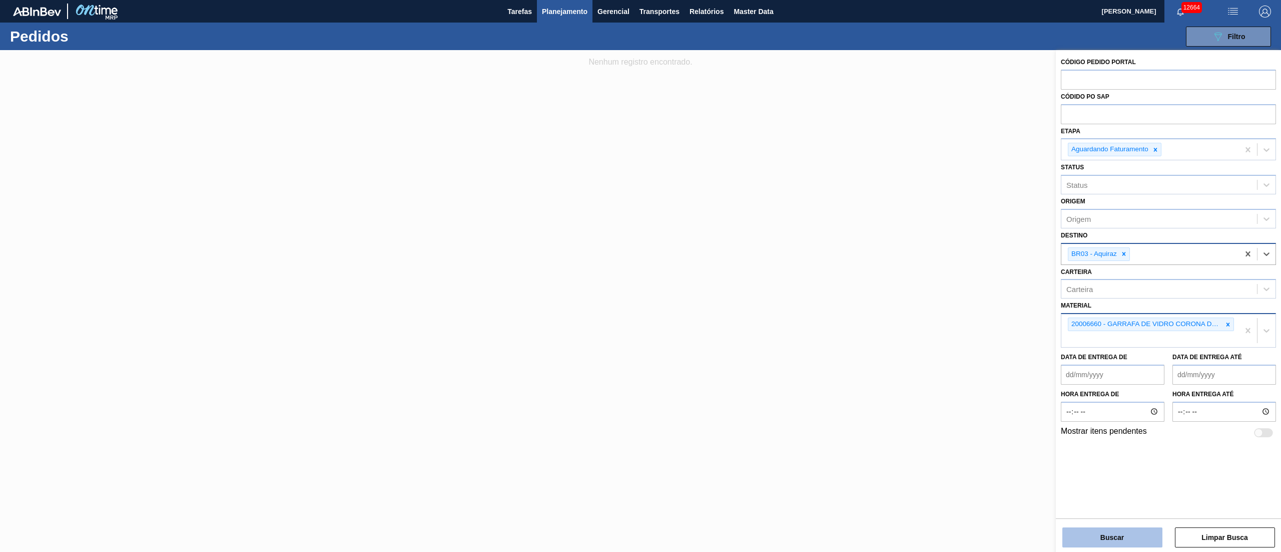
click at [1113, 540] on button "Buscar" at bounding box center [1113, 537] width 100 height 20
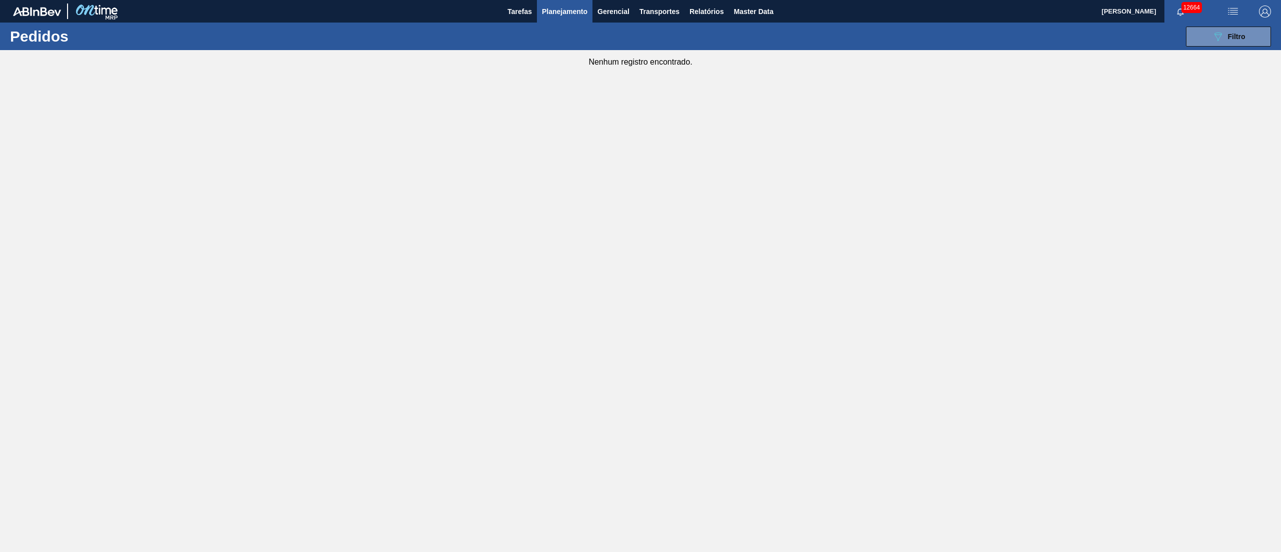
click at [1231, 48] on div "089F7B8B-B2A5-4AFE-B5C0-19BA573D28AC Filtro Código Pedido Portal Códido PO SAP …" at bounding box center [721, 37] width 1111 height 30
click at [1230, 43] on button "089F7B8B-B2A5-4AFE-B5C0-19BA573D28AC Filtro" at bounding box center [1228, 37] width 85 height 20
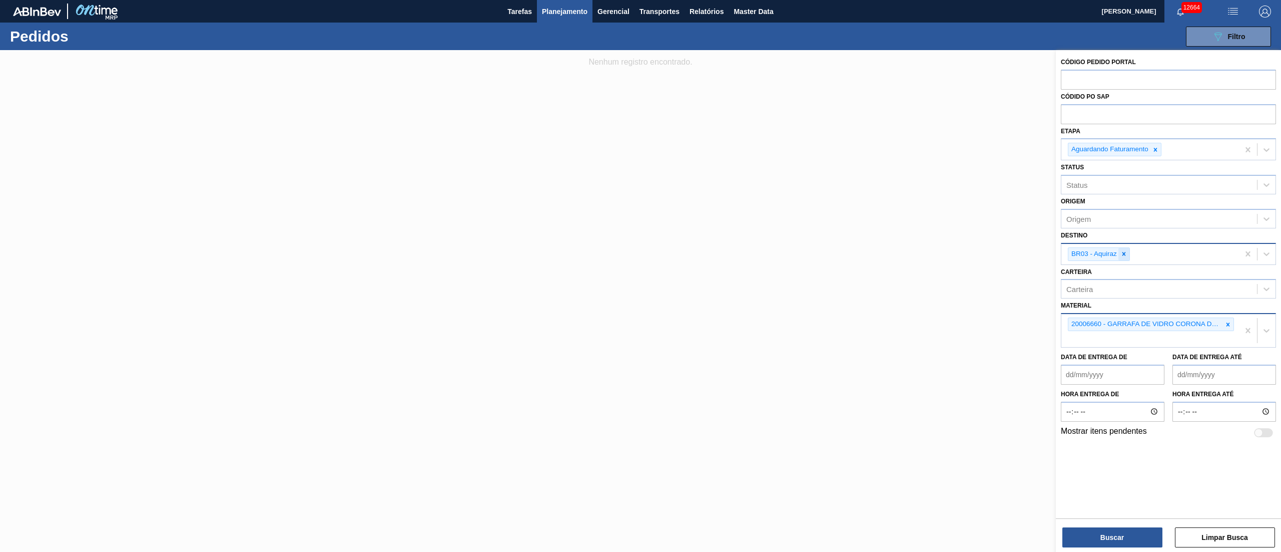
click at [1124, 254] on icon at bounding box center [1125, 254] width 4 height 4
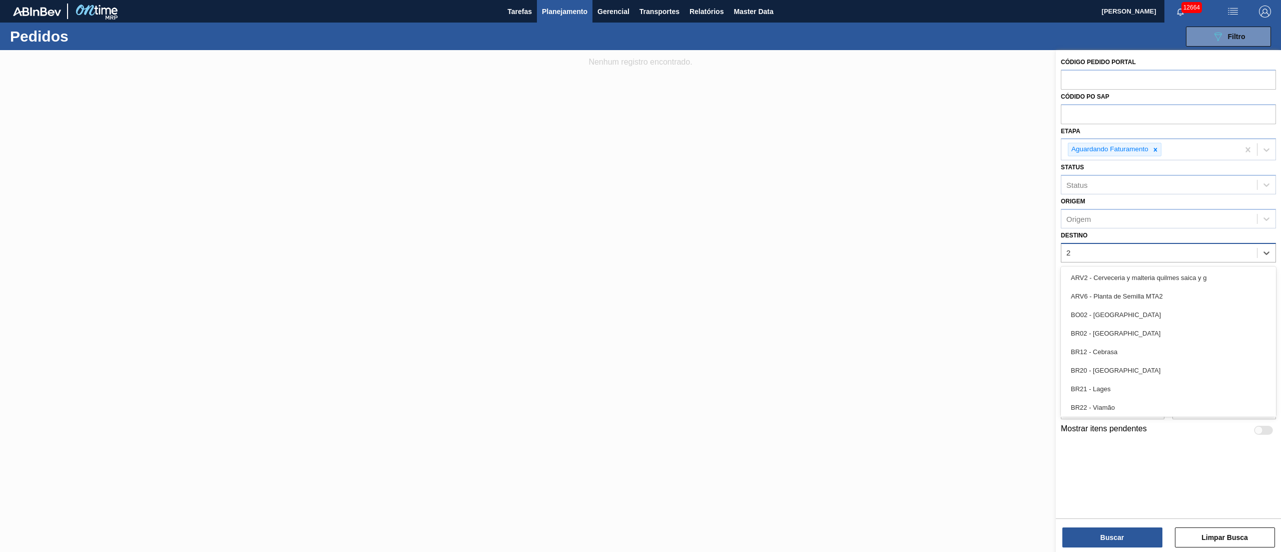
type input "26"
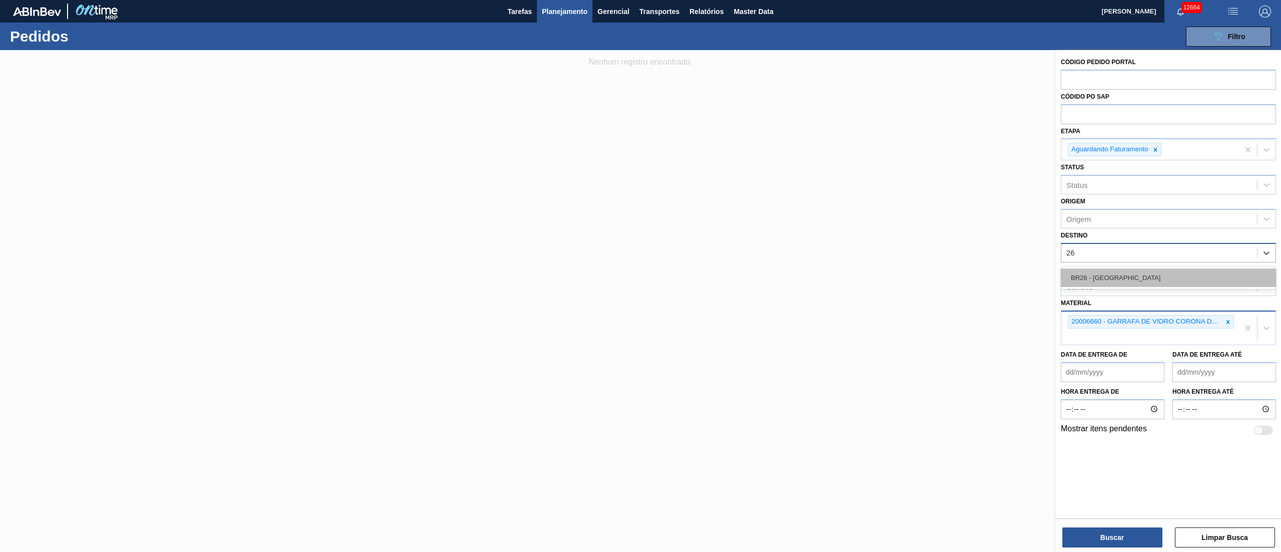
click at [1103, 278] on div "BR26 - [GEOGRAPHIC_DATA]" at bounding box center [1168, 277] width 215 height 19
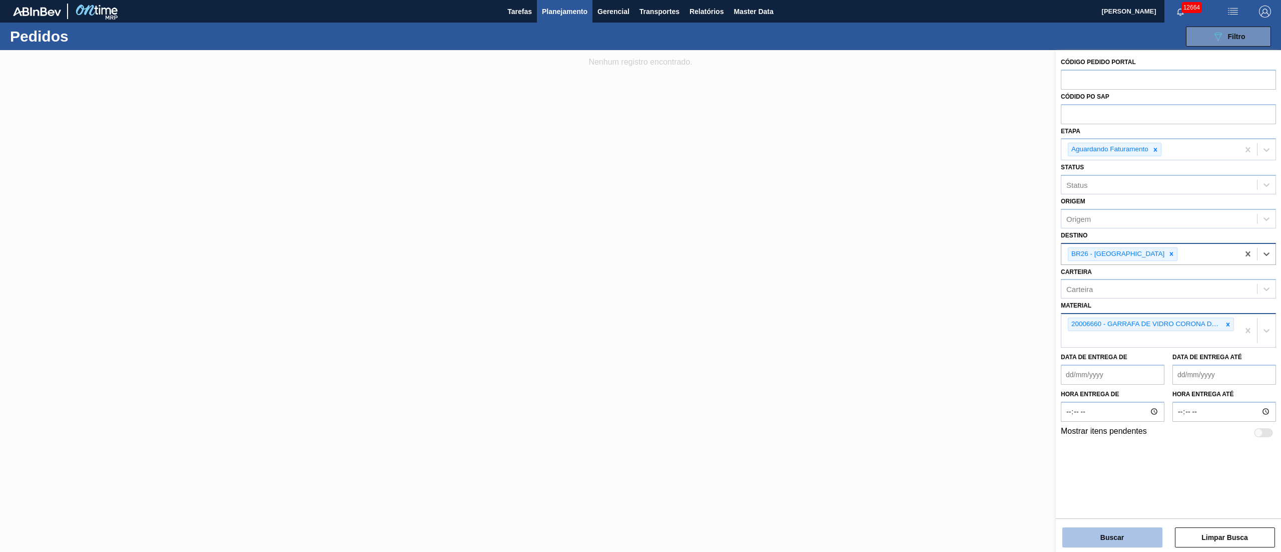
click at [1108, 538] on button "Buscar" at bounding box center [1113, 537] width 100 height 20
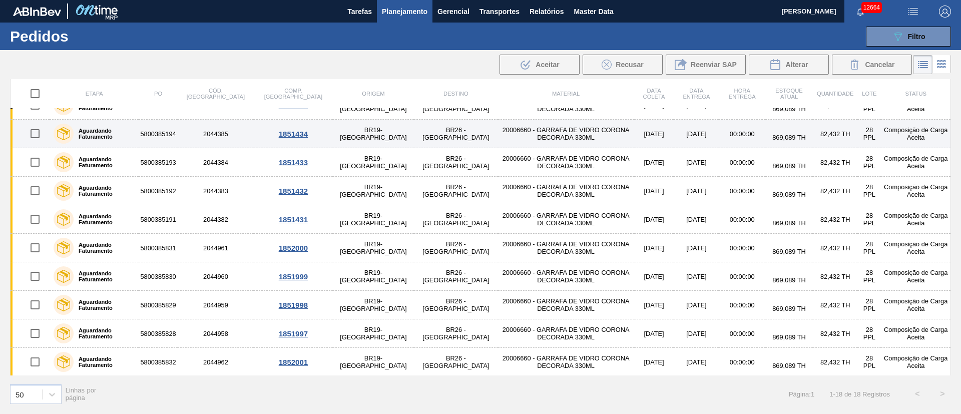
scroll to position [247, 0]
